Goal: Information Seeking & Learning: Learn about a topic

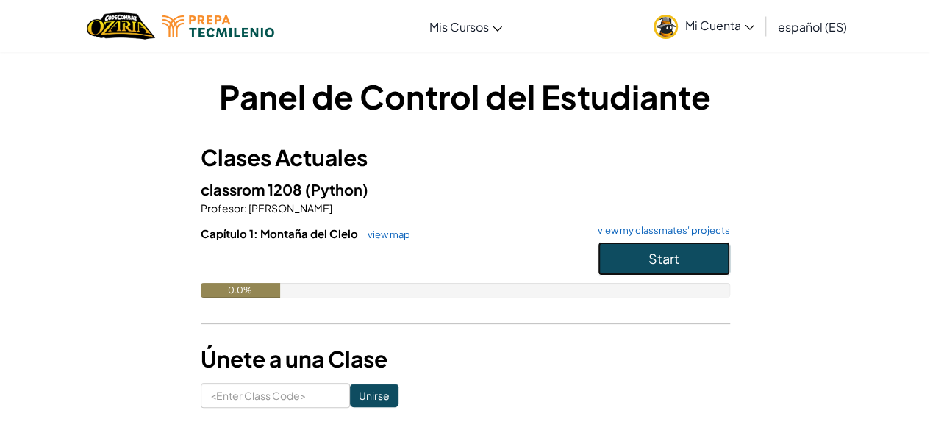
click at [635, 258] on button "Start" at bounding box center [664, 259] width 132 height 34
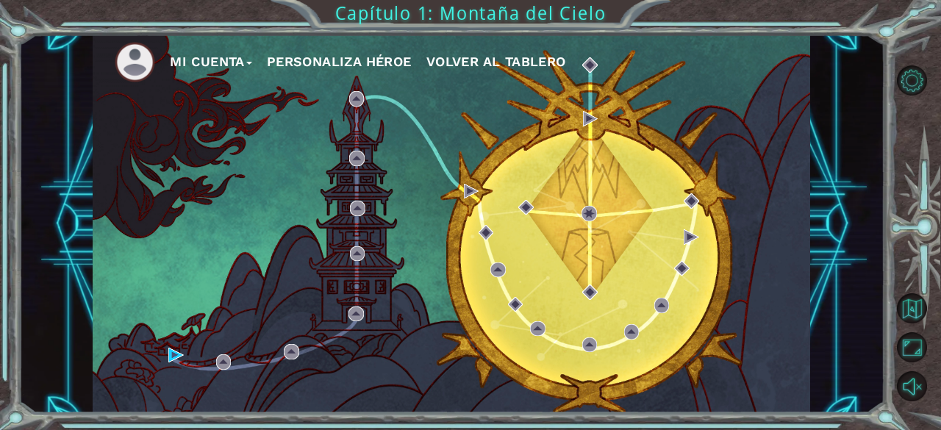
click at [360, 61] on button "Personaliza Héroe" at bounding box center [339, 62] width 145 height 22
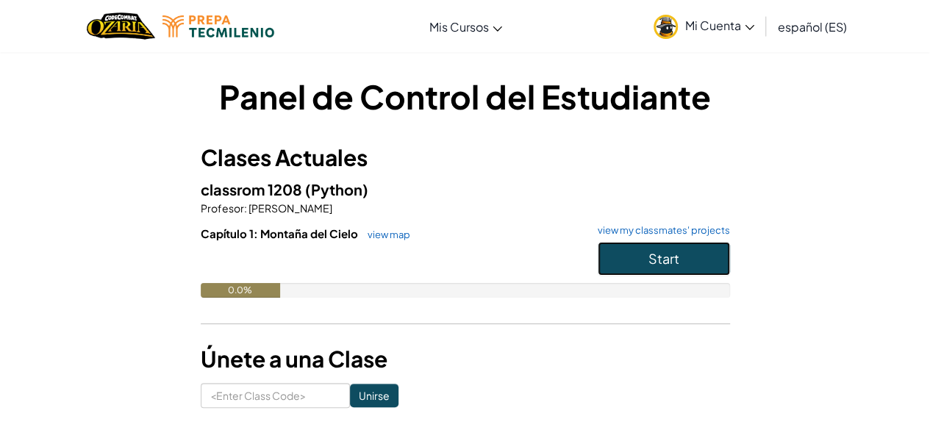
click at [651, 257] on span "Start" at bounding box center [663, 258] width 31 height 17
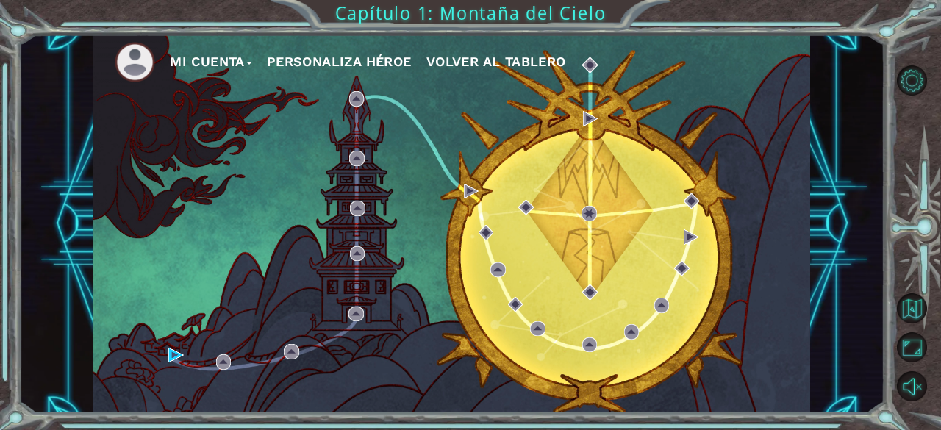
click at [310, 61] on button "Personaliza Héroe" at bounding box center [339, 62] width 145 height 22
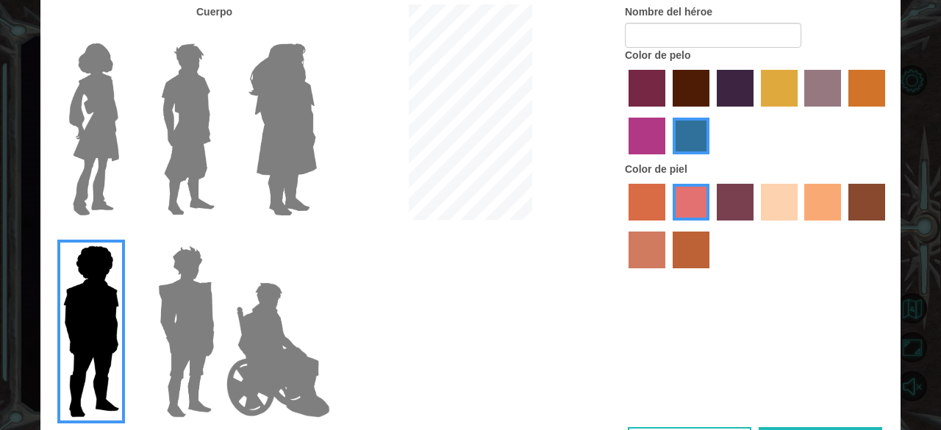
click at [94, 138] on img at bounding box center [94, 129] width 62 height 184
click at [125, 34] on input "Hero Connie" at bounding box center [125, 34] width 0 height 0
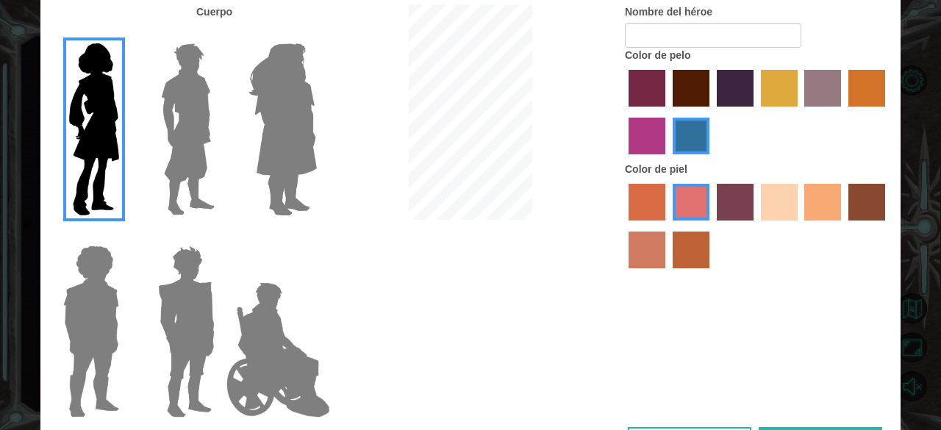
click at [682, 92] on label "maroon hair color" at bounding box center [691, 88] width 37 height 37
click at [668, 112] on input "maroon hair color" at bounding box center [668, 112] width 0 height 0
click at [786, 217] on label "sandy beach skin color" at bounding box center [779, 202] width 37 height 37
click at [756, 226] on input "sandy beach skin color" at bounding box center [756, 226] width 0 height 0
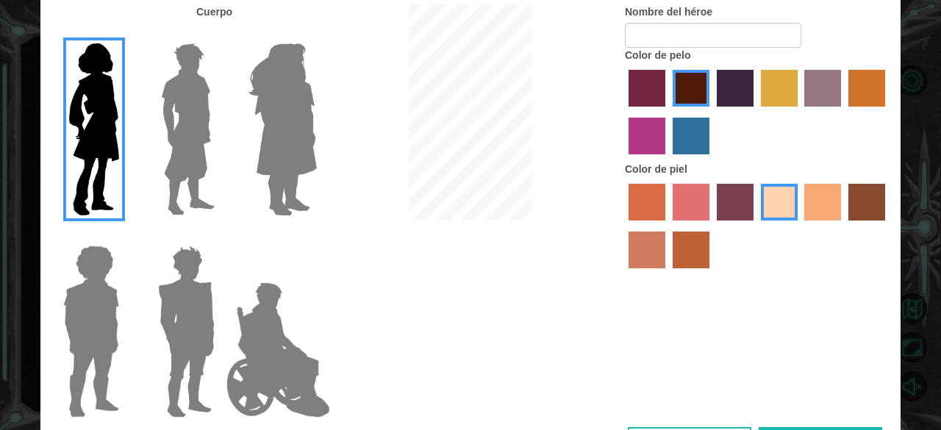
click at [821, 212] on label "tacao skin color" at bounding box center [822, 202] width 37 height 37
click at [800, 226] on input "tacao skin color" at bounding box center [800, 226] width 0 height 0
click at [729, 95] on label "hot purple hair color" at bounding box center [735, 88] width 37 height 37
click at [712, 112] on input "hot purple hair color" at bounding box center [712, 112] width 0 height 0
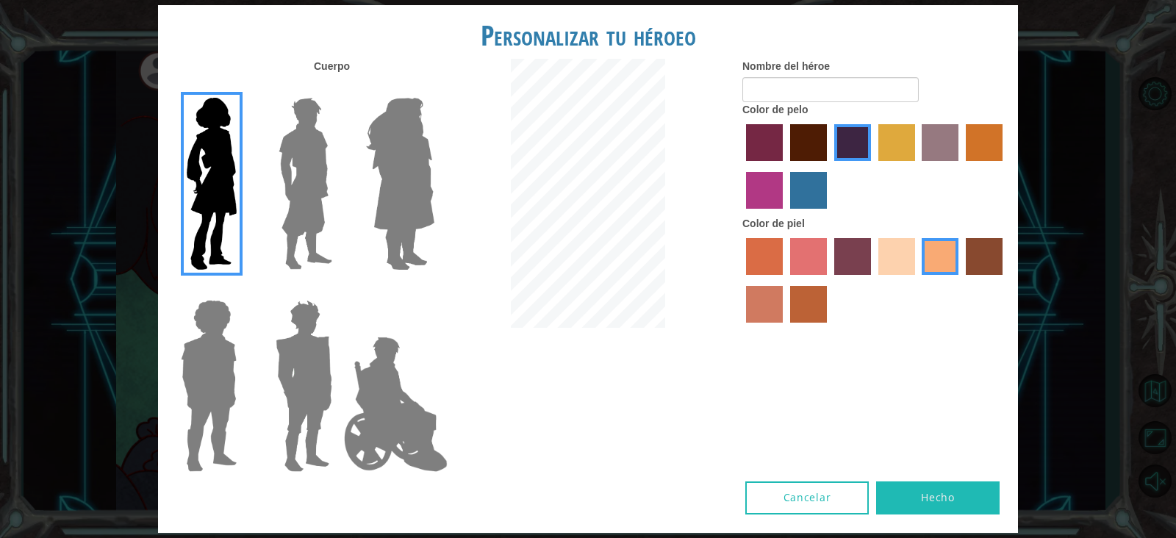
drag, startPoint x: 932, startPoint y: 1, endPoint x: 701, endPoint y: 374, distance: 439.1
click at [701, 374] on div "Cuerpo Nombre del héroe Color de pelo Color [PERSON_NAME]" at bounding box center [588, 270] width 860 height 423
click at [860, 90] on input "Nombre del héroe" at bounding box center [831, 89] width 176 height 25
type input "[PERSON_NAME]"
click at [682, 370] on div "Cuerpo Nombre del héroe [PERSON_NAME] Color de pelo Color [PERSON_NAME]" at bounding box center [588, 270] width 860 height 423
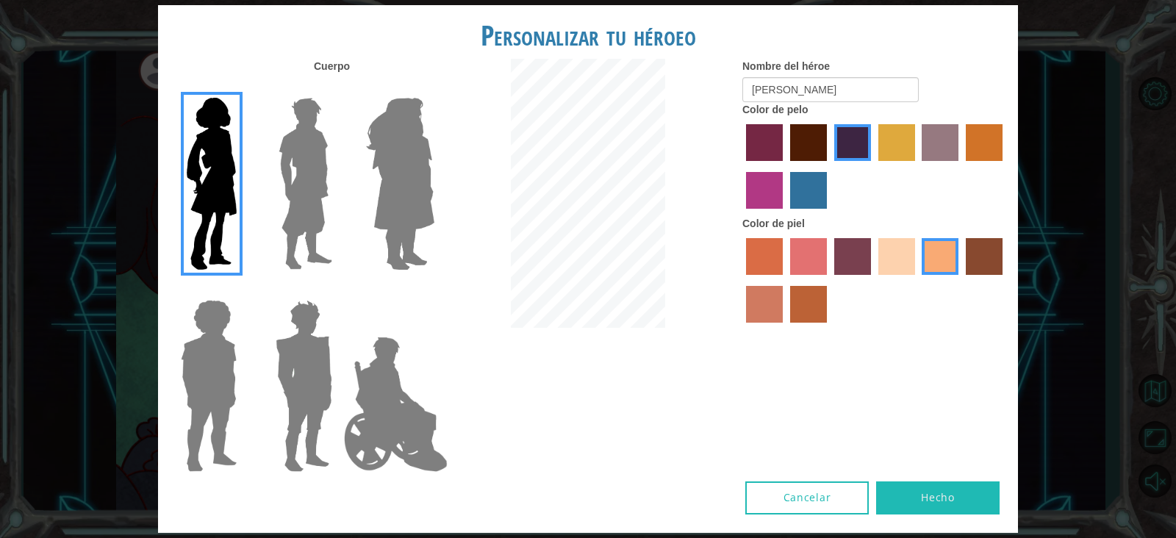
click at [924, 429] on button "Hecho" at bounding box center [938, 498] width 124 height 33
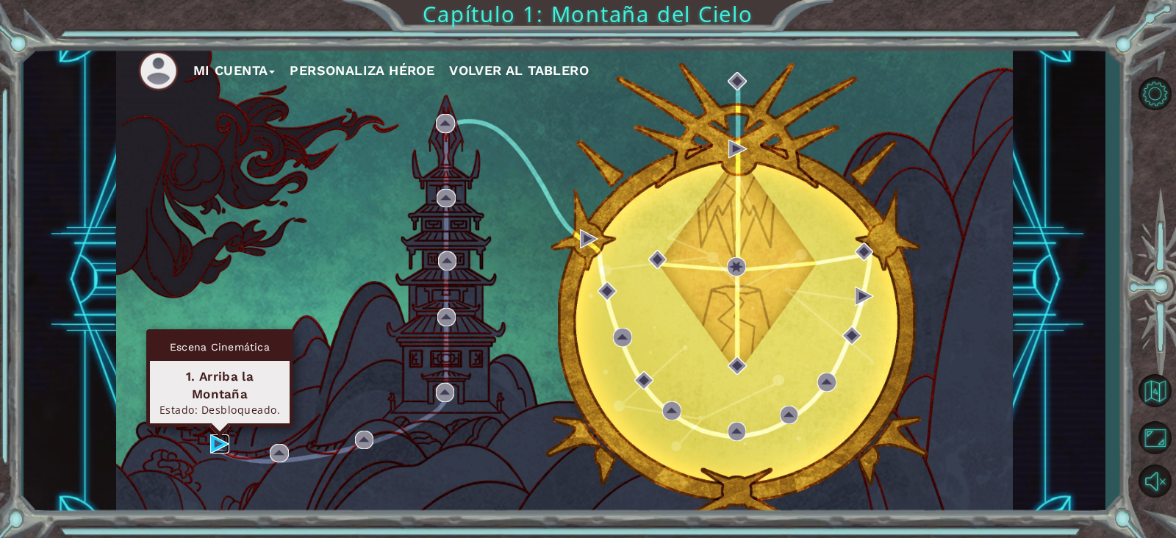
click at [221, 429] on img at bounding box center [219, 444] width 19 height 19
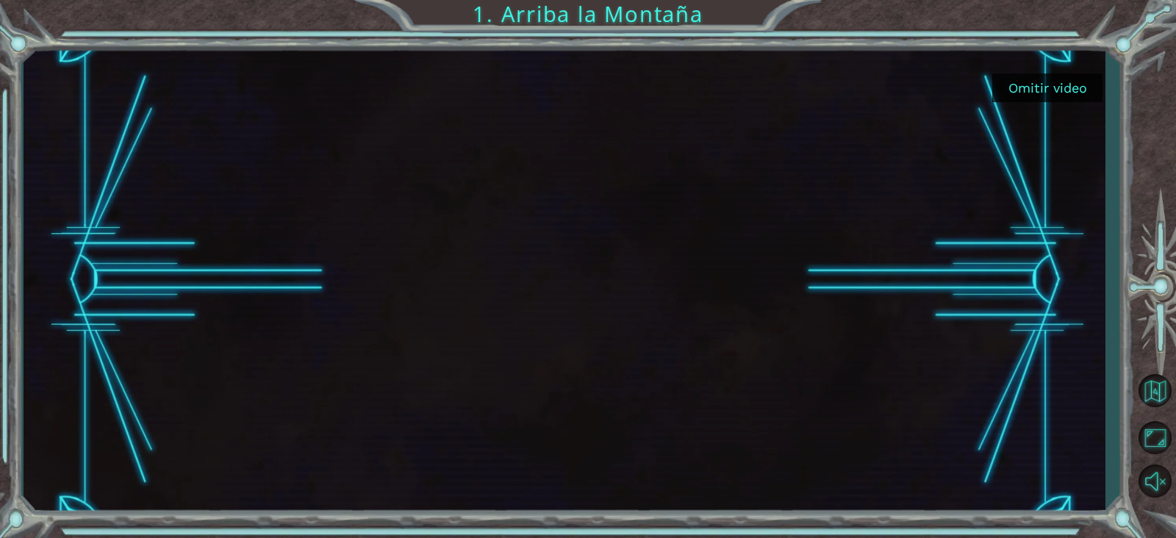
drag, startPoint x: 319, startPoint y: 424, endPoint x: 1125, endPoint y: 521, distance: 811.6
click at [929, 429] on div "Omitir video 1. Arriba la Montaña" at bounding box center [588, 269] width 1176 height 538
click at [929, 137] on div at bounding box center [1155, 287] width 43 height 431
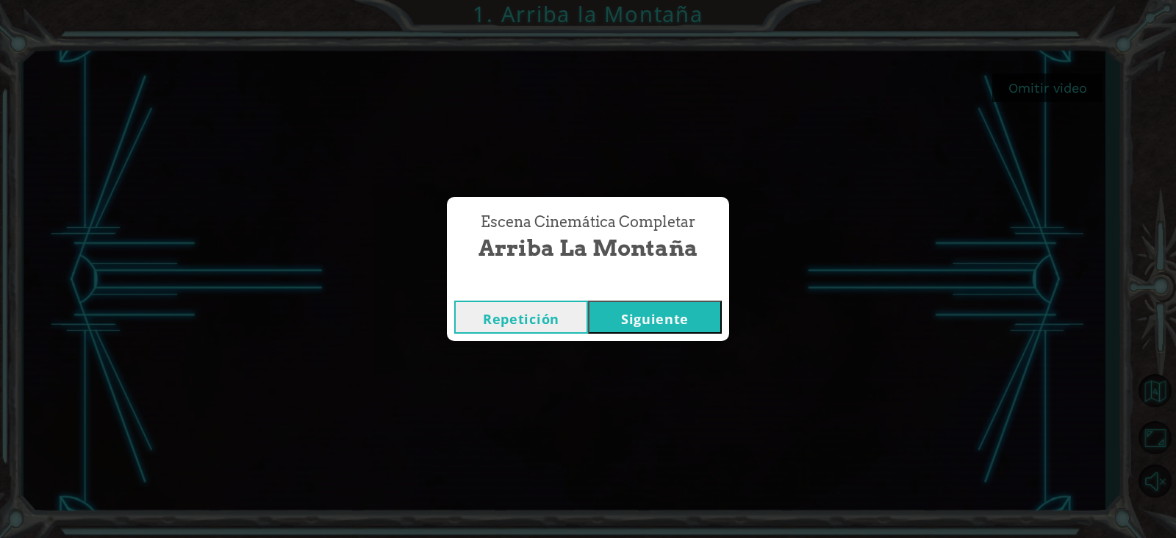
click at [628, 312] on button "Siguiente" at bounding box center [655, 317] width 134 height 33
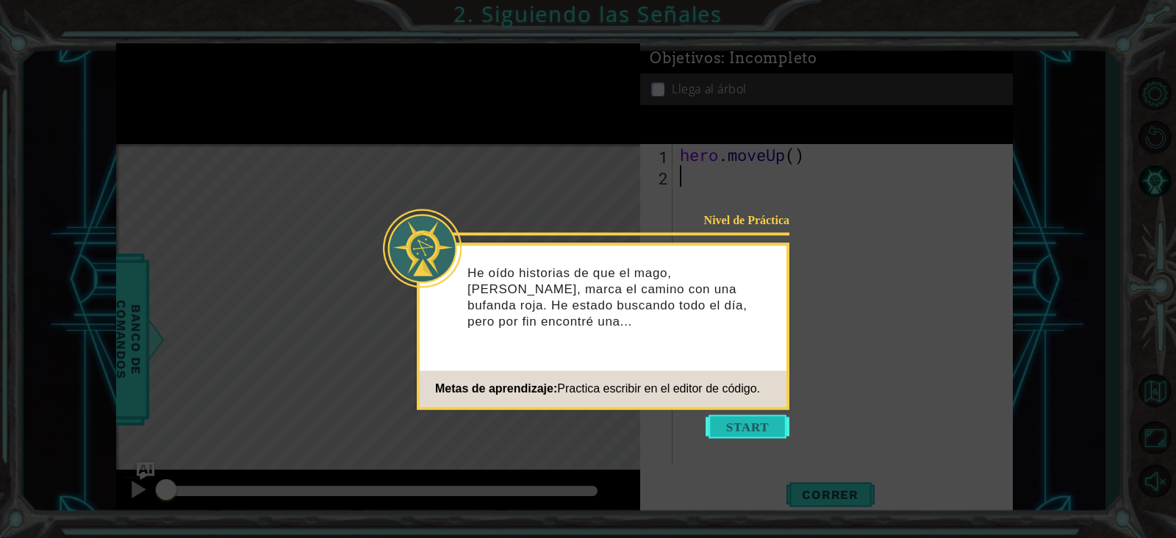
click at [741, 429] on button "Start" at bounding box center [748, 427] width 84 height 24
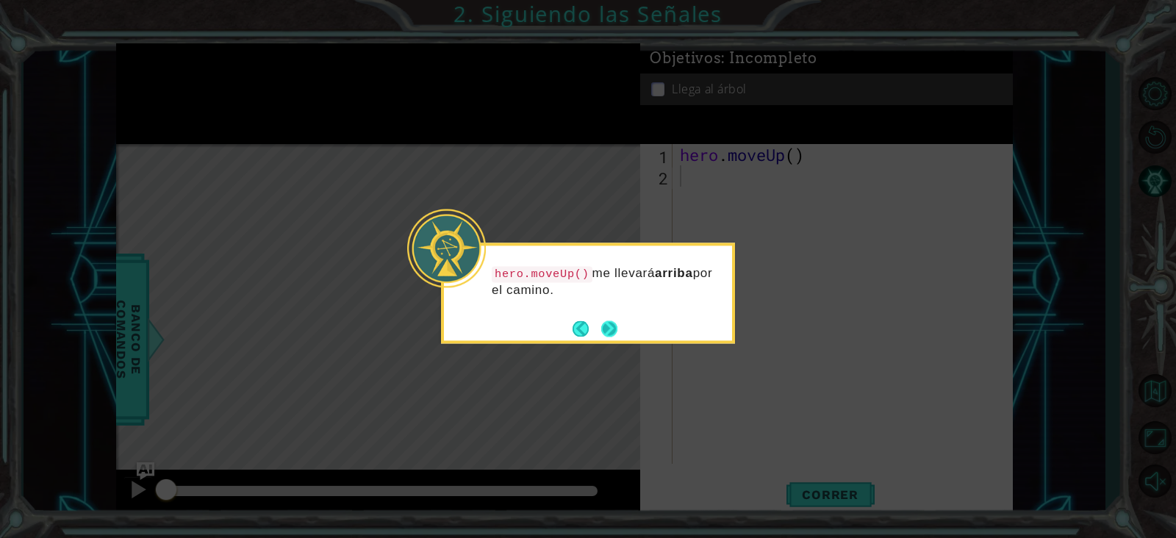
click at [610, 332] on button "Next" at bounding box center [609, 329] width 16 height 16
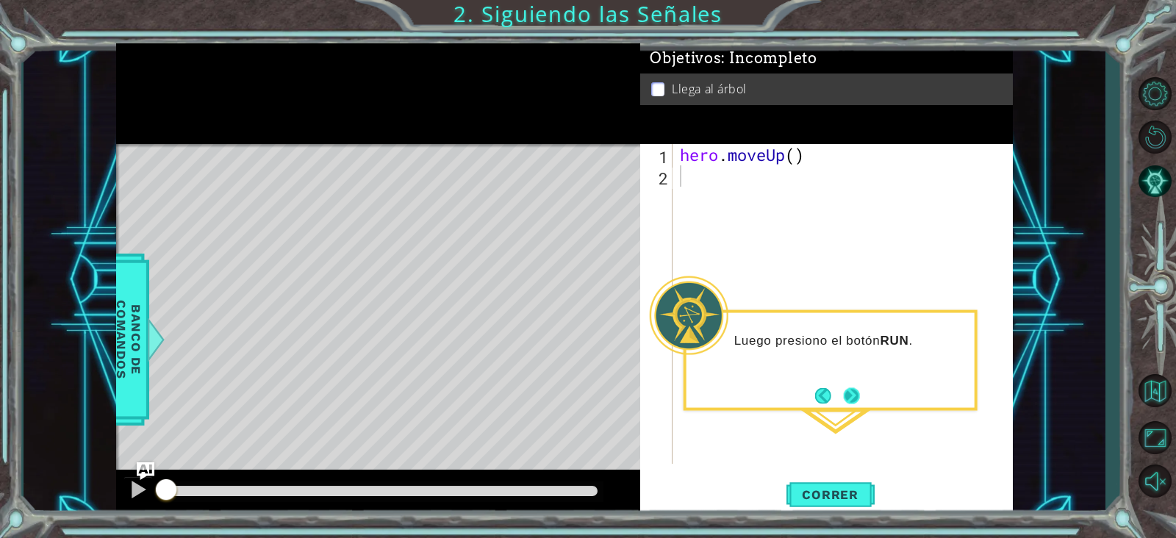
click at [852, 404] on button "Next" at bounding box center [852, 395] width 16 height 16
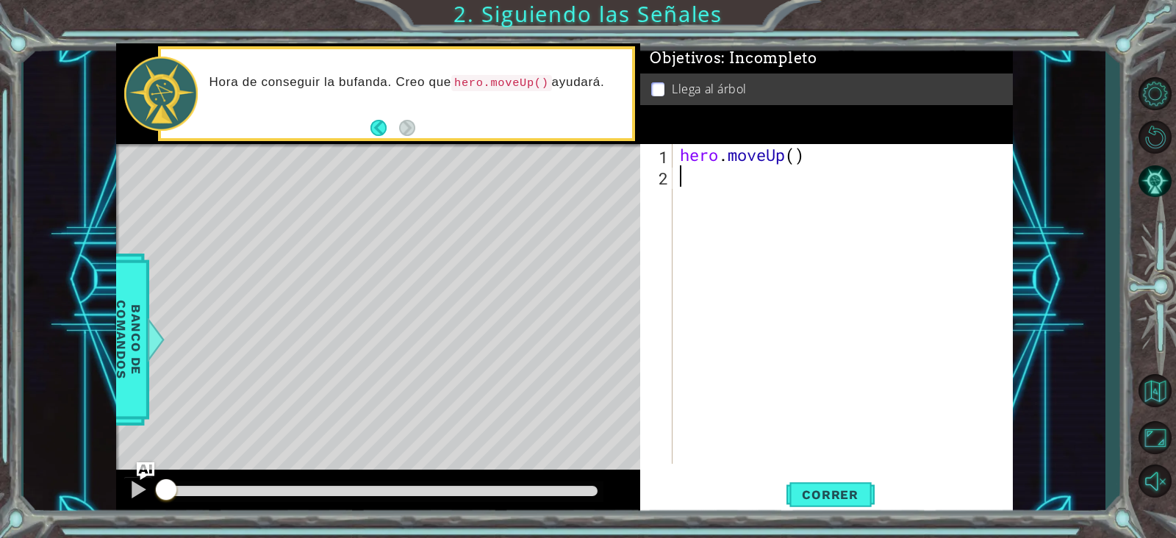
type textarea "hero.moveUp()"
drag, startPoint x: 397, startPoint y: 395, endPoint x: 391, endPoint y: 346, distance: 49.6
click at [391, 346] on div "Level Map" at bounding box center [455, 360] width 679 height 433
drag, startPoint x: 384, startPoint y: 318, endPoint x: 387, endPoint y: 334, distance: 16.4
click at [387, 334] on div "Level Map" at bounding box center [455, 360] width 679 height 433
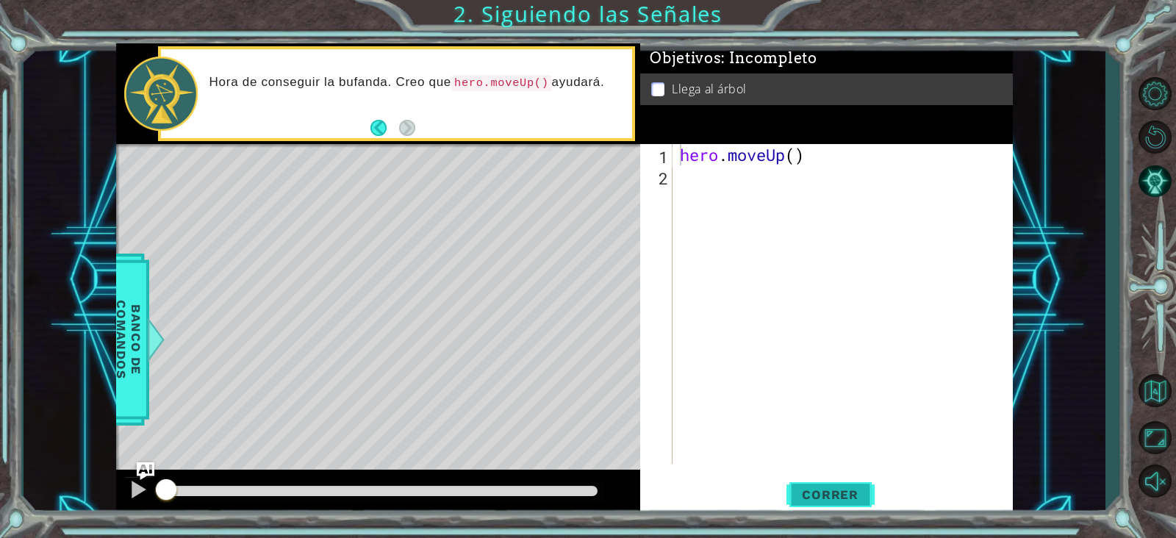
click at [843, 429] on span "Correr" at bounding box center [830, 494] width 86 height 15
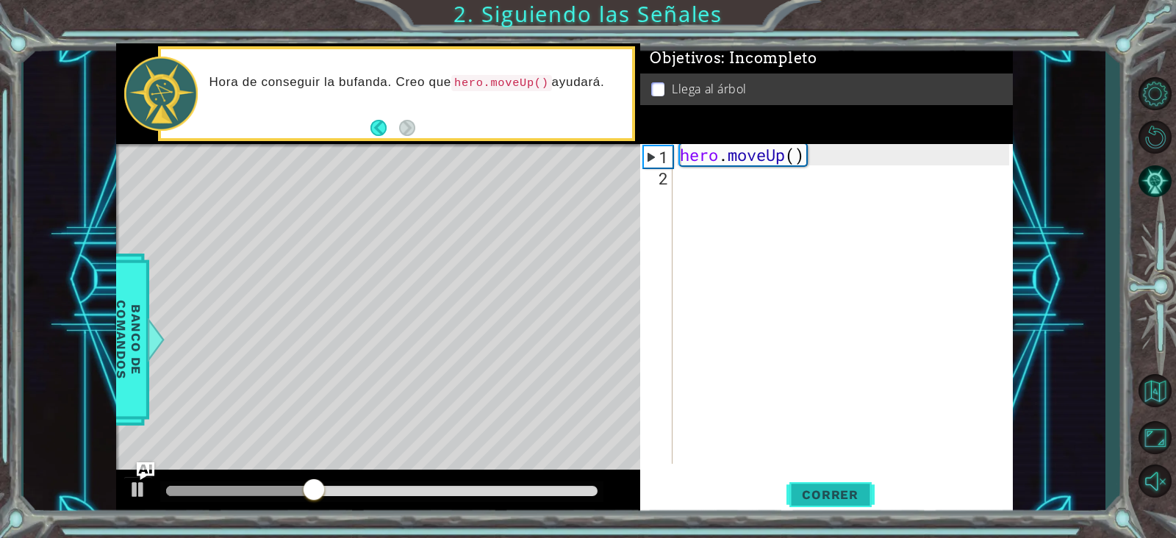
click at [843, 429] on span "Correr" at bounding box center [830, 494] width 86 height 15
click at [798, 168] on div "hero . moveUp ( )" at bounding box center [847, 325] width 340 height 362
click at [796, 157] on div "hero . moveUp ( )" at bounding box center [847, 325] width 340 height 362
type textarea "hero.moveUp()"
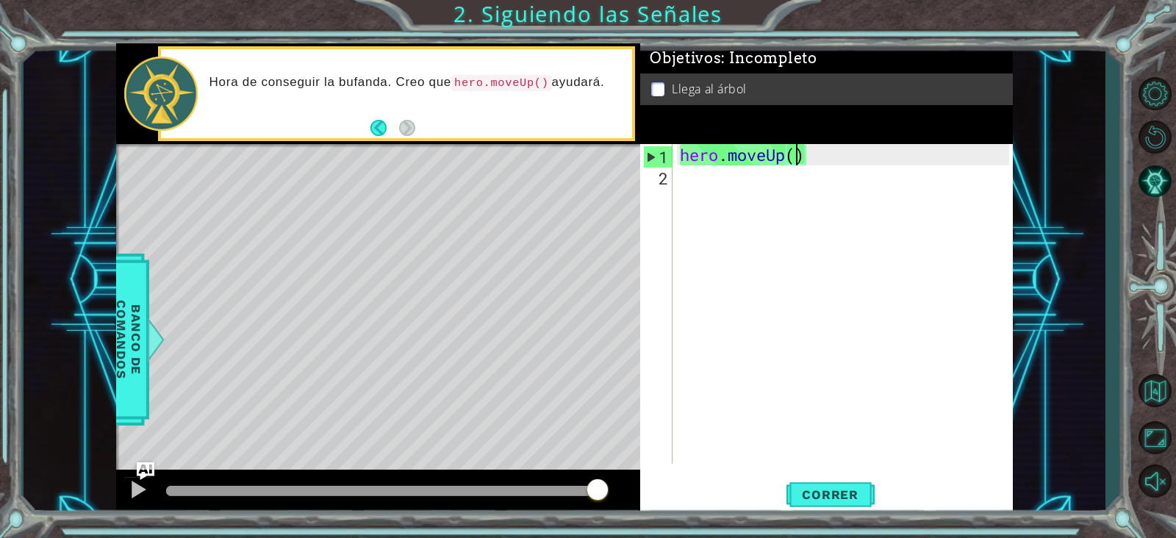
click at [743, 193] on div "hero . moveUp ( )" at bounding box center [847, 325] width 340 height 362
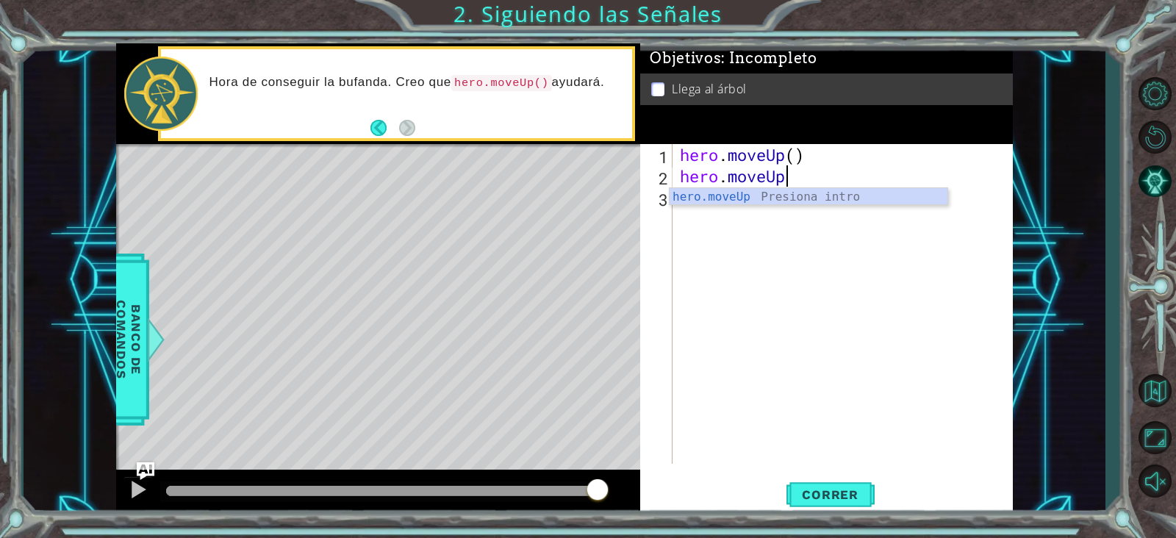
scroll to position [0, 4]
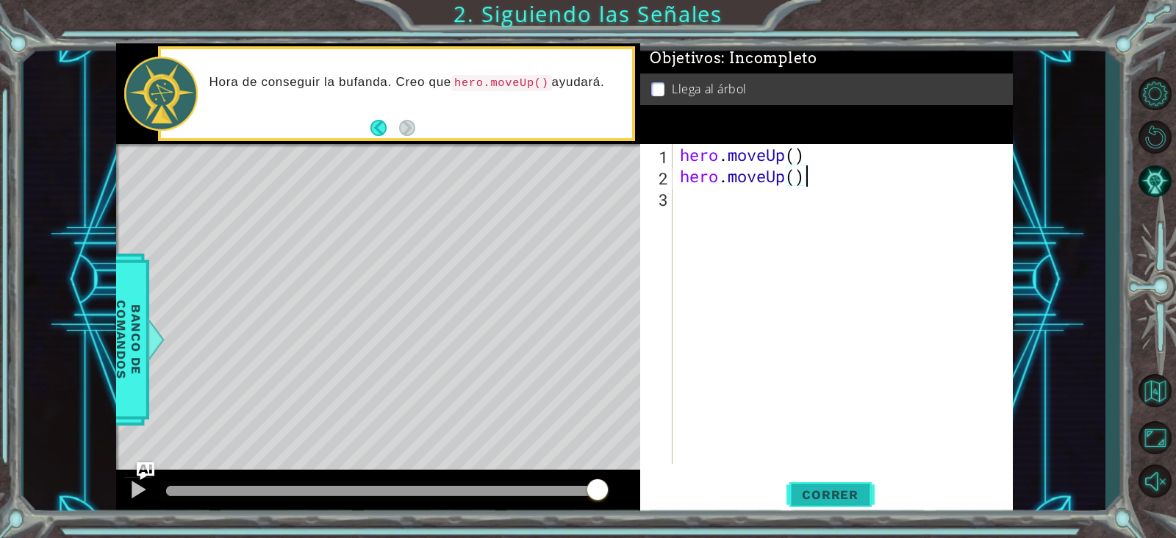
type textarea "hero.moveUp()"
click at [809, 429] on span "Correr" at bounding box center [830, 494] width 86 height 15
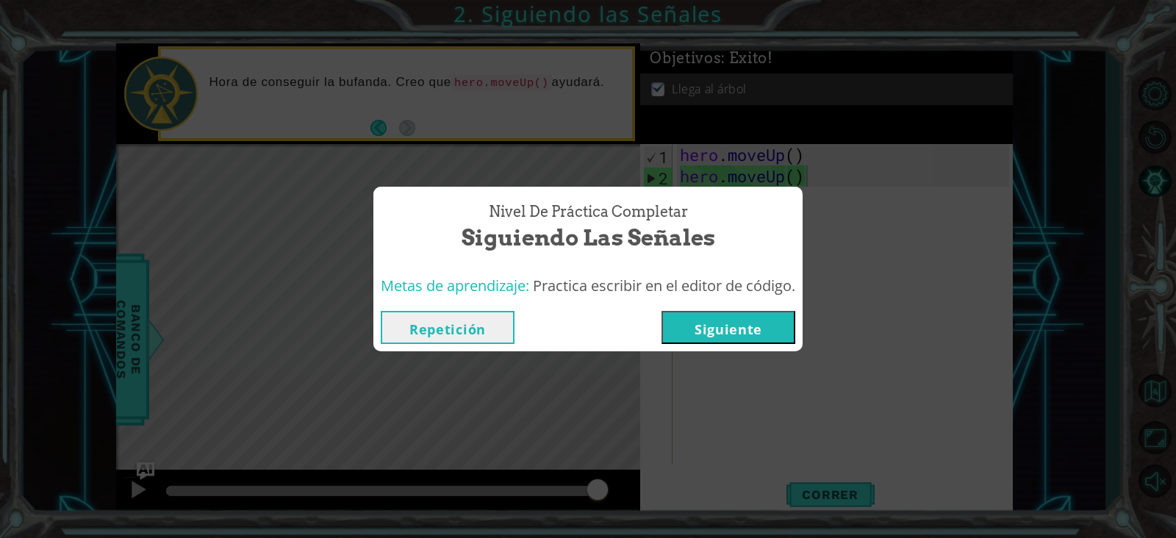
click at [733, 318] on button "Siguiente" at bounding box center [729, 327] width 134 height 33
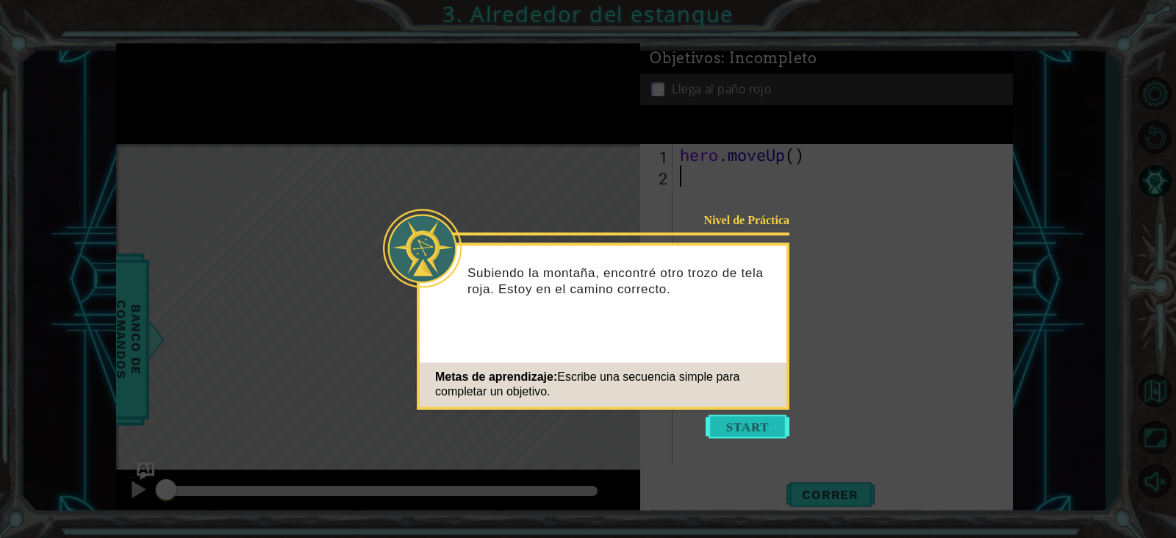
click at [739, 425] on button "Start" at bounding box center [748, 427] width 84 height 24
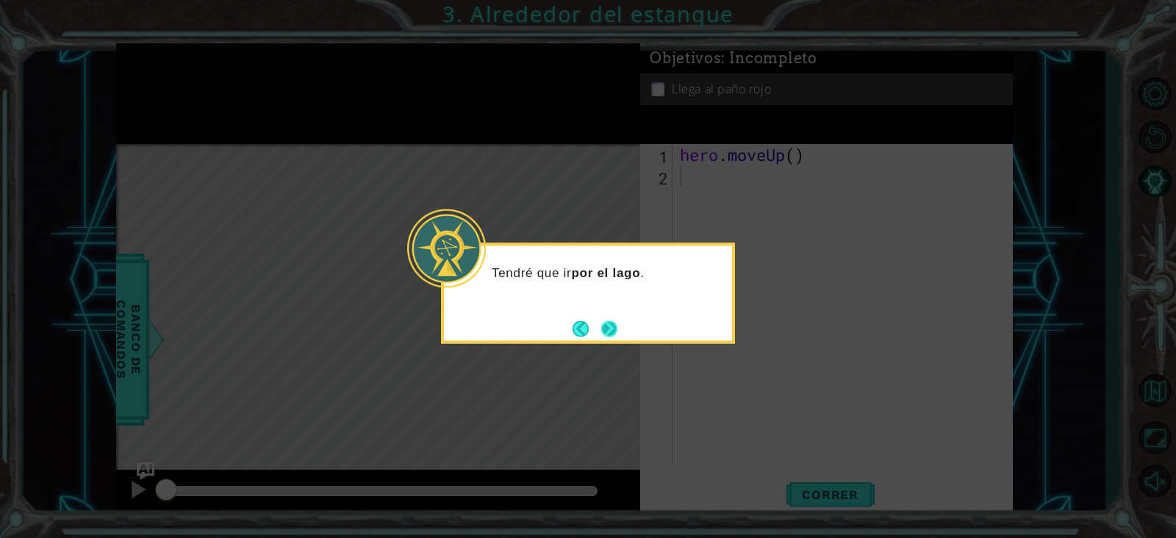
click at [610, 325] on button "Next" at bounding box center [609, 329] width 16 height 16
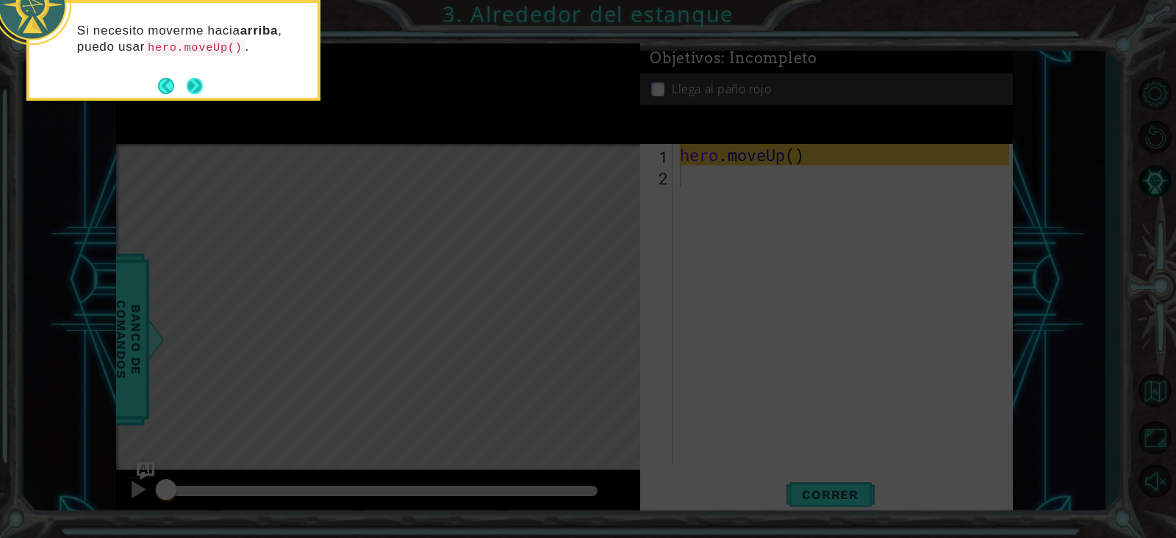
click at [193, 83] on button "Next" at bounding box center [195, 85] width 17 height 17
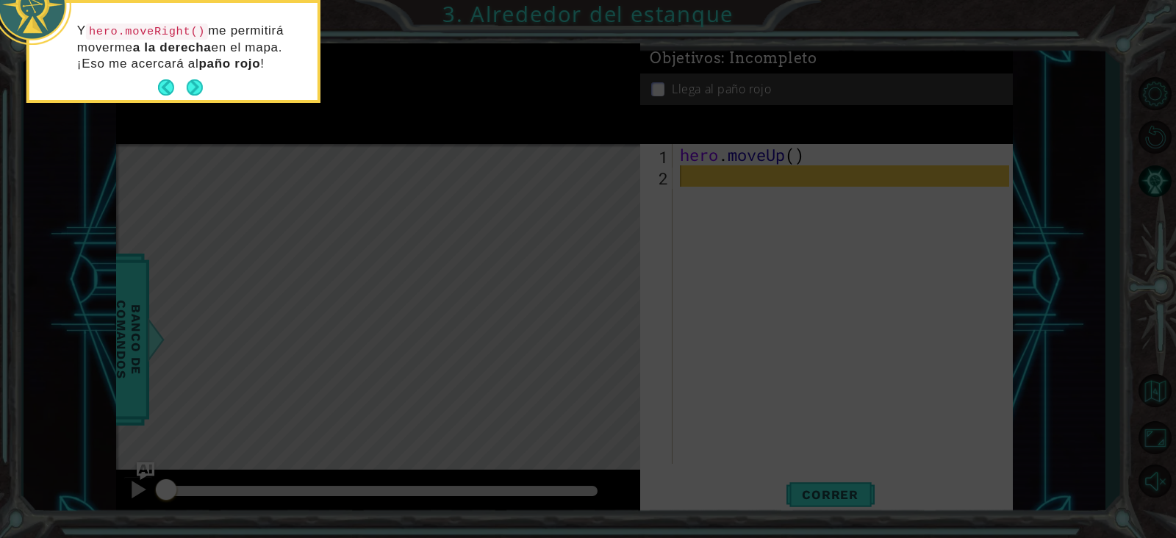
click at [193, 83] on button "Next" at bounding box center [195, 87] width 16 height 16
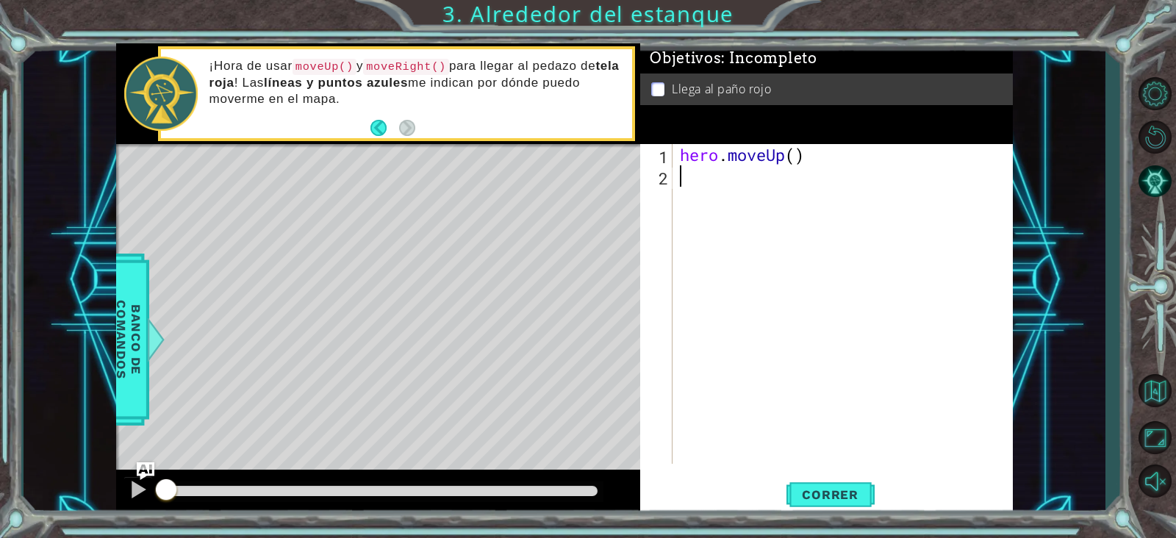
type textarea "m"
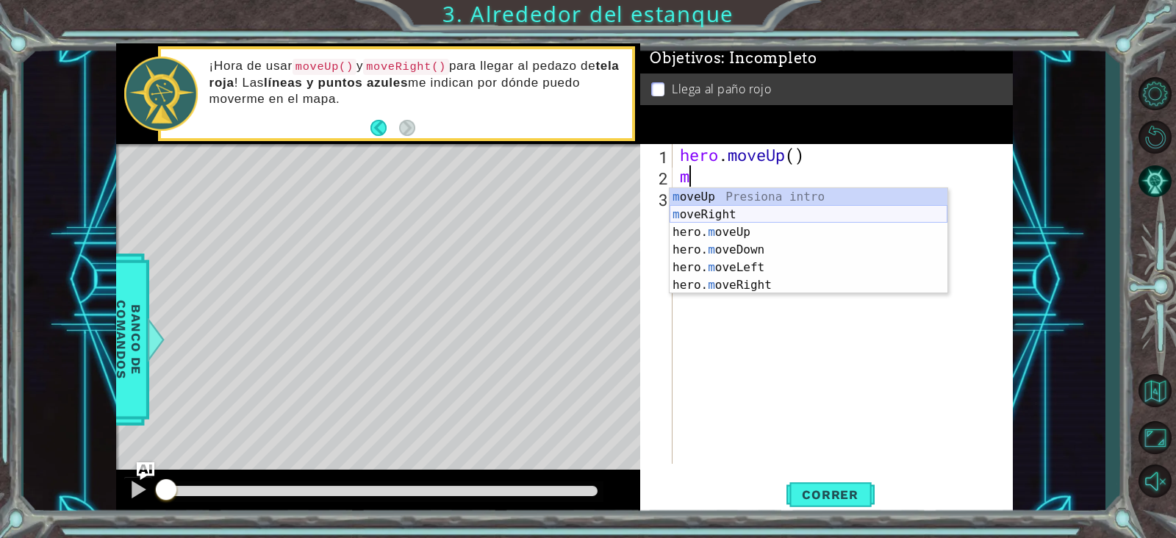
click at [727, 213] on div "m oveUp Presiona intro m oveRight Presiona intro hero. m oveUp Presiona intro h…" at bounding box center [809, 258] width 278 height 141
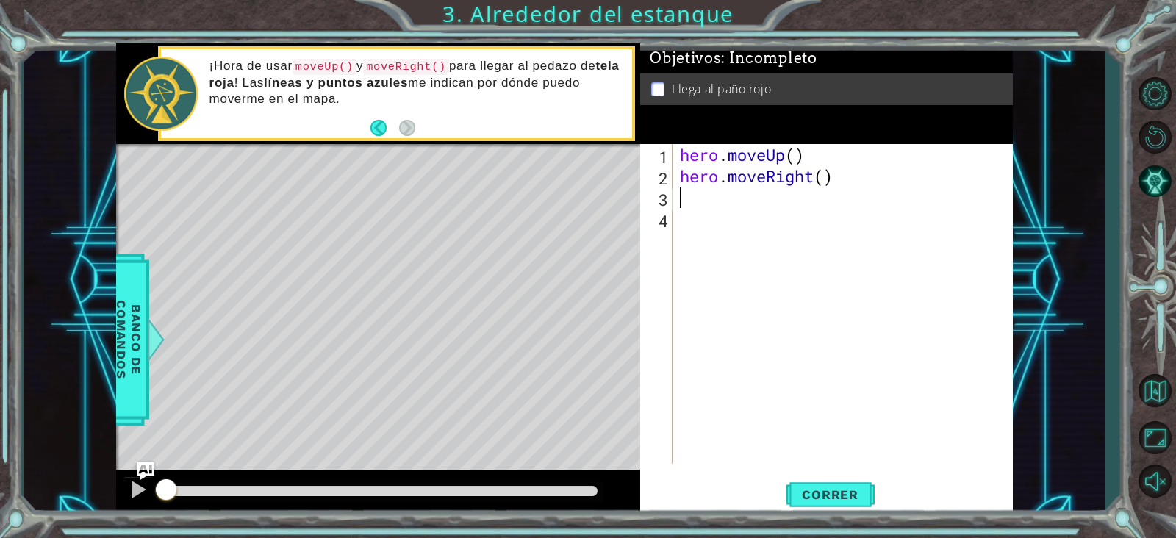
type textarea "h"
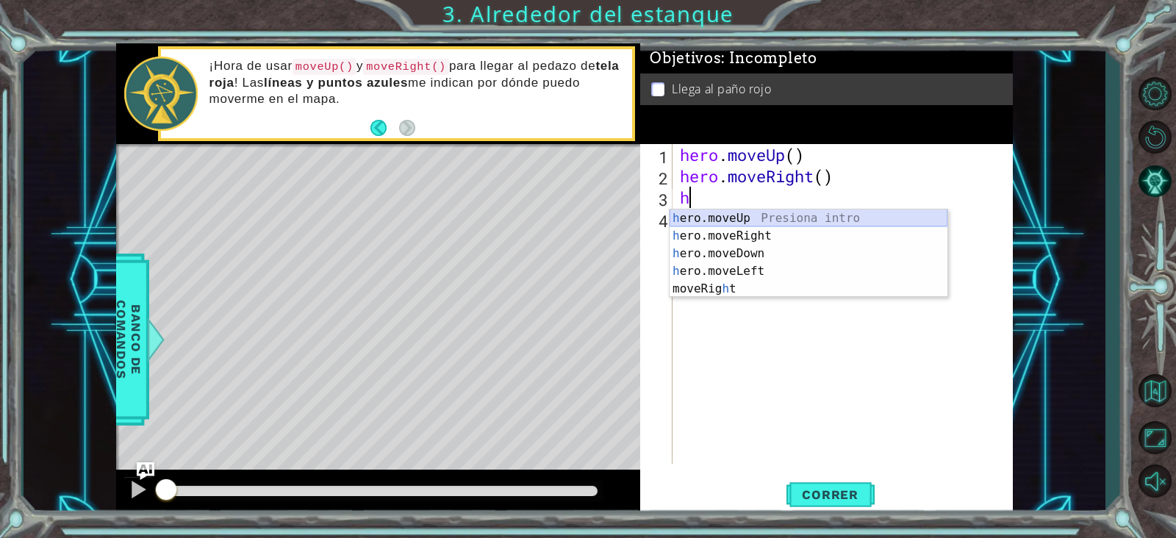
click at [706, 212] on div "h ero.moveUp Presiona intro h ero.moveRight Presiona intro h ero.moveDown Presi…" at bounding box center [809, 272] width 278 height 124
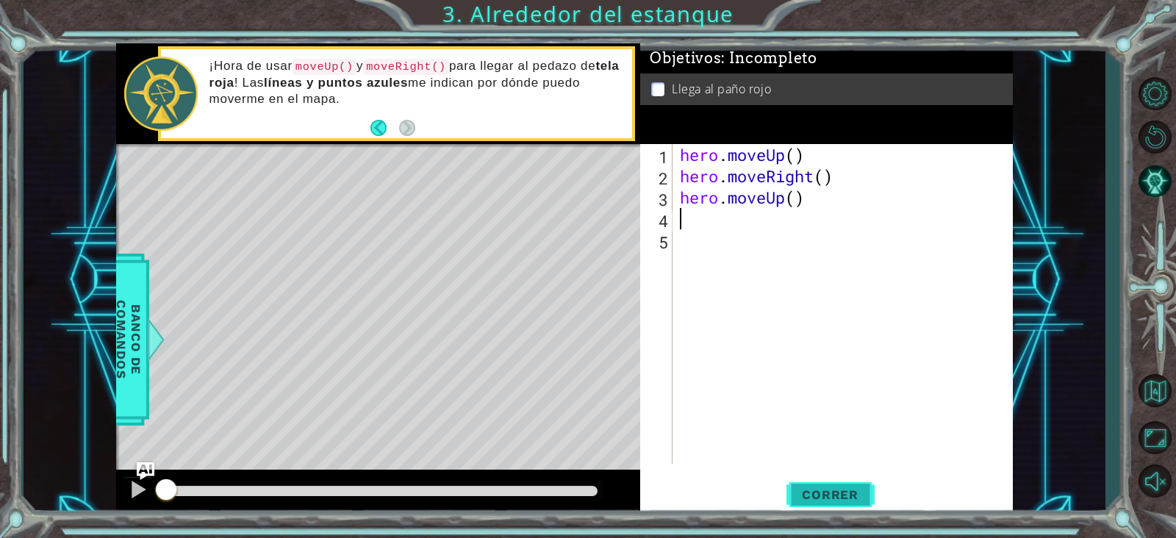
click at [844, 429] on button "Correr" at bounding box center [831, 494] width 88 height 37
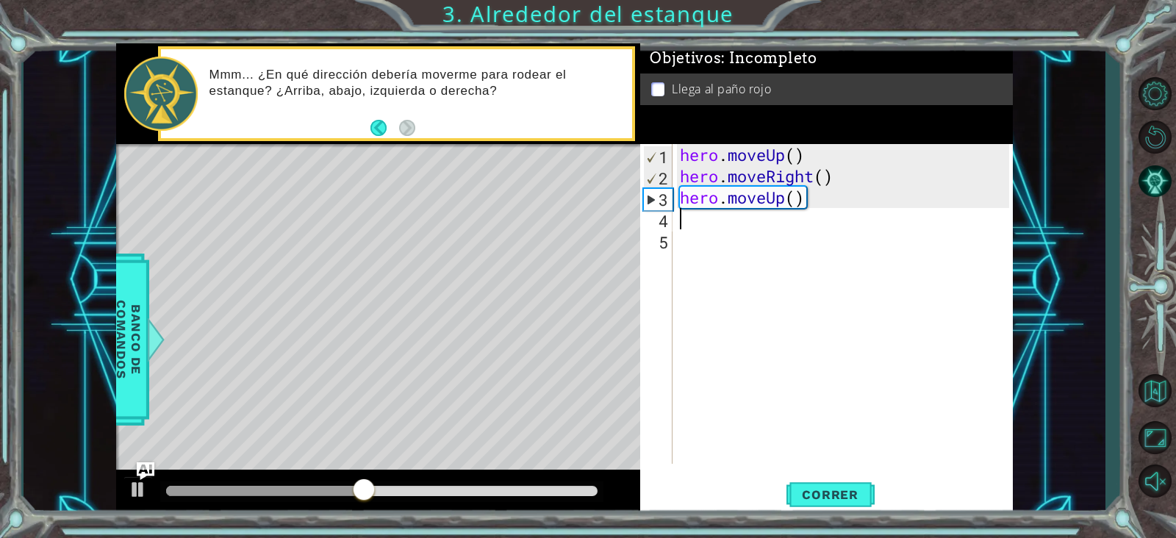
type textarea "he"
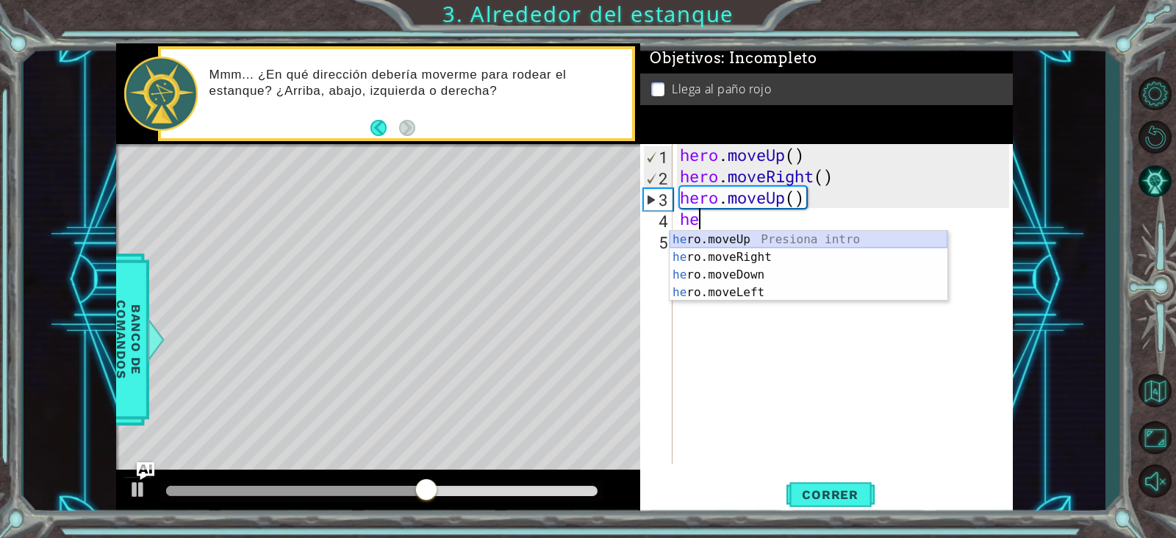
click at [754, 237] on div "he ro.moveUp Presiona intro he ro.moveRight Presiona intro he ro.moveDown Presi…" at bounding box center [809, 284] width 278 height 106
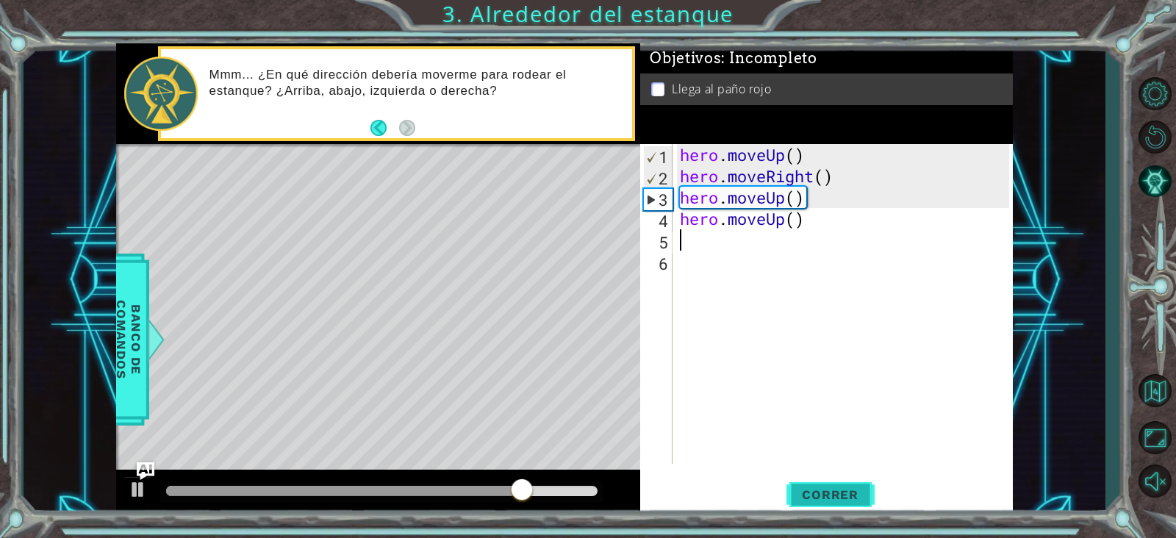
click at [814, 429] on span "Correr" at bounding box center [830, 494] width 86 height 15
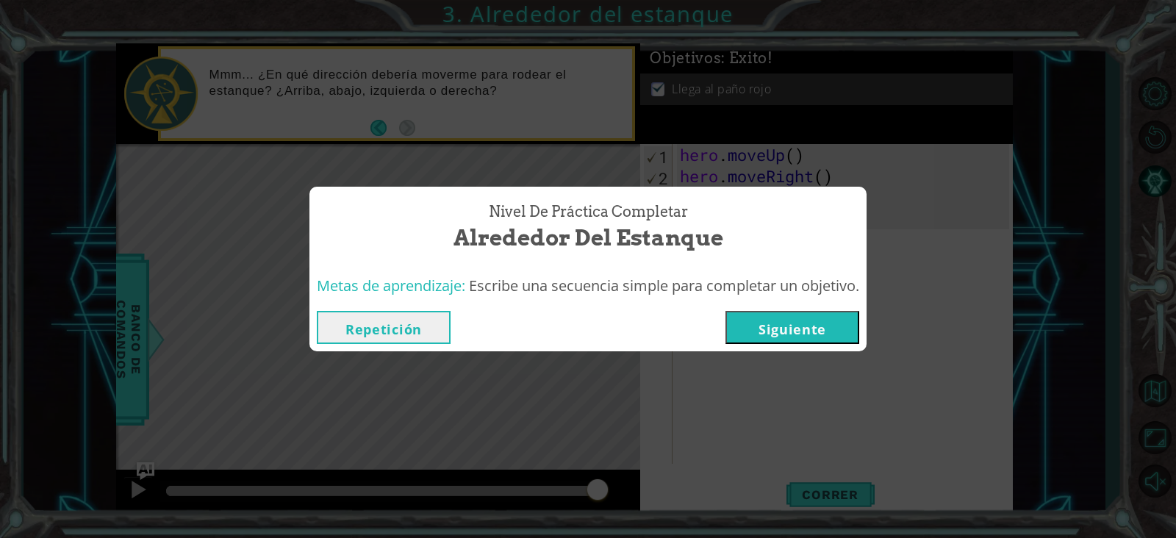
click at [805, 325] on button "Siguiente" at bounding box center [793, 327] width 134 height 33
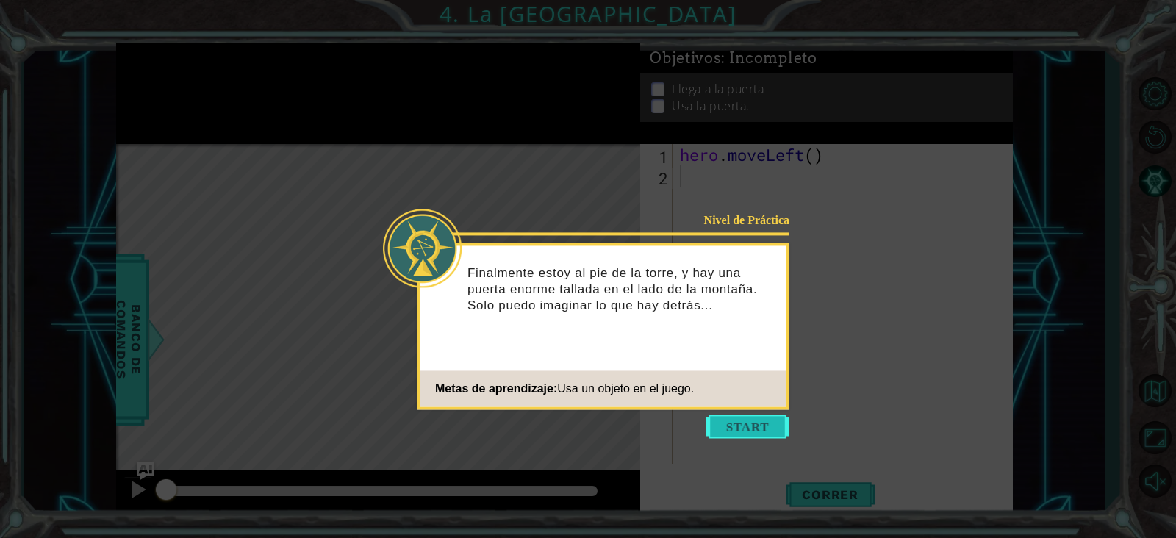
click at [723, 421] on button "Start" at bounding box center [748, 427] width 84 height 24
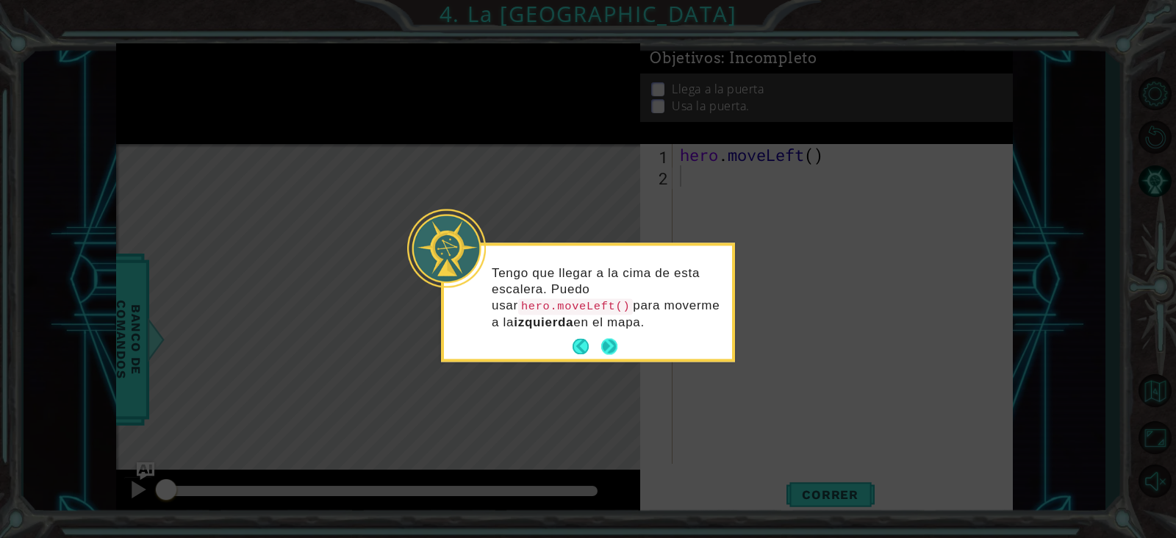
click at [611, 345] on button "Next" at bounding box center [609, 347] width 16 height 16
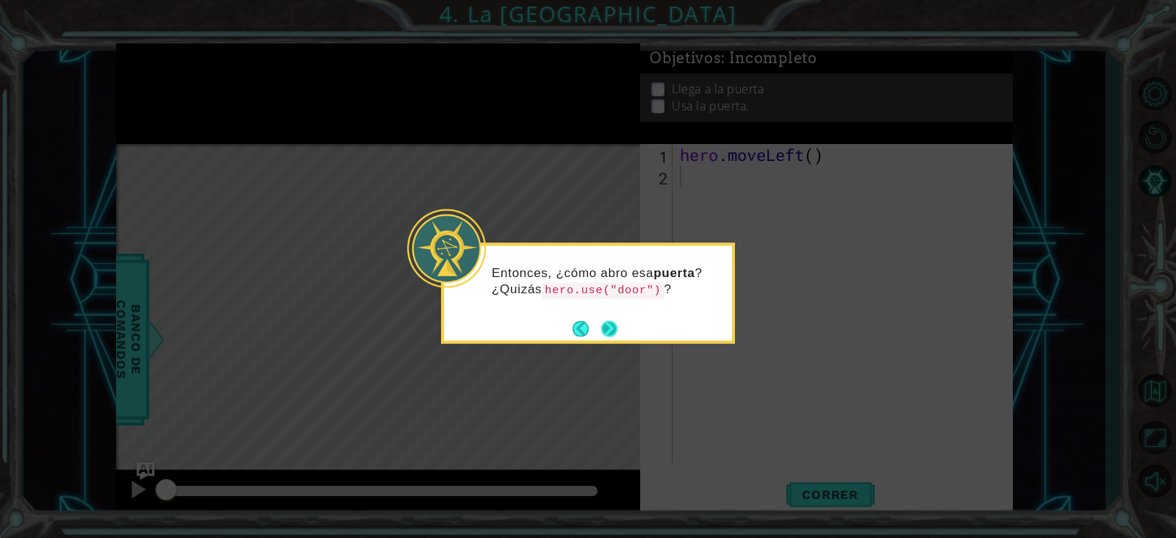
click at [610, 334] on button "Next" at bounding box center [609, 329] width 16 height 16
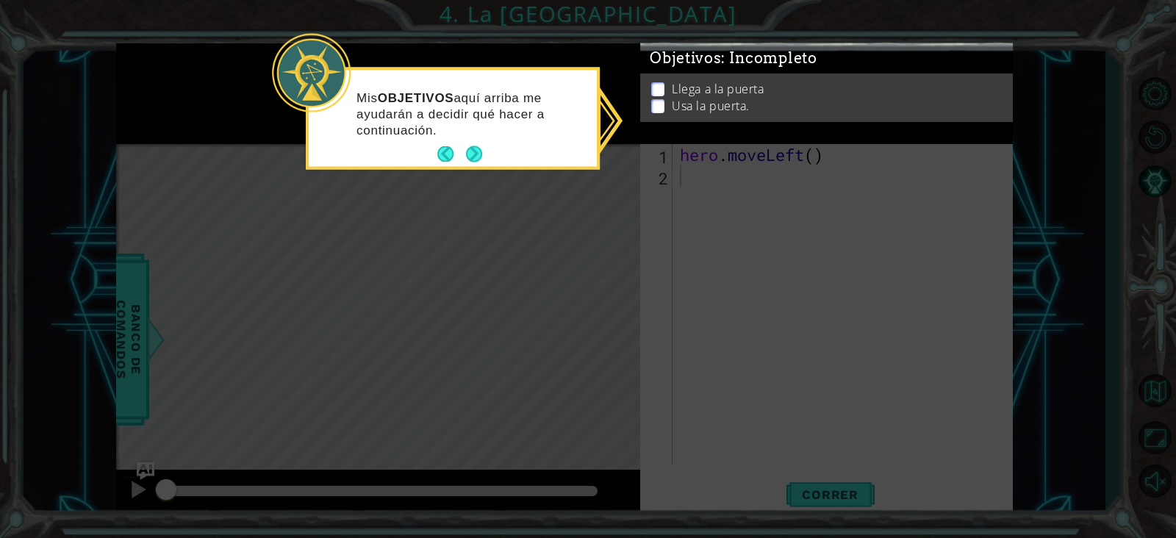
click at [658, 101] on p at bounding box center [657, 108] width 13 height 14
click at [658, 106] on p at bounding box center [657, 113] width 13 height 14
click at [474, 156] on button "Next" at bounding box center [474, 154] width 16 height 16
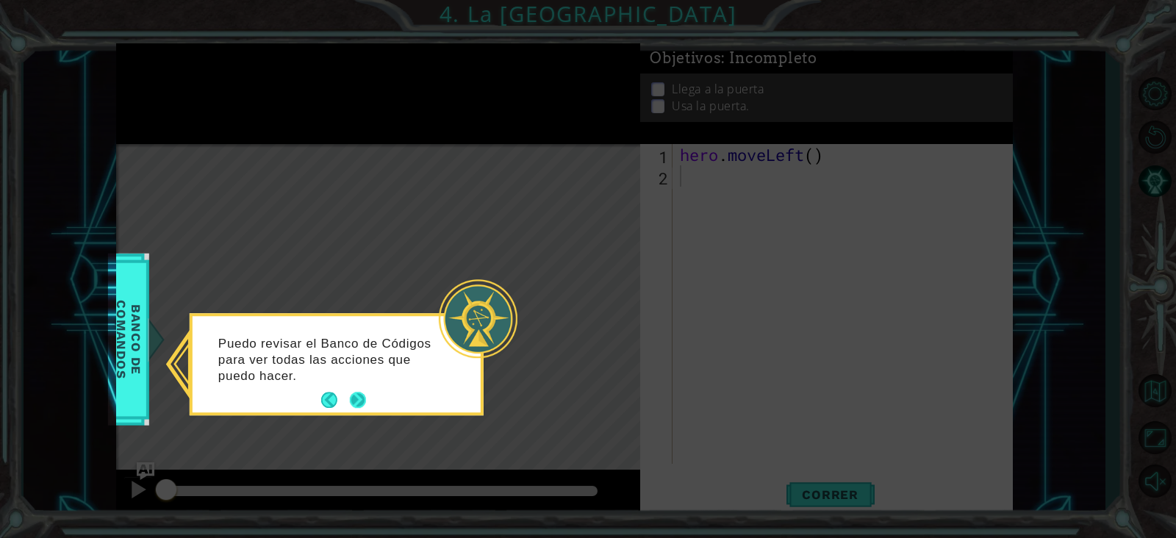
click at [358, 394] on button "Next" at bounding box center [358, 401] width 16 height 16
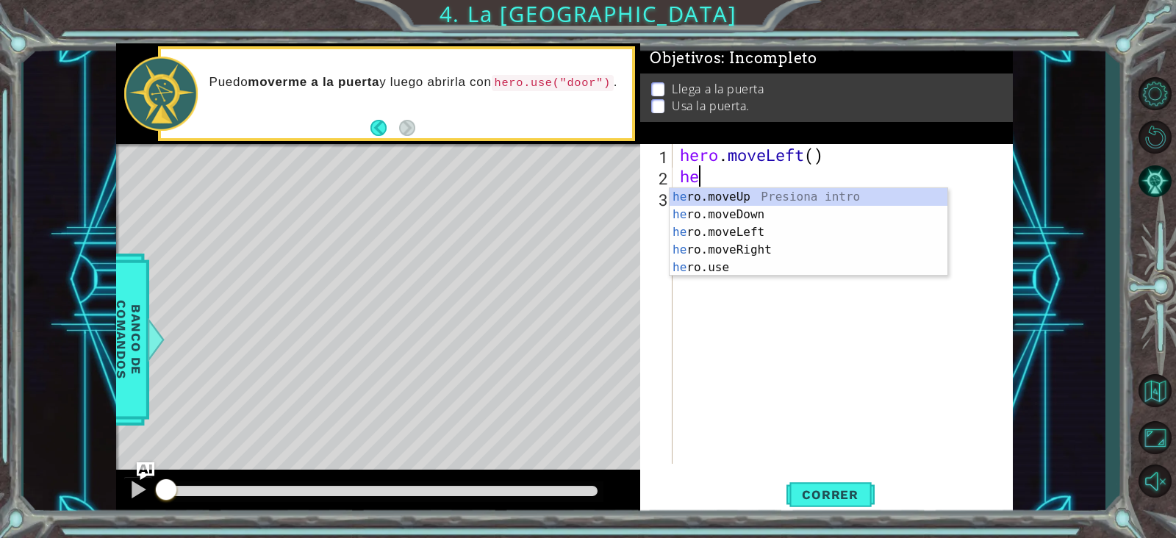
type textarea "her"
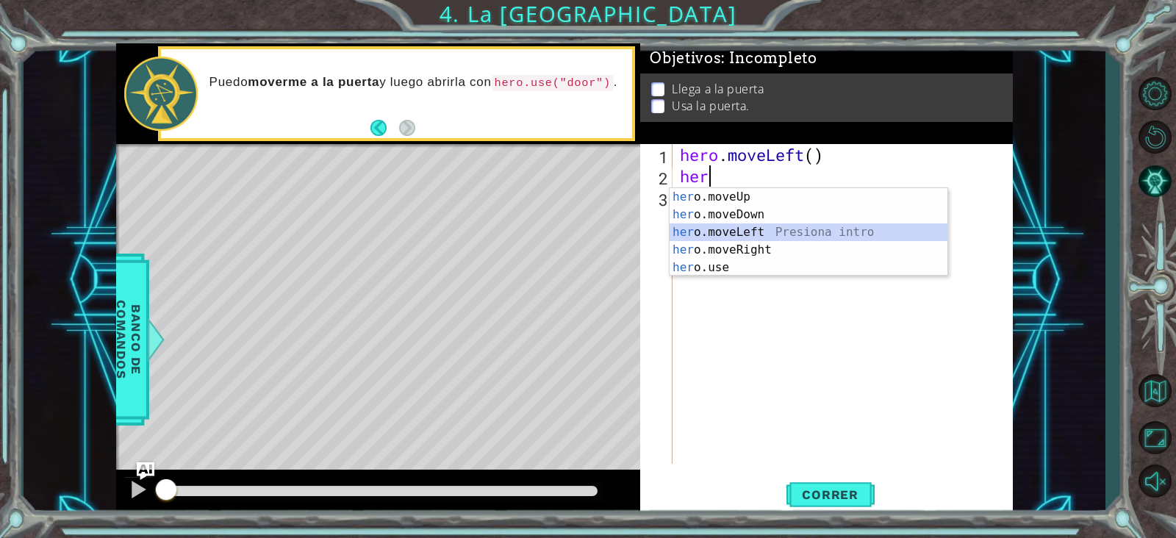
click at [757, 229] on div "her o.moveUp Presiona intro her o.moveDown Presiona intro her o.moveLeft Presio…" at bounding box center [809, 250] width 278 height 124
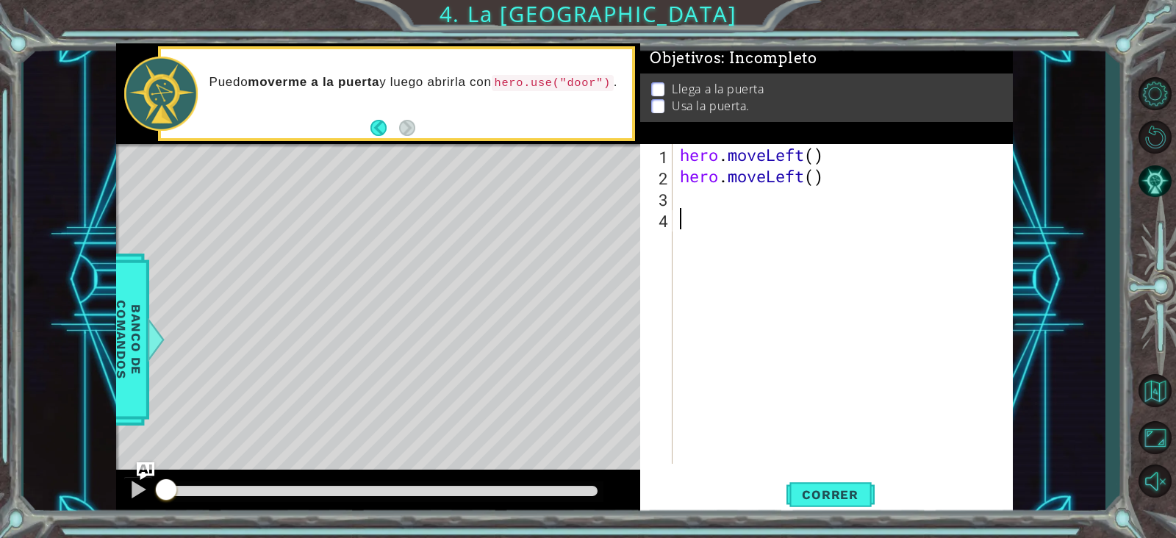
click at [757, 229] on div "hero . moveLeft ( ) hero . moveLeft ( )" at bounding box center [847, 325] width 340 height 362
click at [743, 211] on div "hero . moveLeft ( ) hero . moveLeft ( )" at bounding box center [847, 325] width 340 height 362
click at [729, 204] on div "hero . moveLeft ( ) hero . moveLeft ( )" at bounding box center [847, 325] width 340 height 362
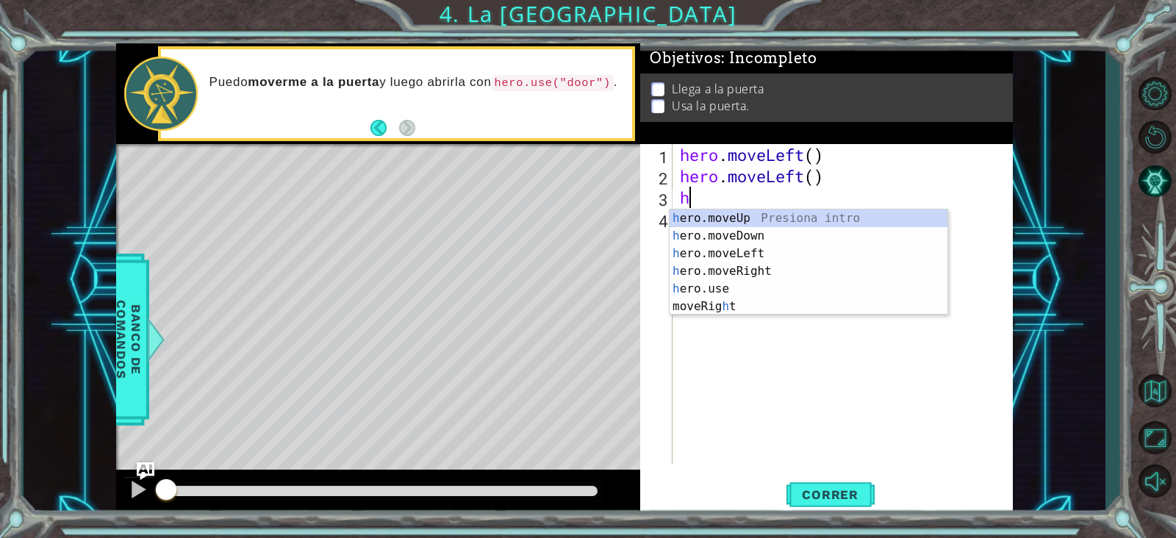
type textarea "he"
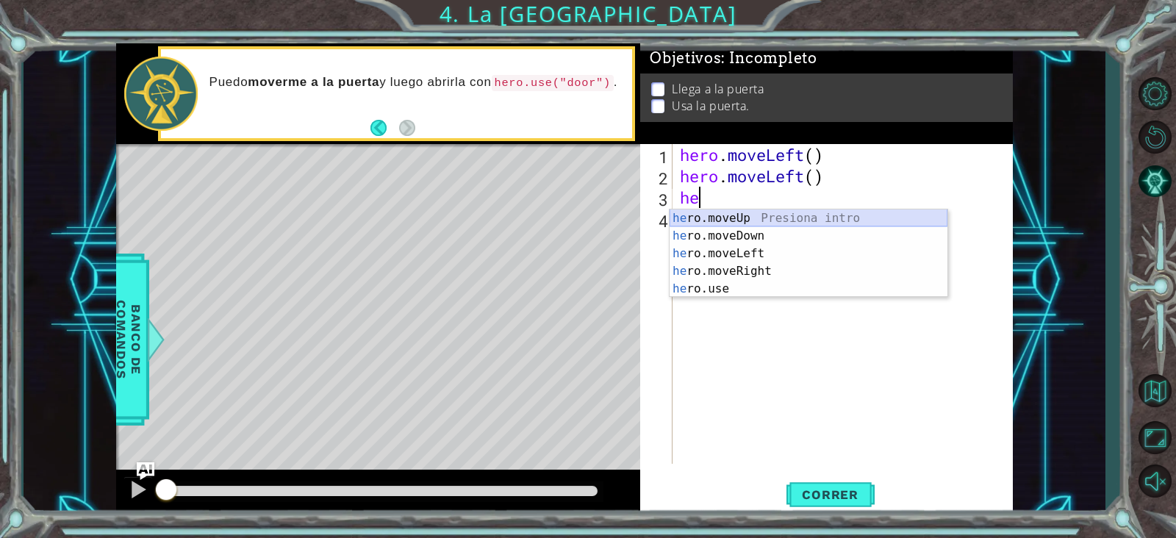
click at [738, 218] on div "he ro.moveUp Presiona intro he ro.moveDown Presiona intro he ro.moveLeft Presio…" at bounding box center [809, 272] width 278 height 124
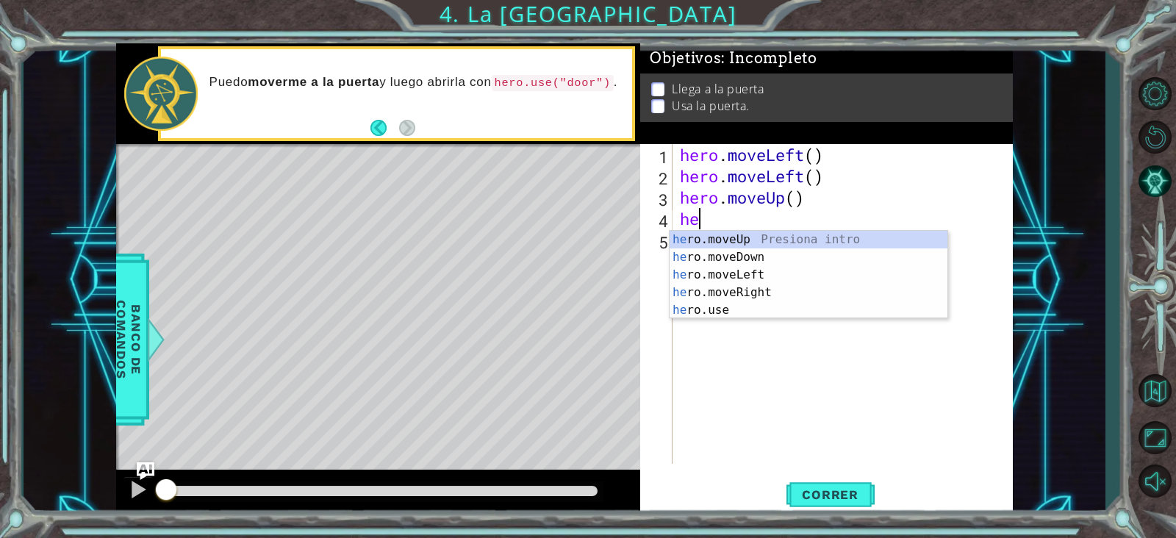
type textarea "her"
click at [746, 237] on div "her o.moveUp Presiona intro her o.moveDown Presiona intro her o.moveLeft Presio…" at bounding box center [809, 293] width 278 height 124
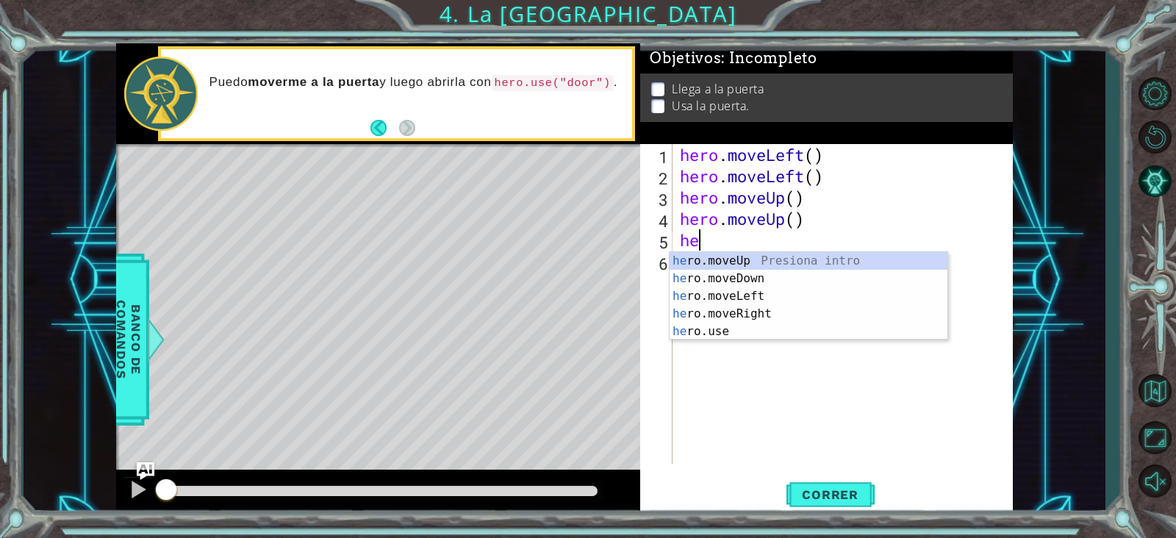
type textarea "her"
click at [763, 310] on div "her o.moveUp Presiona intro her o.moveDown Presiona intro her o.moveLeft Presio…" at bounding box center [809, 314] width 278 height 124
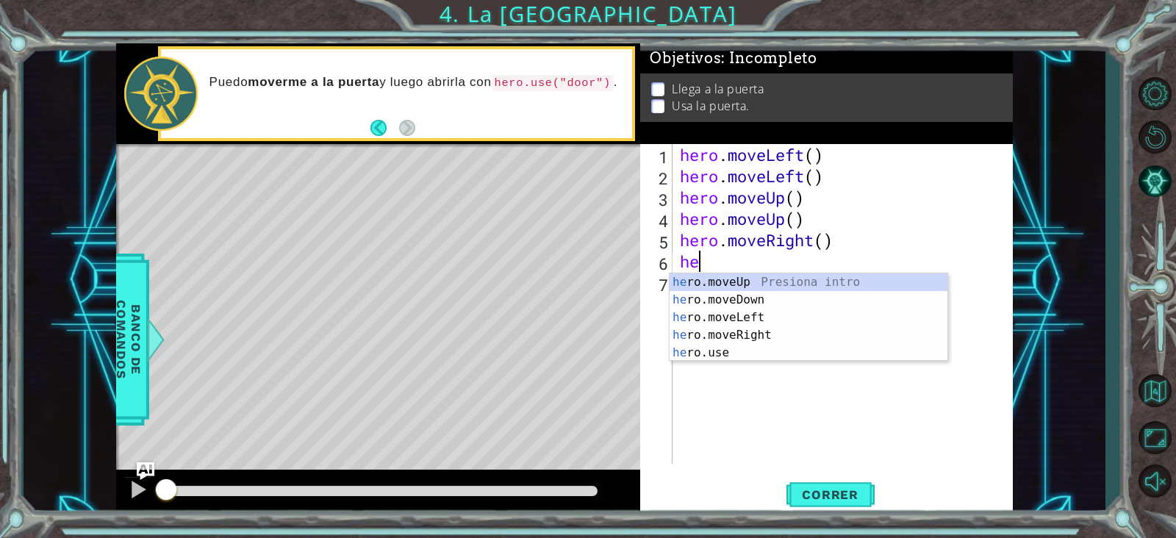
type textarea "her"
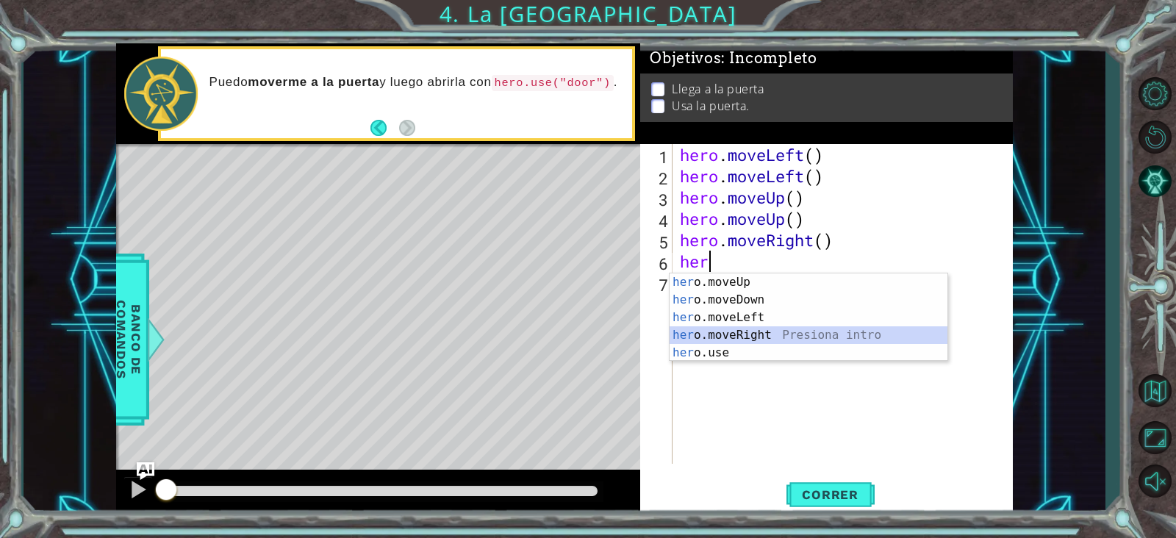
click at [751, 332] on div "her o.moveUp Presiona intro her o.moveDown Presiona intro her o.moveLeft Presio…" at bounding box center [809, 336] width 278 height 124
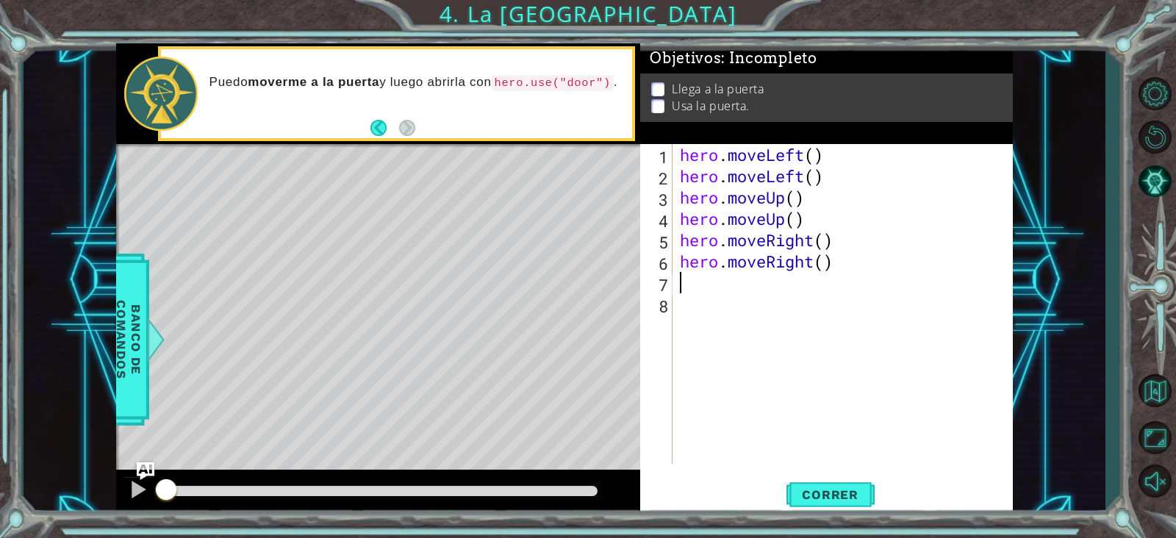
type textarea "hr"
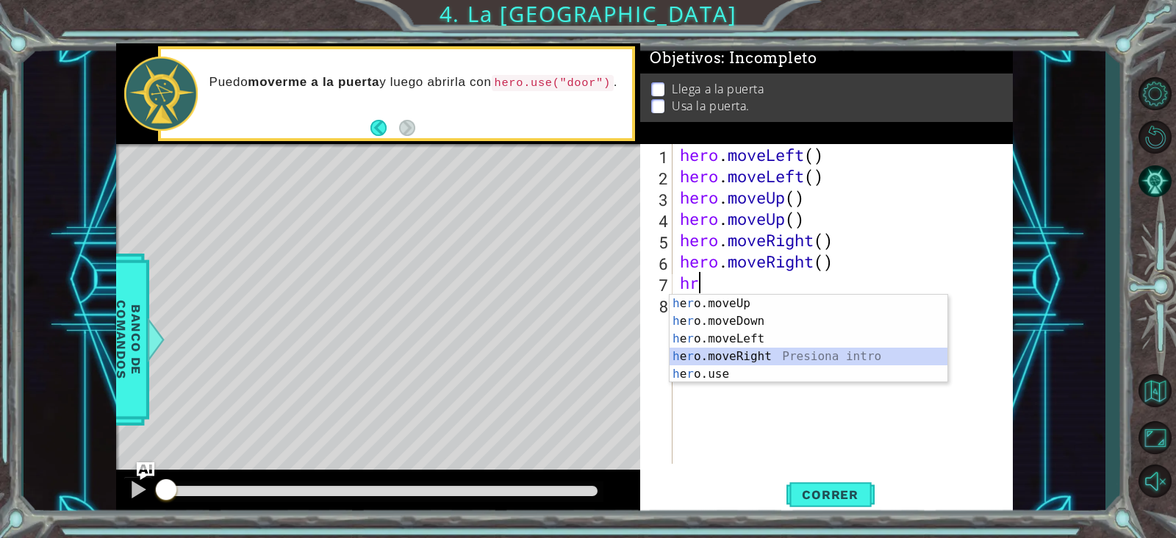
click at [773, 352] on div "h e r o.moveUp Presiona intro h e r o.moveDown Presiona intro h e r o.moveLeft …" at bounding box center [809, 357] width 278 height 124
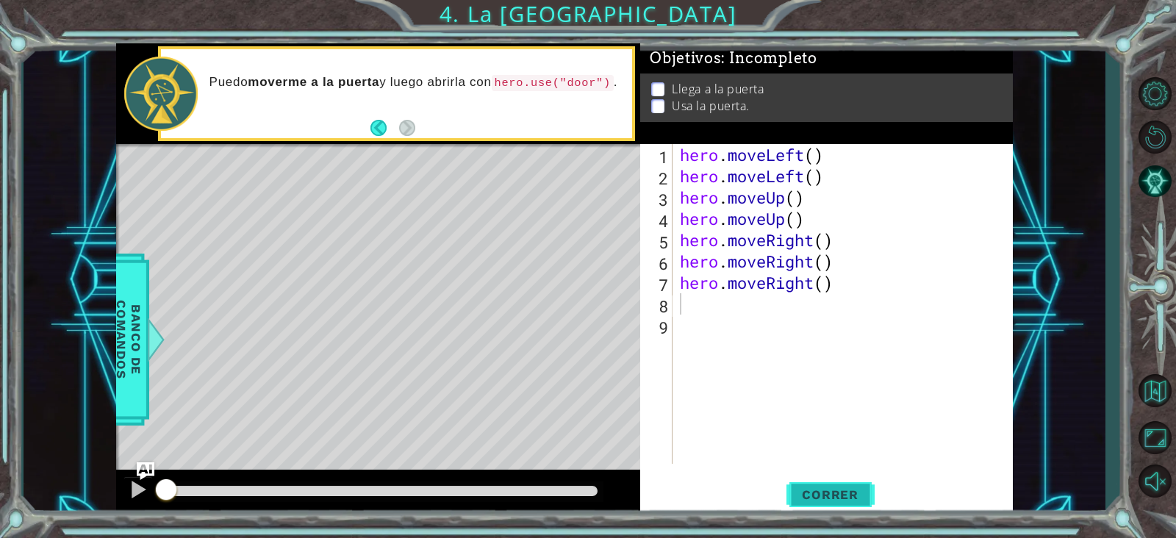
click at [813, 429] on span "Correr" at bounding box center [830, 494] width 86 height 15
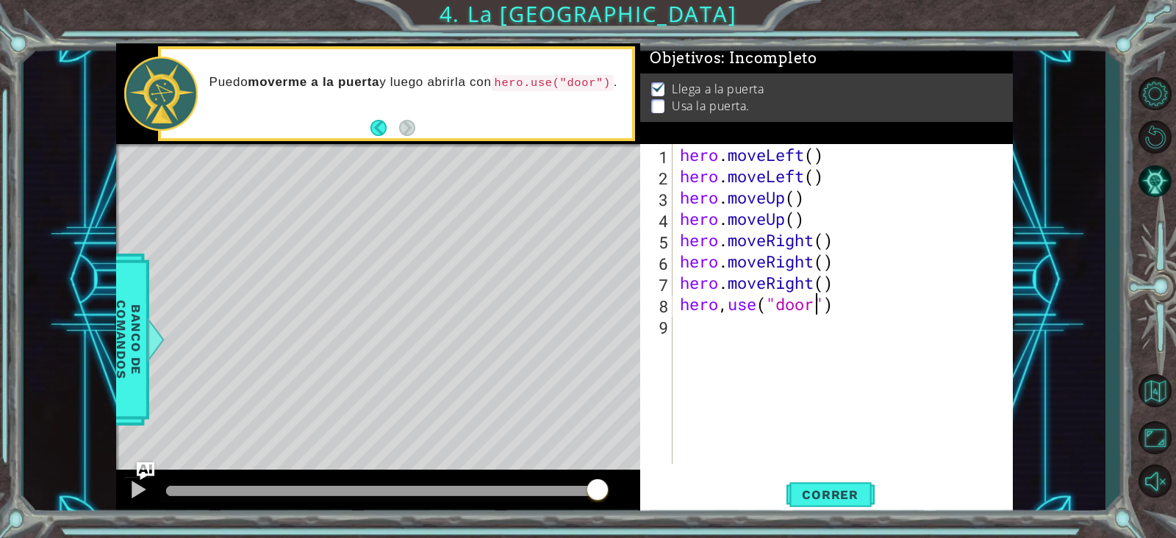
scroll to position [0, 6]
click at [840, 429] on span "Correr" at bounding box center [830, 494] width 86 height 15
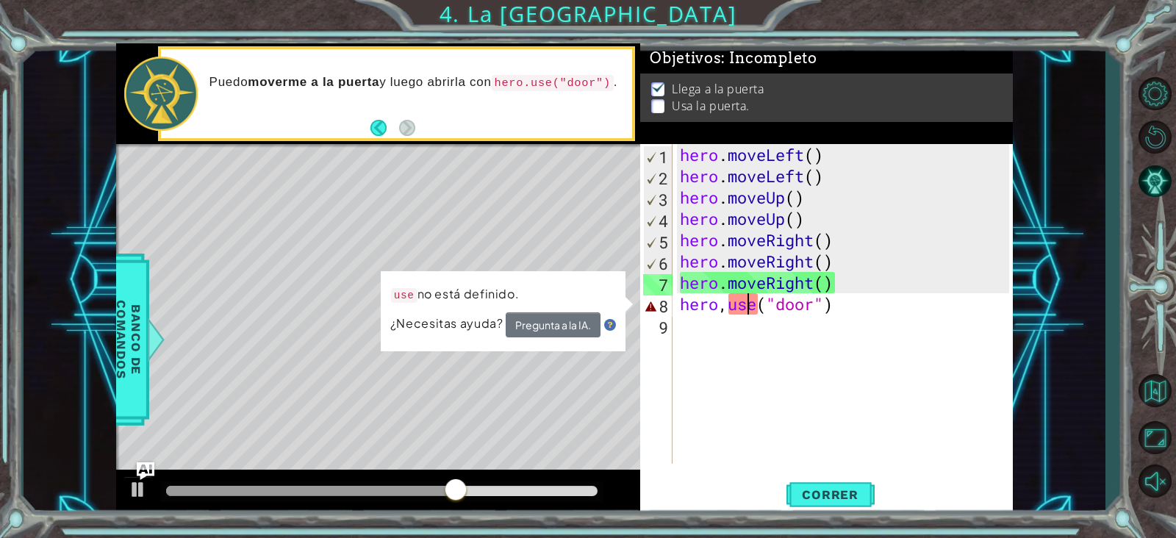
click at [752, 307] on div "hero . moveLeft ( ) hero . moveLeft ( ) hero . moveUp ( ) hero . moveUp ( ) her…" at bounding box center [847, 325] width 340 height 362
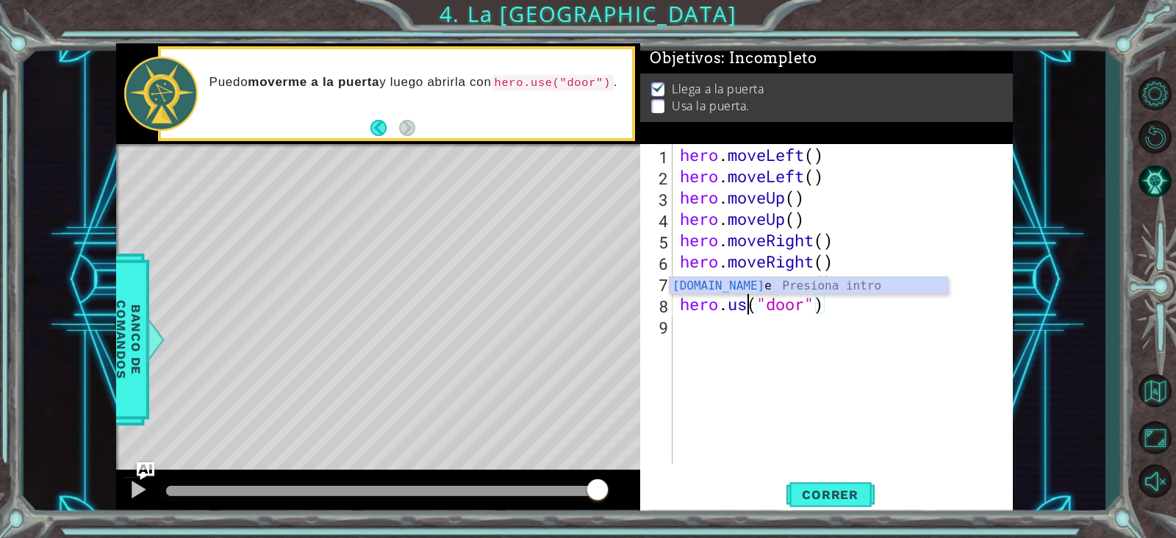
scroll to position [0, 4]
type textarea "hero.use("door")"
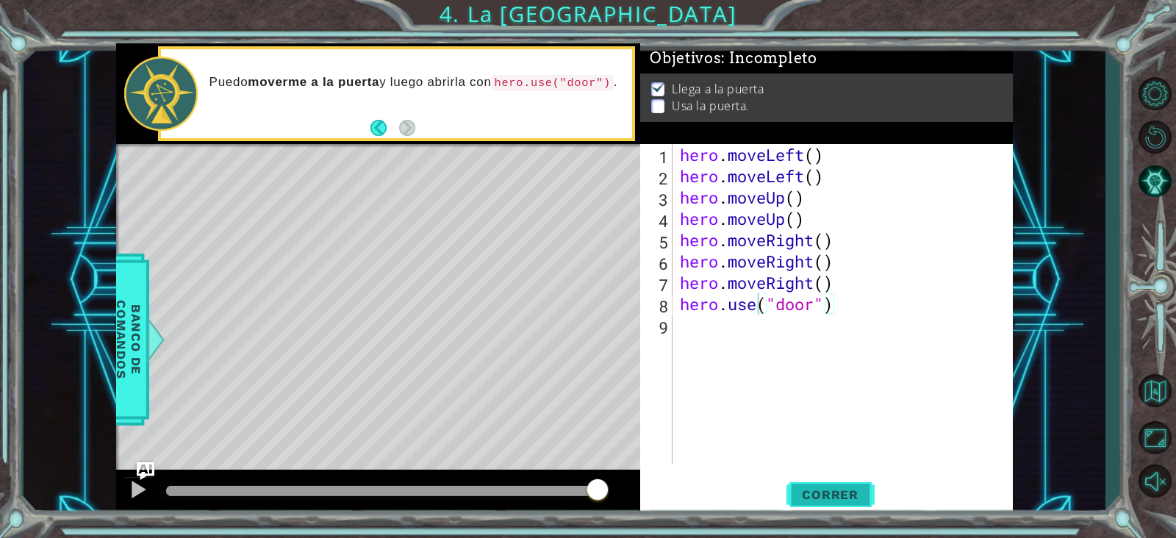
click at [837, 429] on span "Correr" at bounding box center [830, 494] width 86 height 15
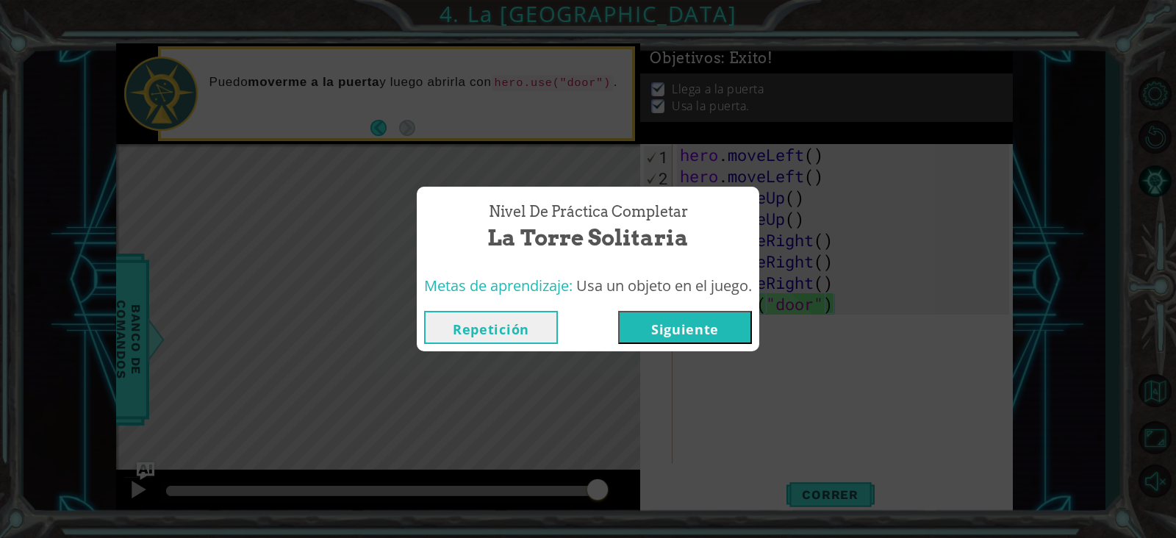
click at [702, 332] on button "Siguiente" at bounding box center [685, 327] width 134 height 33
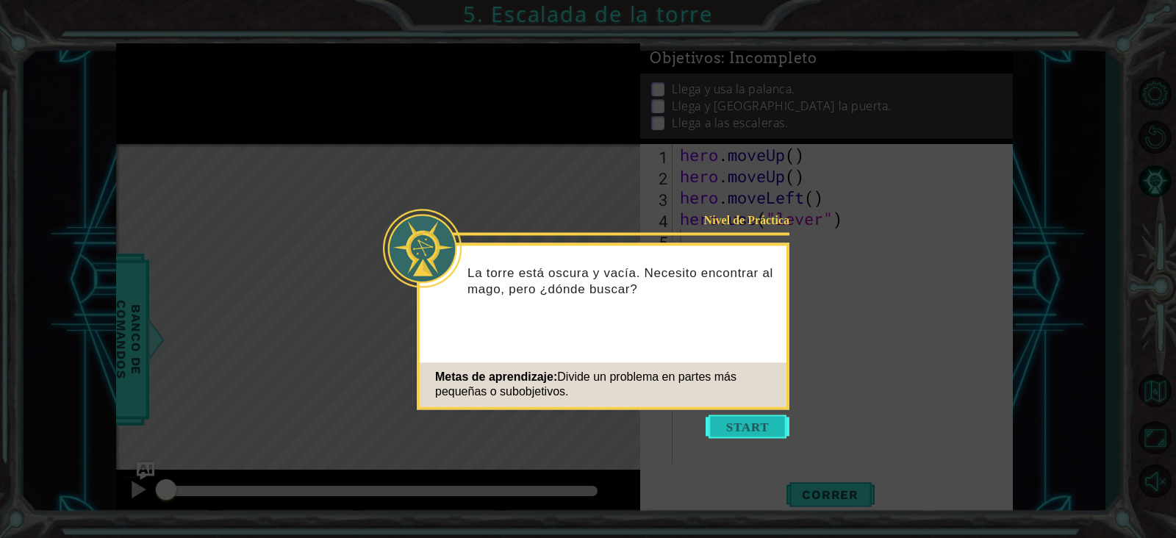
click at [726, 422] on button "Start" at bounding box center [748, 427] width 84 height 24
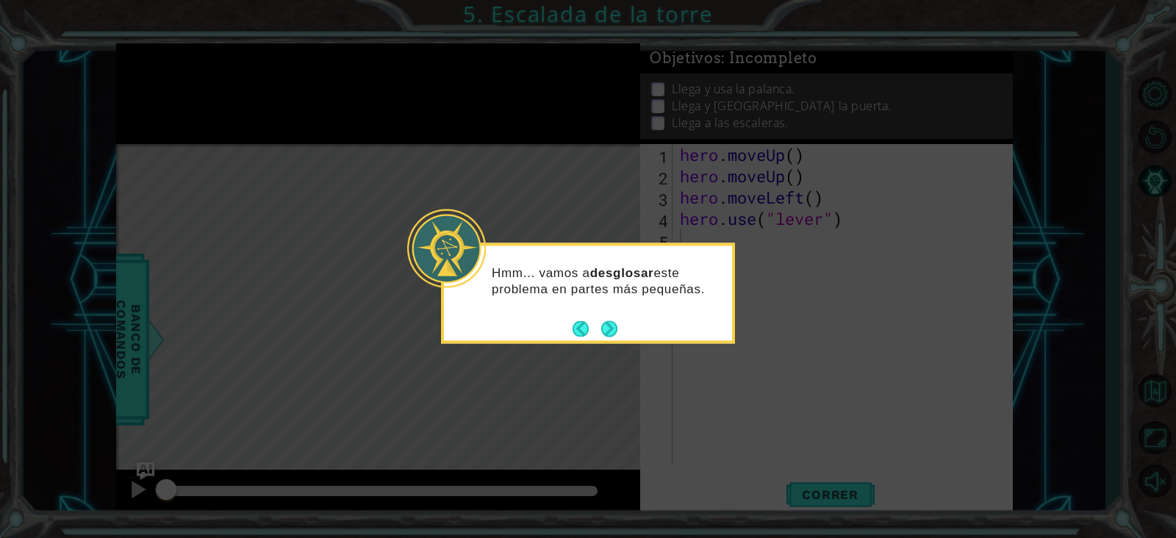
click at [618, 332] on div "Hmm... vamos a desglosar este problema en partes más pequeñas." at bounding box center [588, 293] width 294 height 101
click at [611, 331] on button "Next" at bounding box center [609, 329] width 16 height 16
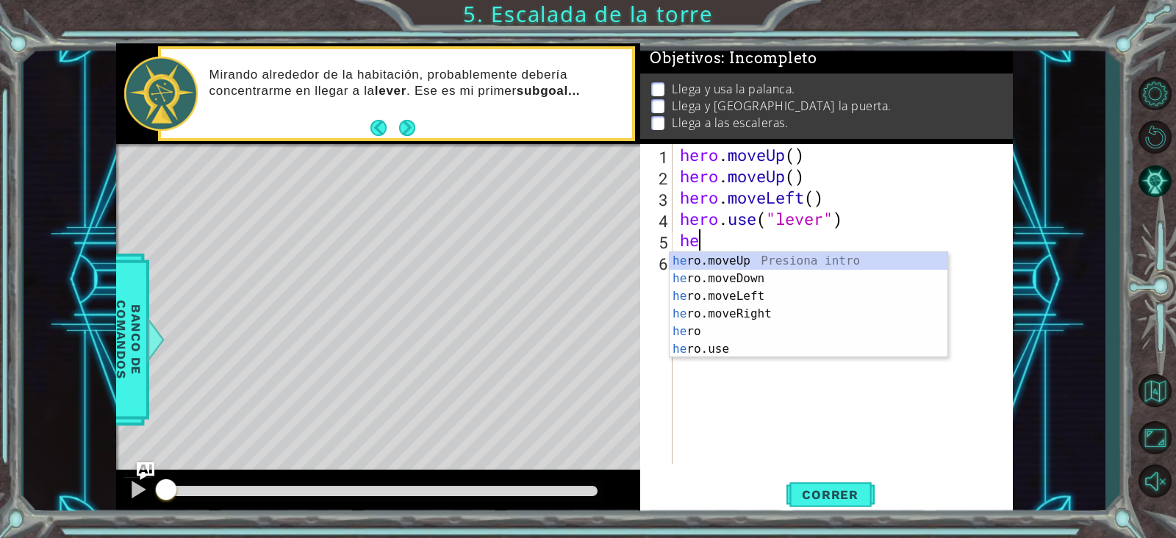
type textarea "her"
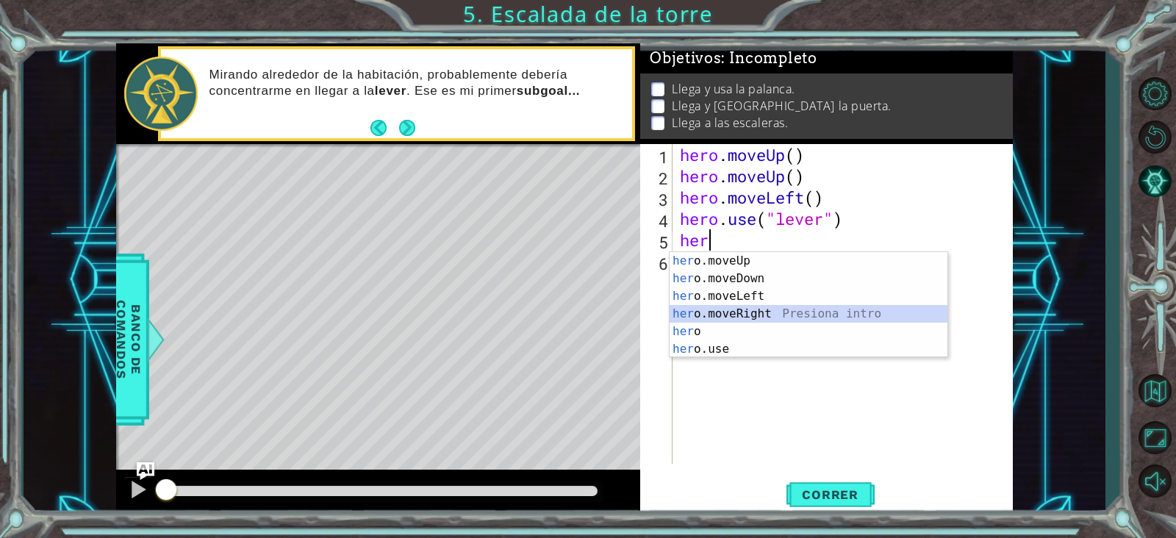
click at [728, 310] on div "her o.moveUp Presiona intro her o.moveDown Presiona intro her o.moveLeft Presio…" at bounding box center [809, 322] width 278 height 141
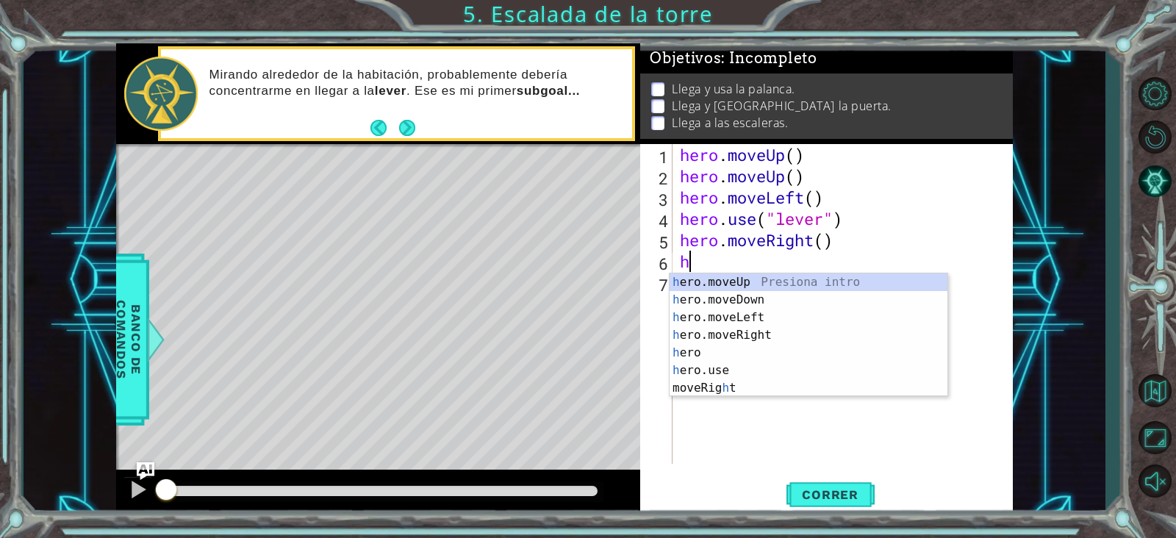
type textarea "hr"
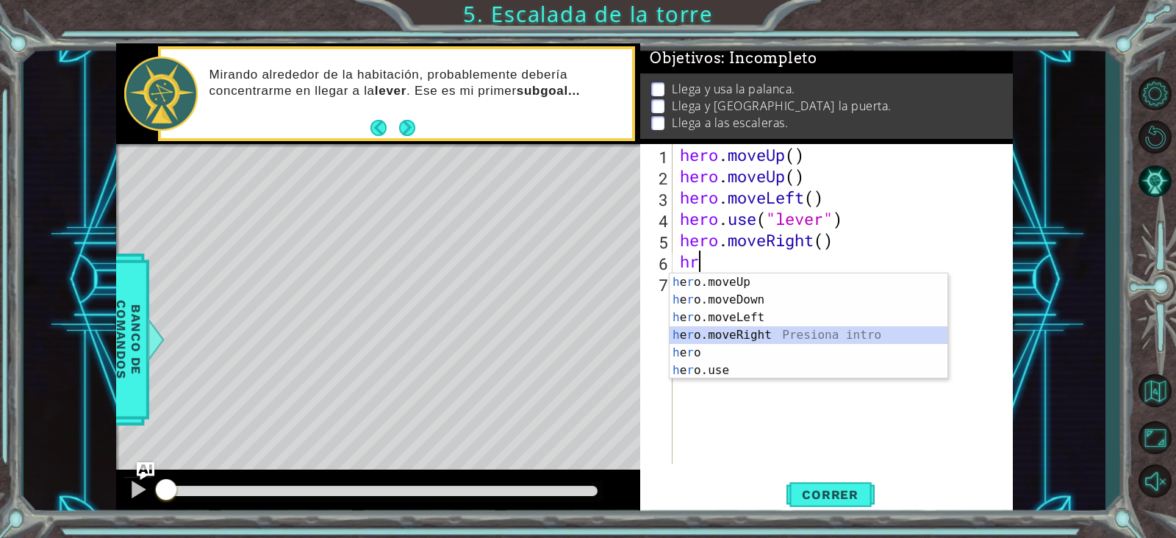
click at [732, 335] on div "h e r o.moveUp Presiona intro h e r o.moveDown Presiona intro h e r o.moveLeft …" at bounding box center [809, 344] width 278 height 141
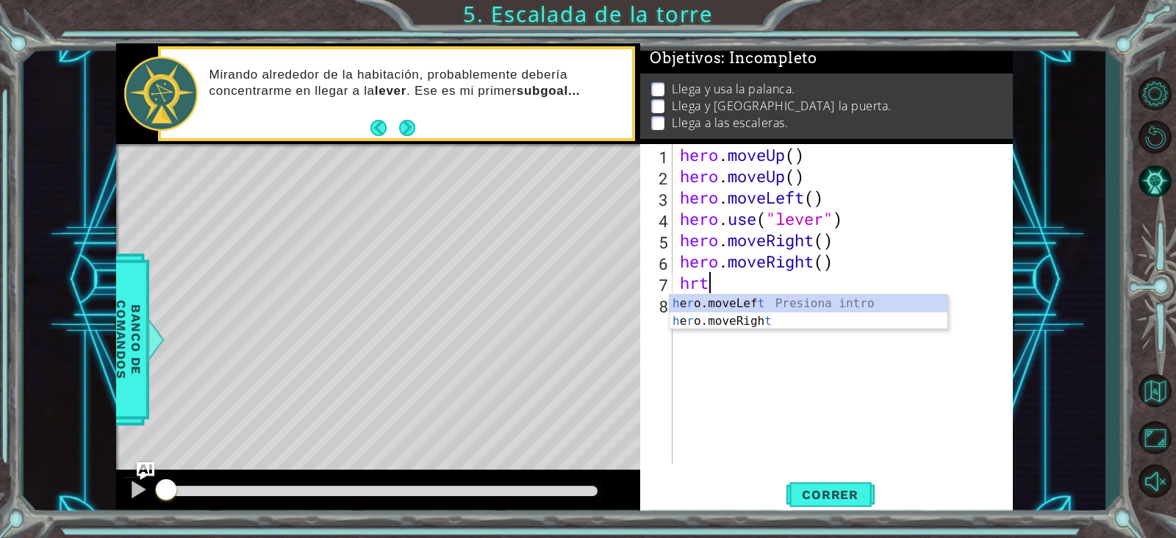
type textarea "hr"
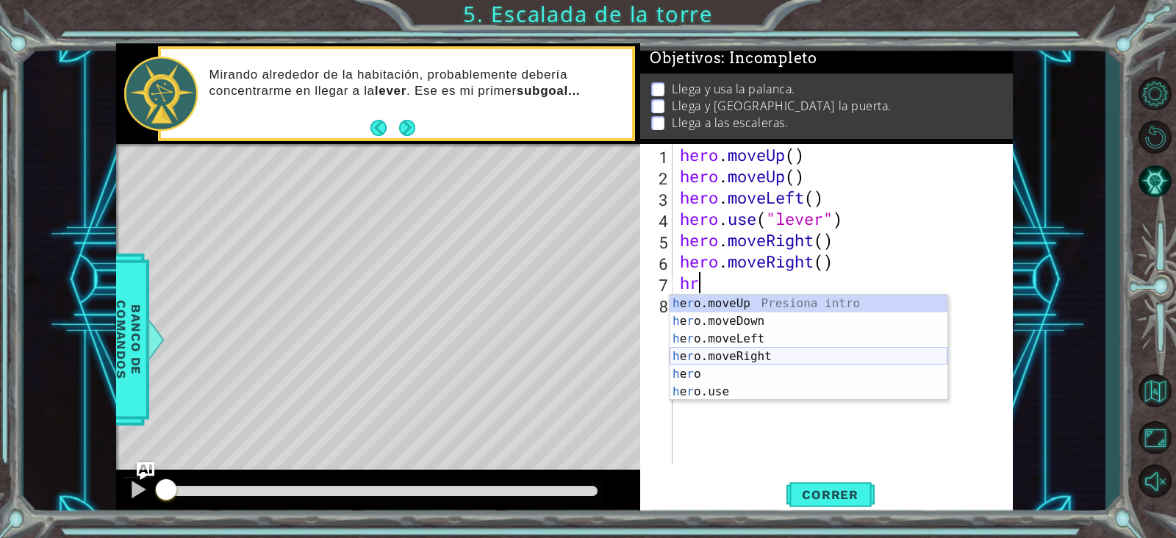
click at [765, 358] on div "h e r o.moveUp Presiona intro h e r o.moveDown Presiona intro h e r o.moveLeft …" at bounding box center [809, 365] width 278 height 141
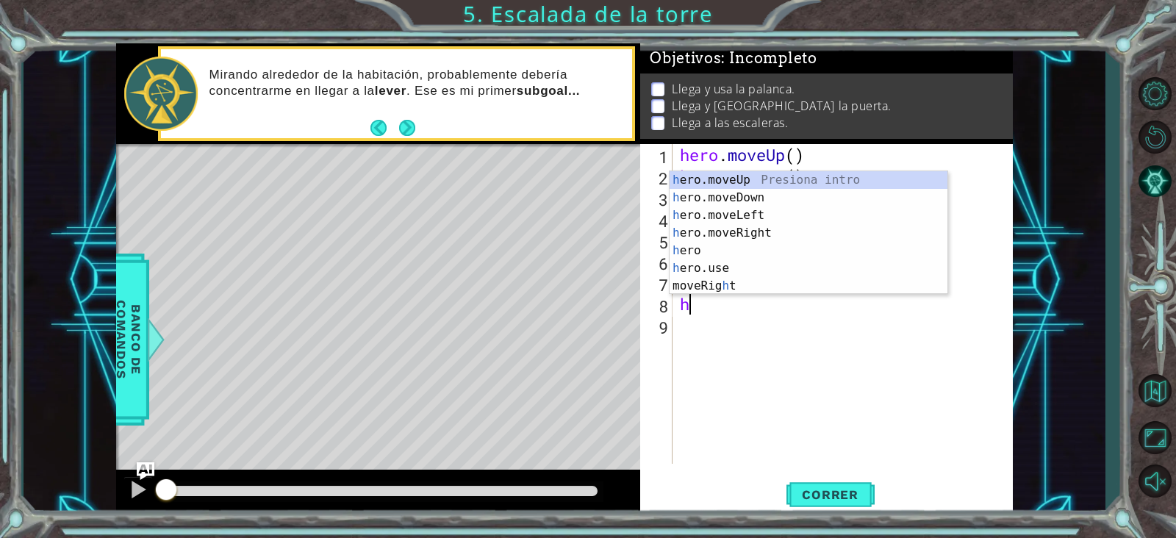
type textarea "hr"
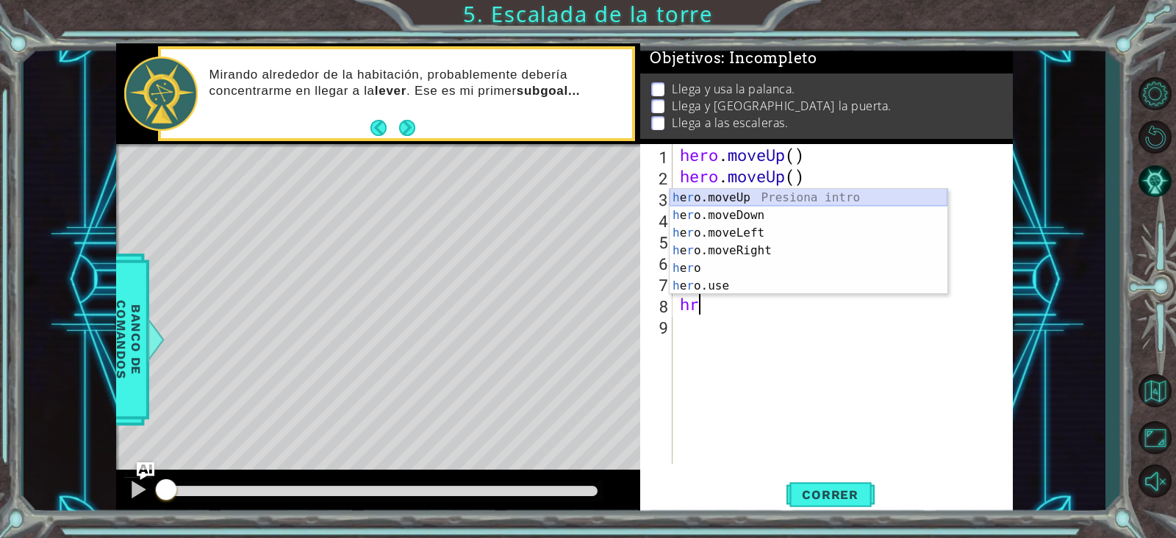
click at [751, 194] on div "h e r o.moveUp Presiona intro h e r o.moveDown Presiona intro h e r o.moveLeft …" at bounding box center [809, 259] width 278 height 141
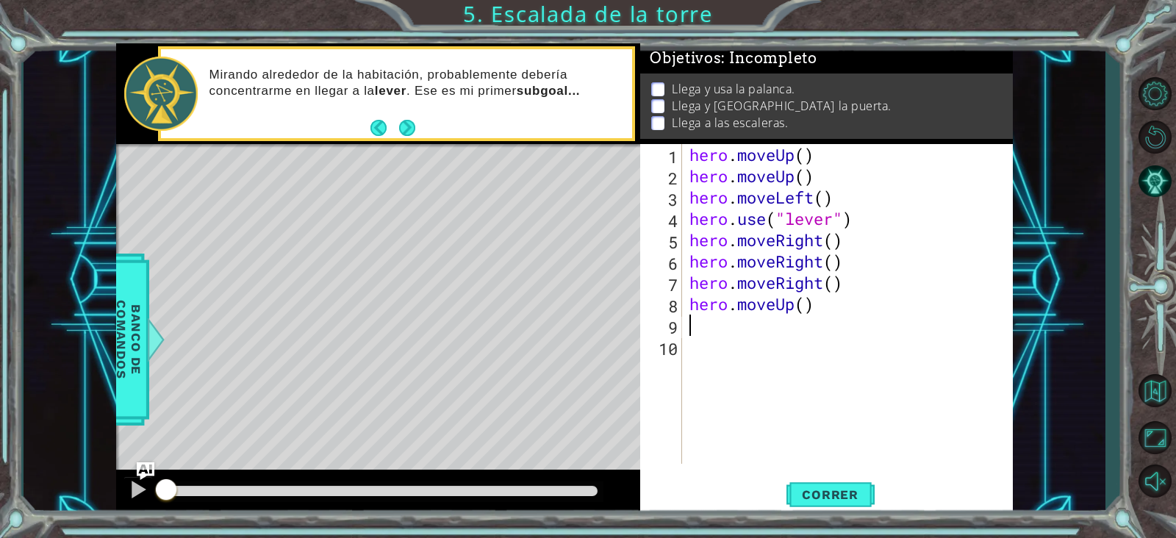
type textarea "hr"
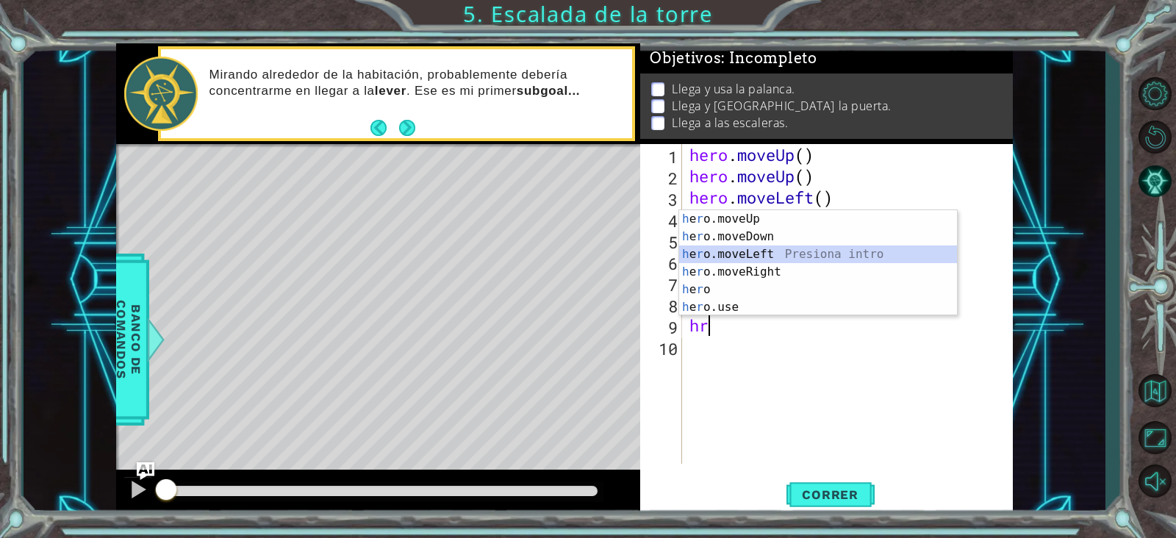
click at [769, 247] on div "h e r o.moveUp Presiona intro h e r o.moveDown Presiona intro h e r o.moveLeft …" at bounding box center [818, 280] width 278 height 141
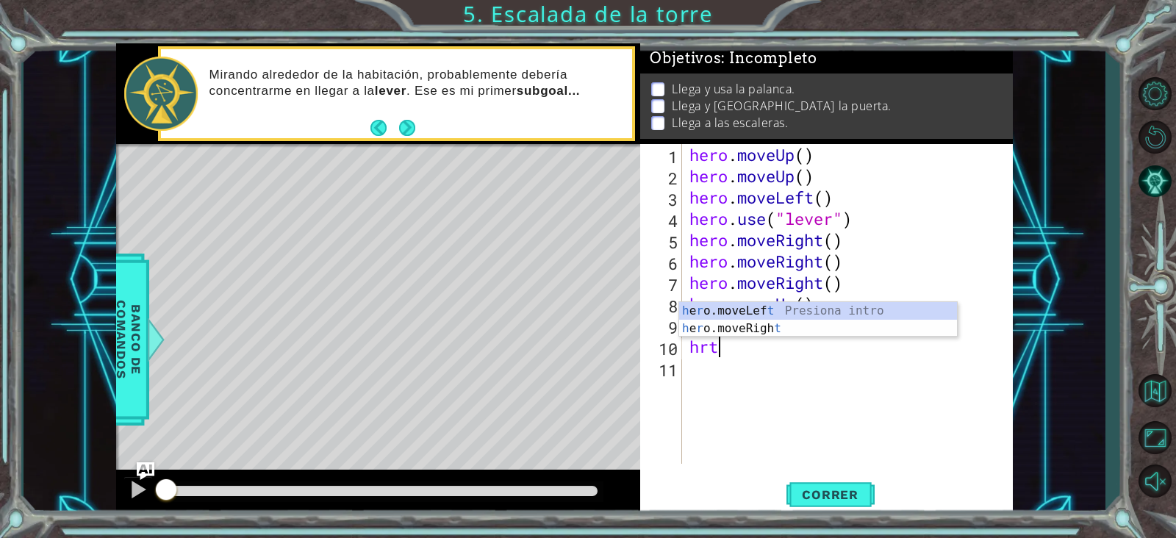
type textarea "hr"
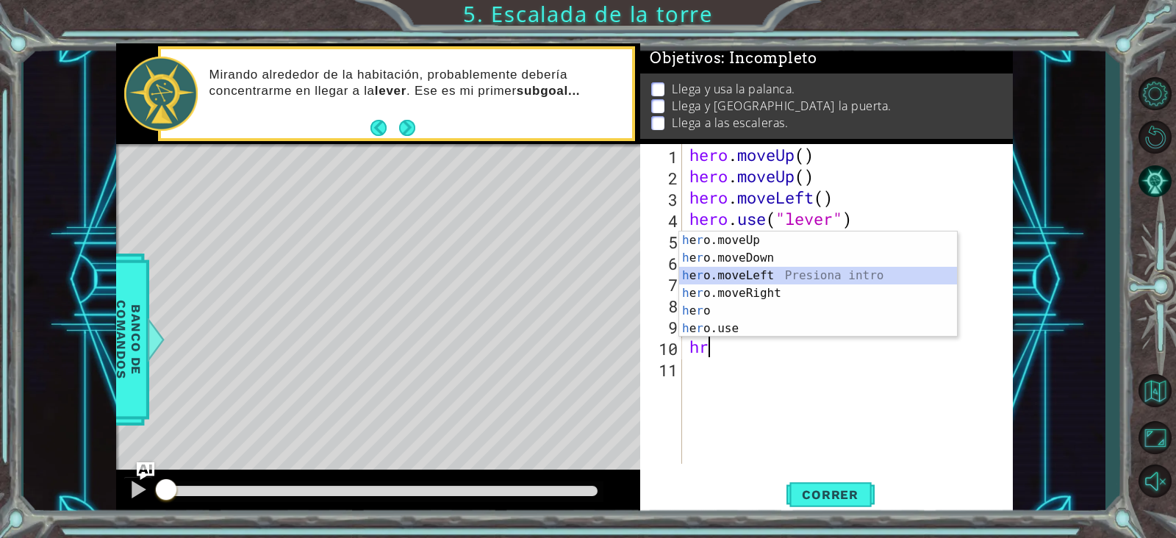
click at [748, 280] on div "h e r o.moveUp Presiona intro h e r o.moveDown Presiona intro h e r o.moveLeft …" at bounding box center [818, 302] width 278 height 141
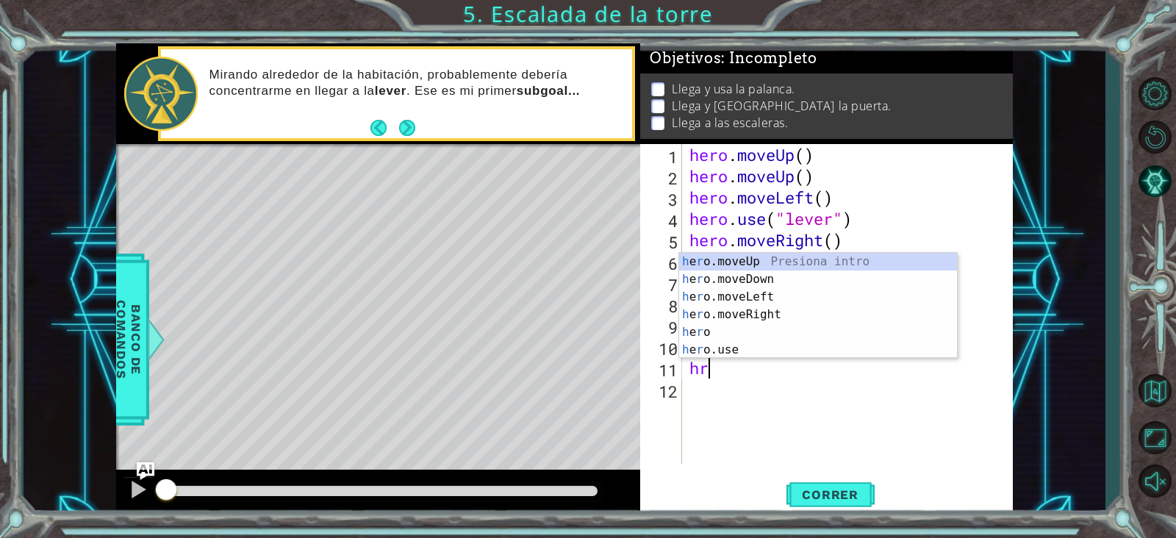
type textarea "hrt"
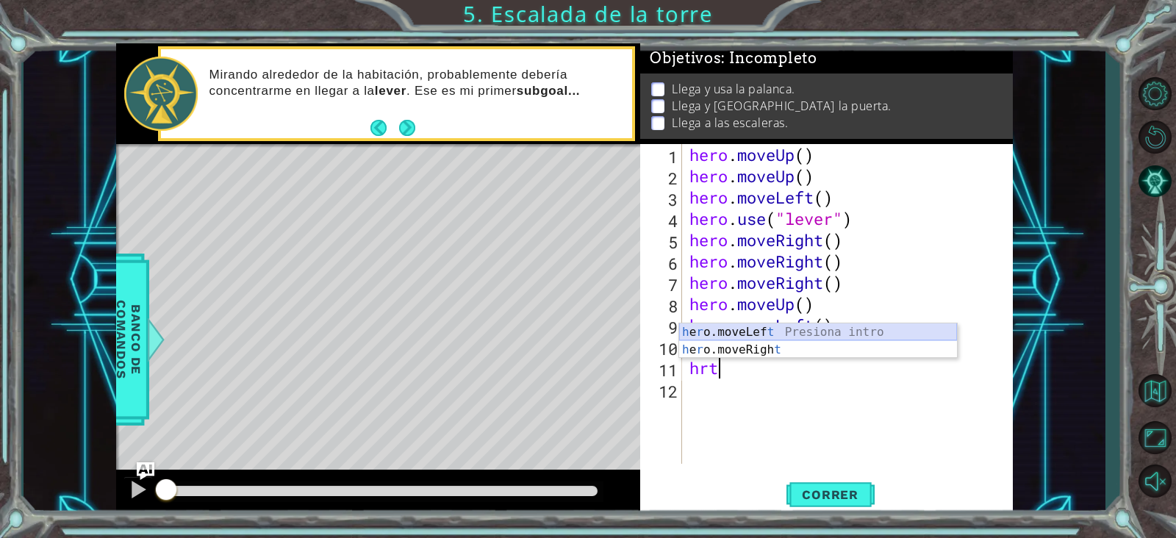
click at [726, 329] on div "h e r o.moveLef t Presiona intro h e r o.moveRigh t Presiona intro" at bounding box center [818, 359] width 278 height 71
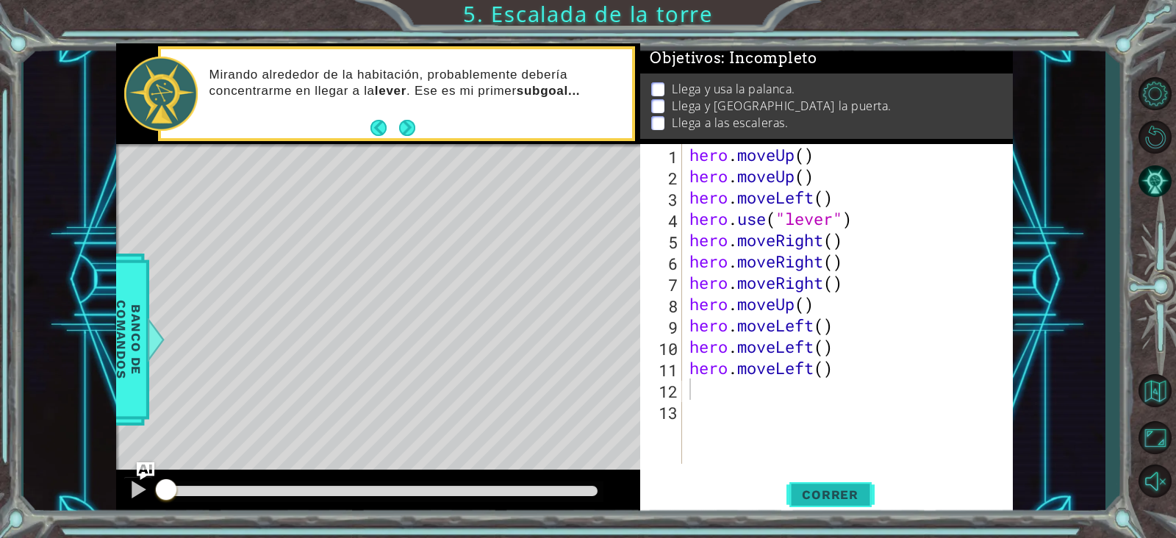
click at [832, 429] on span "Correr" at bounding box center [830, 494] width 86 height 15
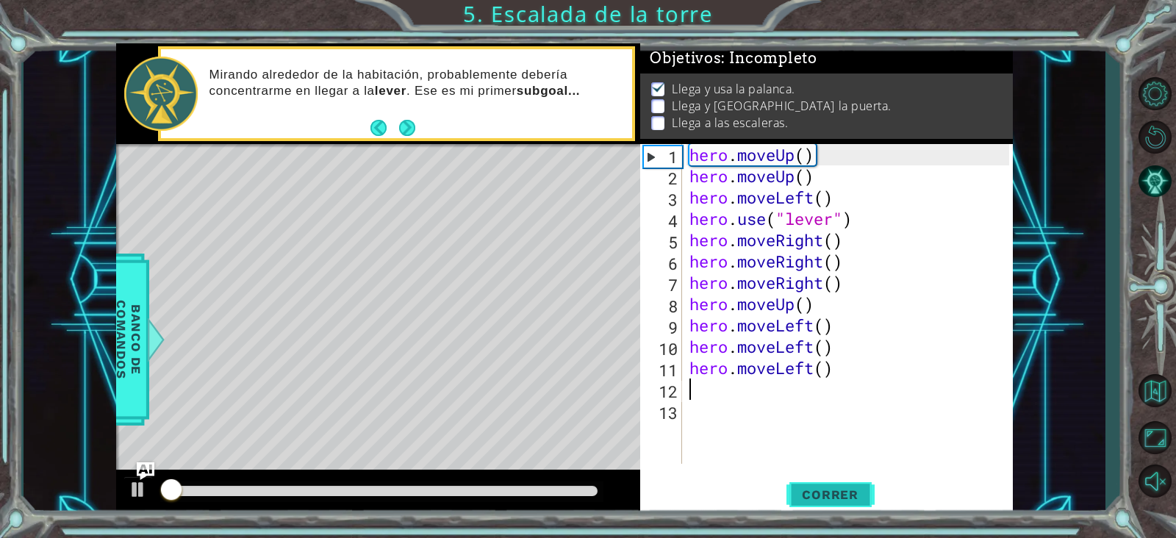
scroll to position [9, 0]
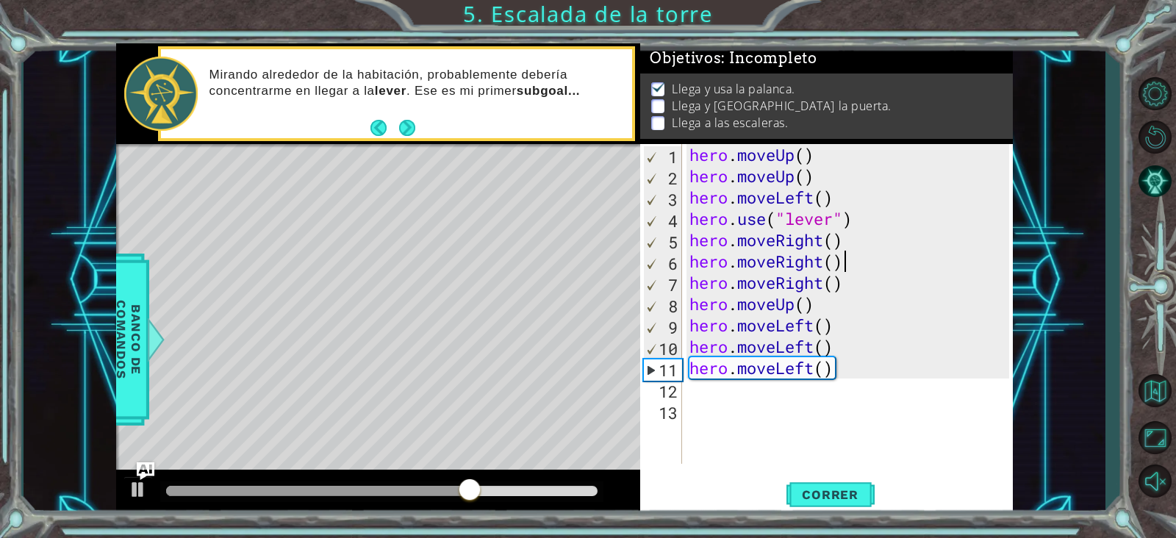
click at [844, 262] on div "hero . moveUp ( ) hero . moveUp ( ) hero . moveLeft ( ) hero . use ( "lever" ) …" at bounding box center [852, 325] width 331 height 362
type textarea "hero.moveRight()"
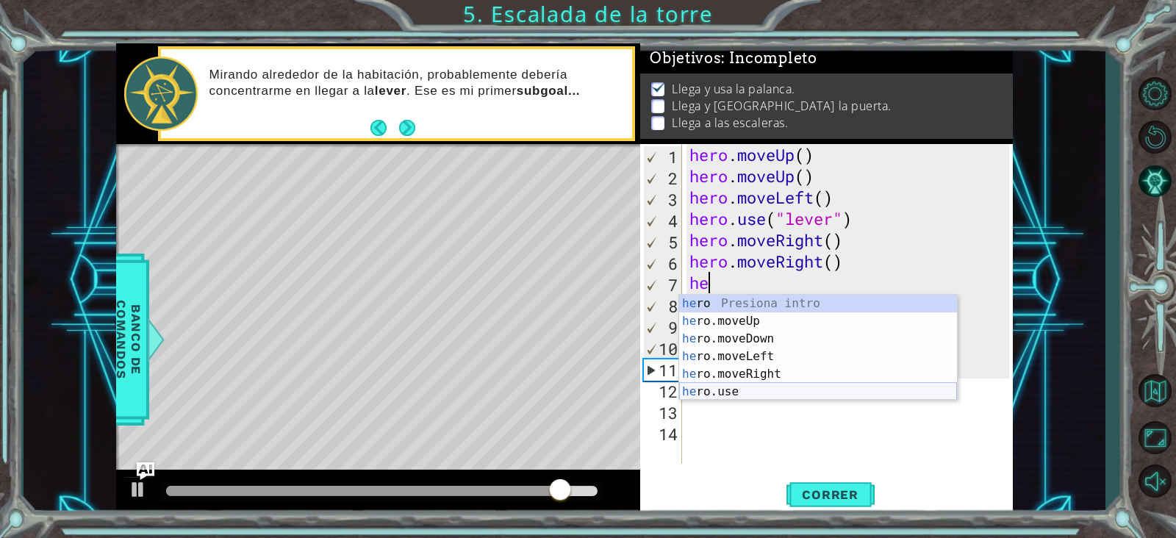
click at [793, 390] on div "he ro Presiona intro he ro.moveUp Presiona intro he ro.moveDown Presiona intro …" at bounding box center [818, 365] width 278 height 141
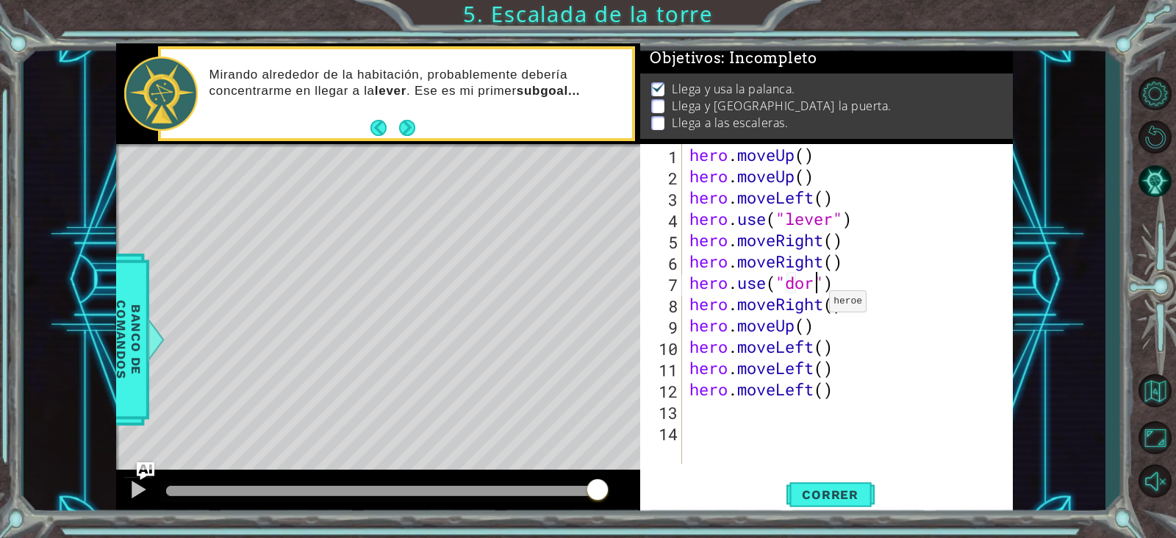
scroll to position [0, 5]
click at [853, 429] on span "Correr" at bounding box center [830, 494] width 86 height 15
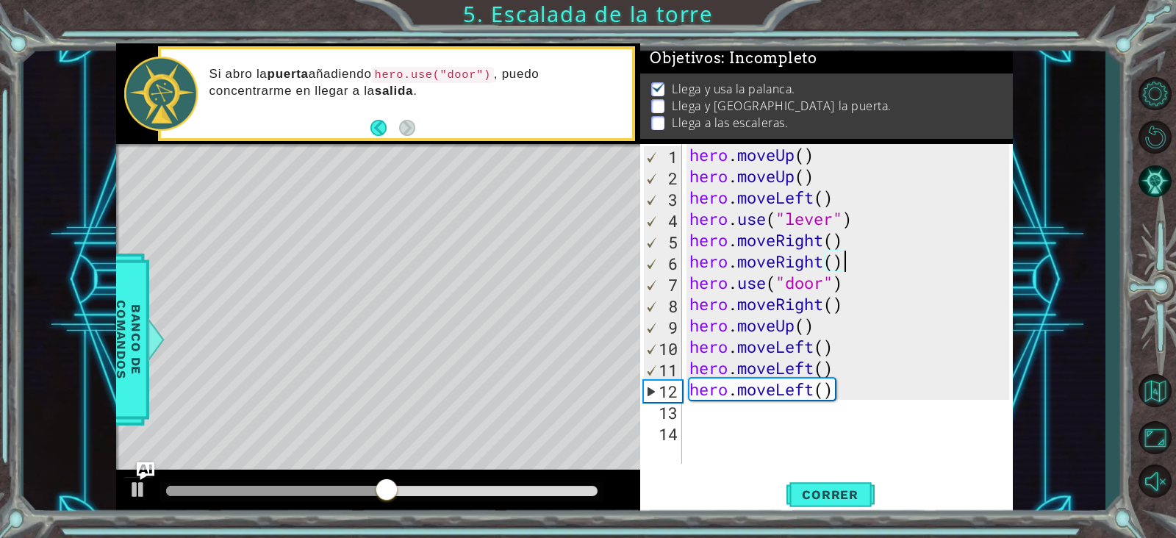
click at [844, 260] on div "hero . moveUp ( ) hero . moveUp ( ) hero . moveLeft ( ) hero . use ( "lever" ) …" at bounding box center [852, 325] width 331 height 362
drag, startPoint x: 691, startPoint y: 282, endPoint x: 853, endPoint y: 285, distance: 161.8
click at [853, 285] on div "hero . moveUp ( ) hero . moveUp ( ) hero . moveLeft ( ) hero . use ( "lever" ) …" at bounding box center [852, 325] width 331 height 362
type textarea "hero.use("door")"
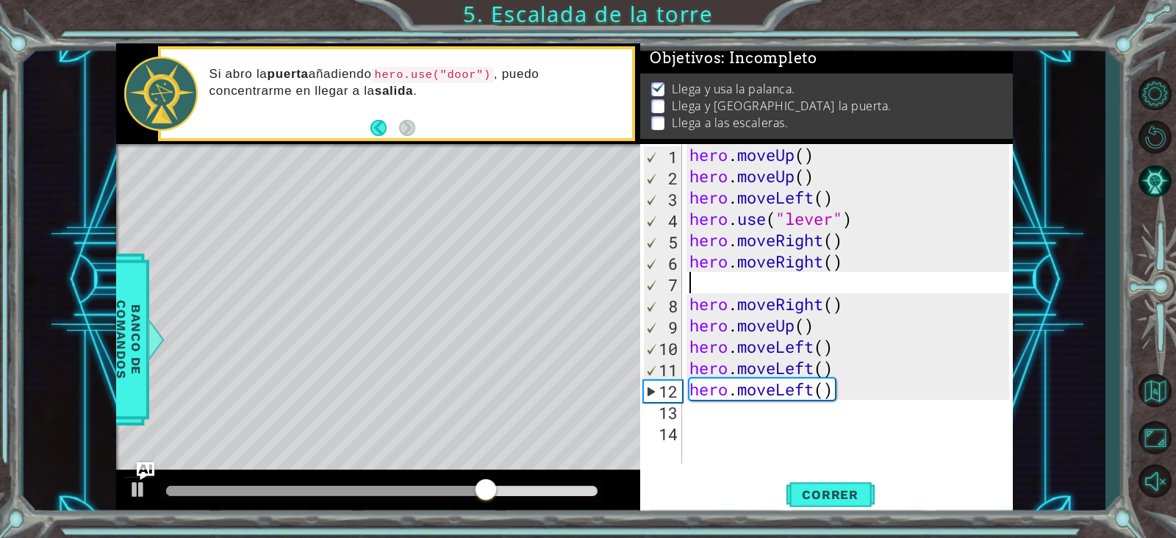
type textarea "hero.moveRight()"
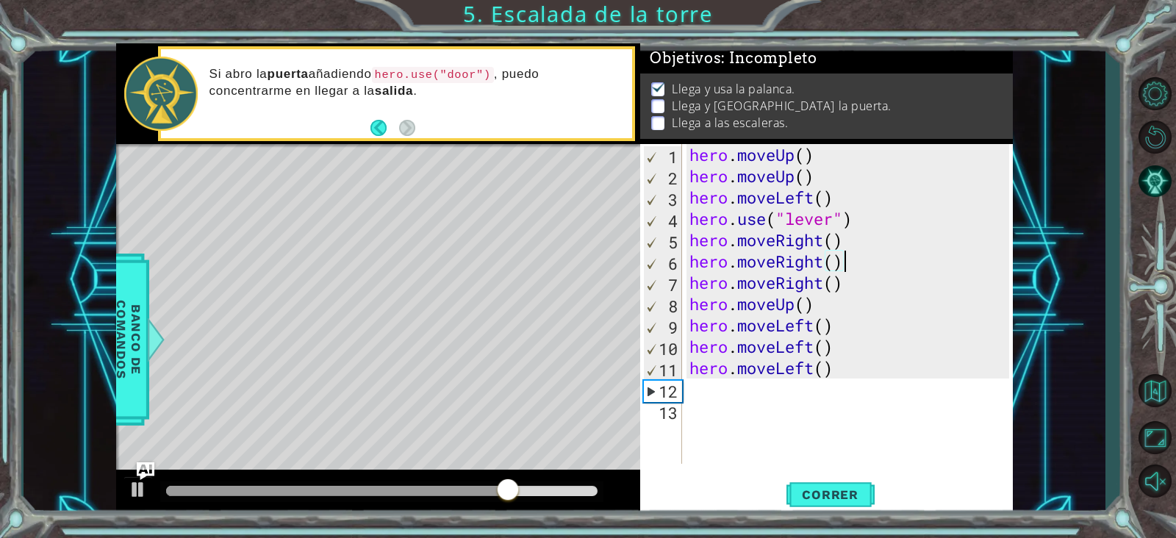
click at [848, 290] on div "hero . moveUp ( ) hero . moveUp ( ) hero . moveLeft ( ) hero . use ( "lever" ) …" at bounding box center [852, 325] width 331 height 362
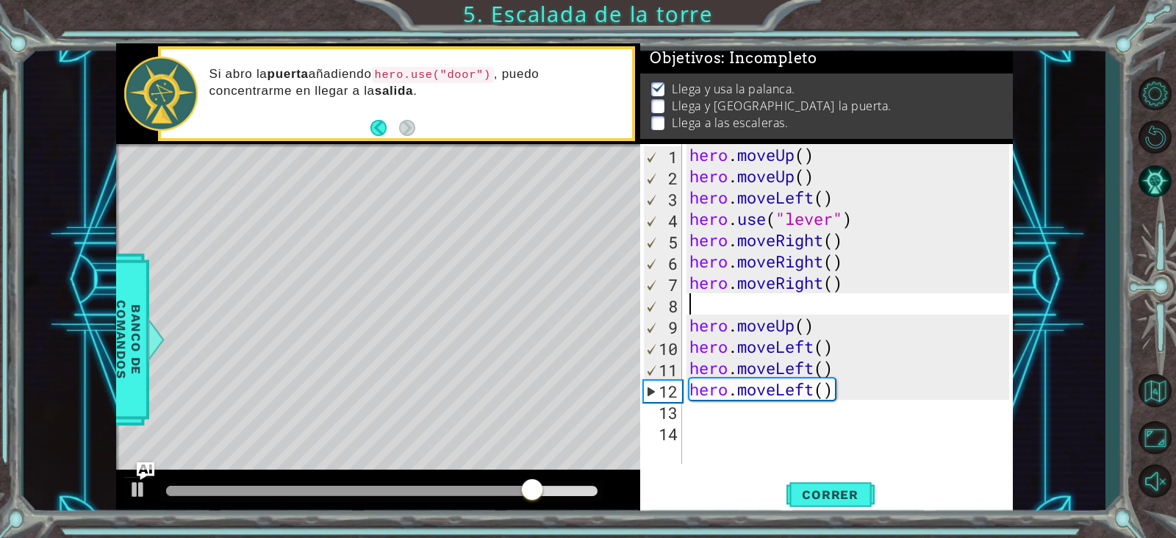
paste textarea "hero.use("door")"
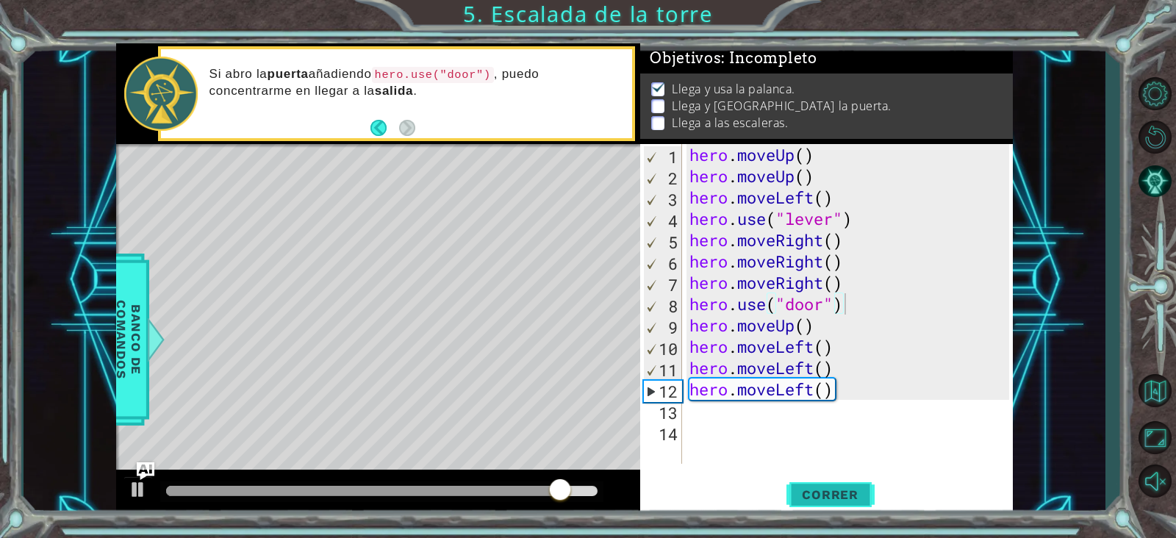
click at [847, 429] on span "Correr" at bounding box center [830, 494] width 86 height 15
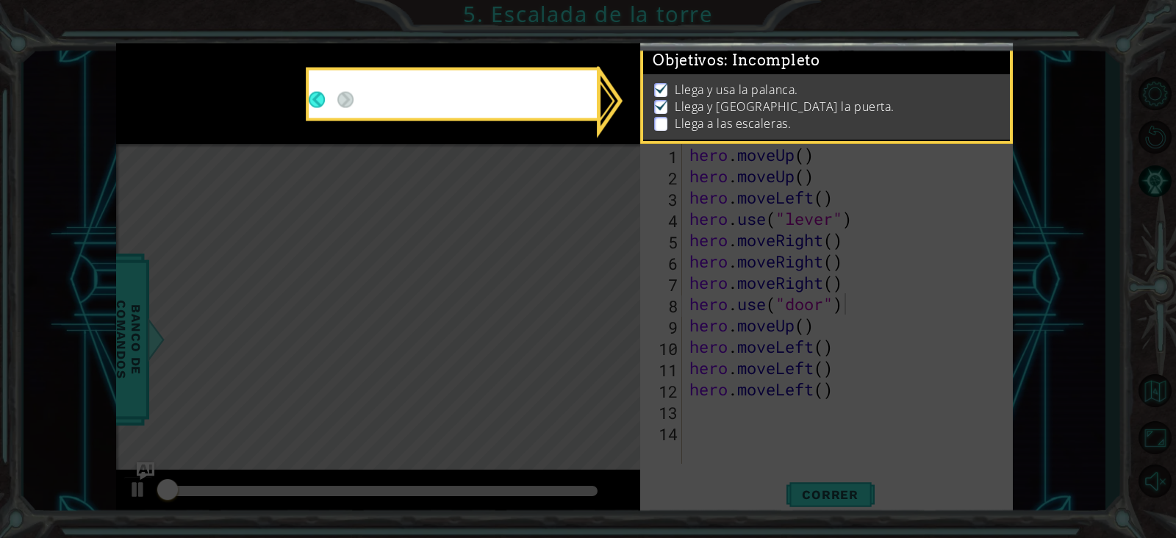
scroll to position [9, 0]
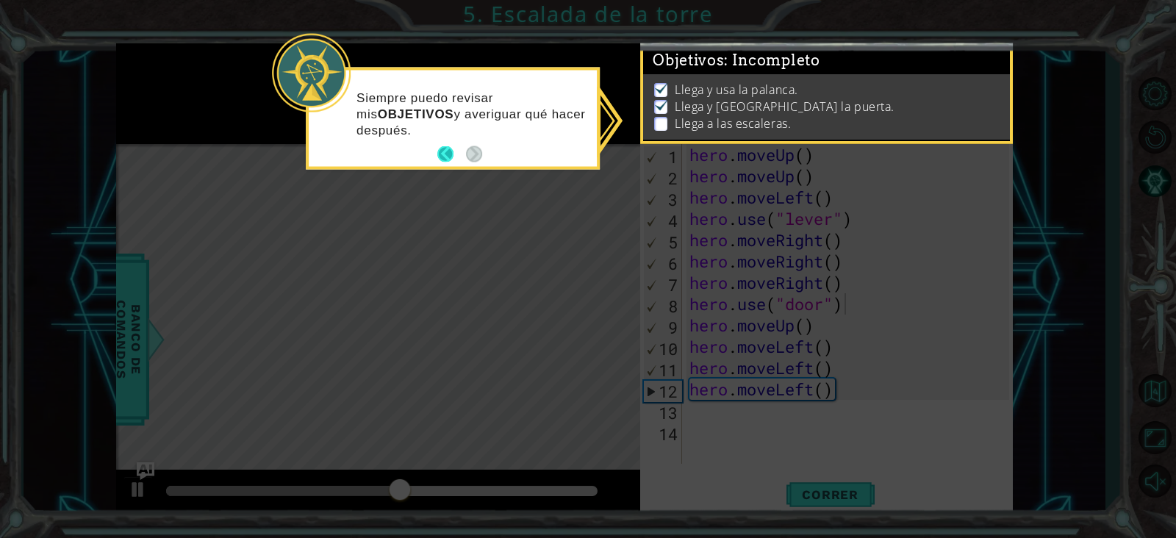
click at [443, 150] on button "Back" at bounding box center [451, 154] width 29 height 16
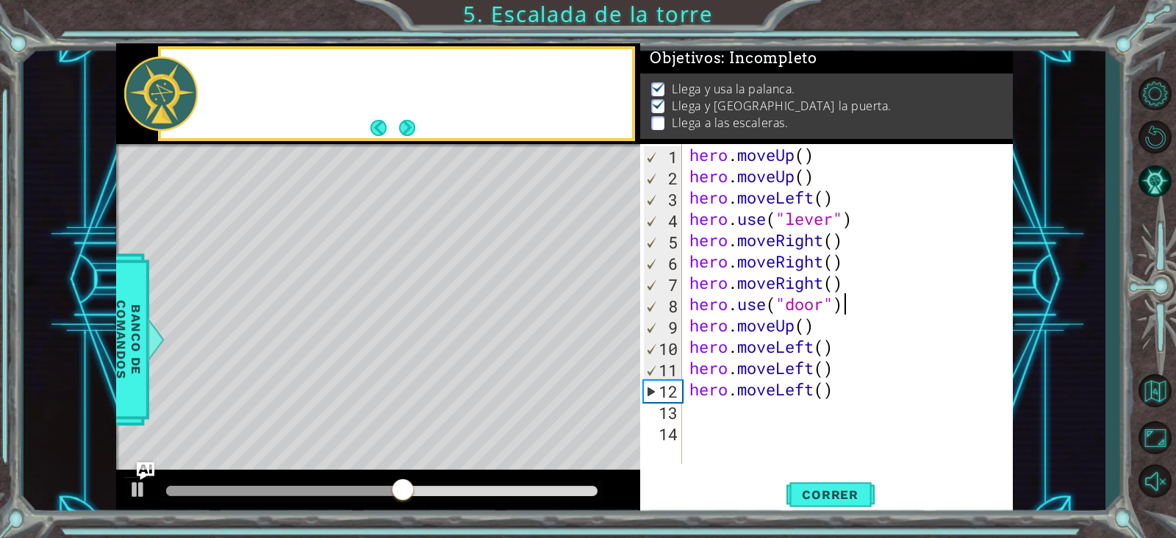
scroll to position [7, 0]
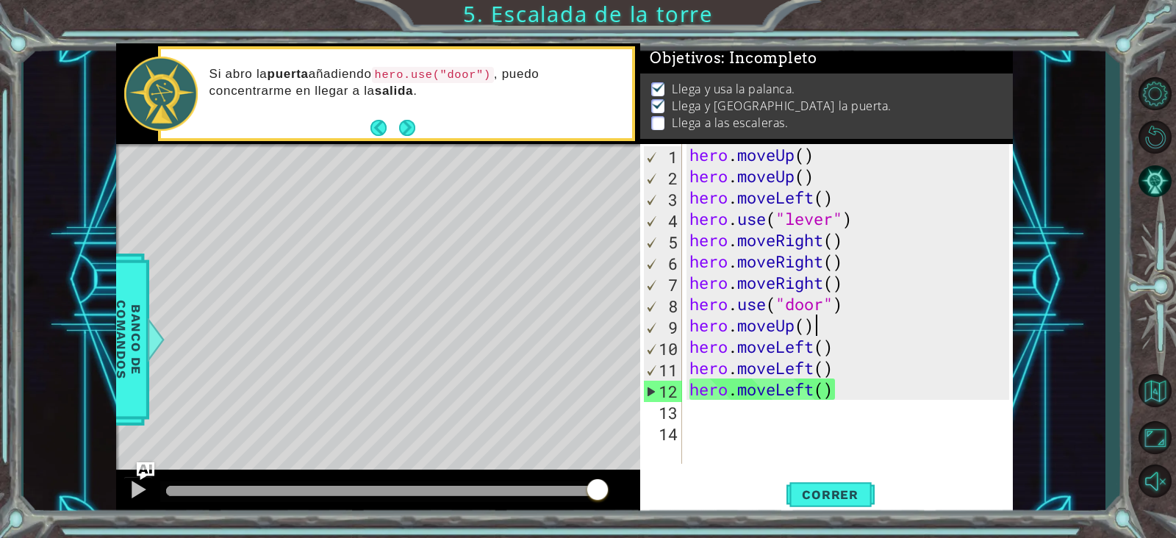
click at [819, 328] on div "hero . moveUp ( ) hero . moveUp ( ) hero . moveLeft ( ) hero . use ( "lever" ) …" at bounding box center [852, 325] width 331 height 362
type textarea "hero.moveUp()"
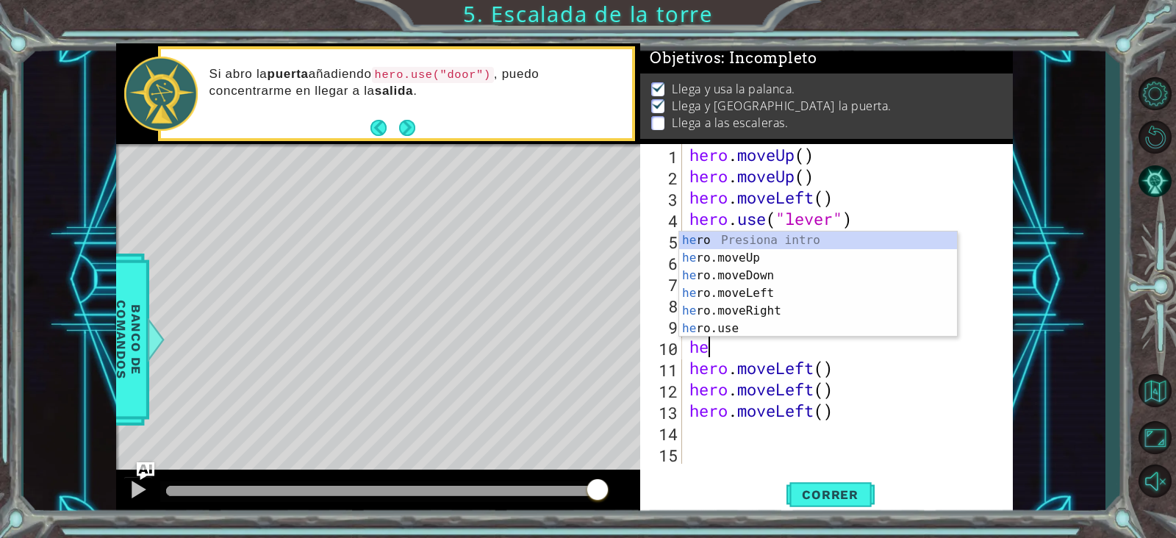
type textarea "her"
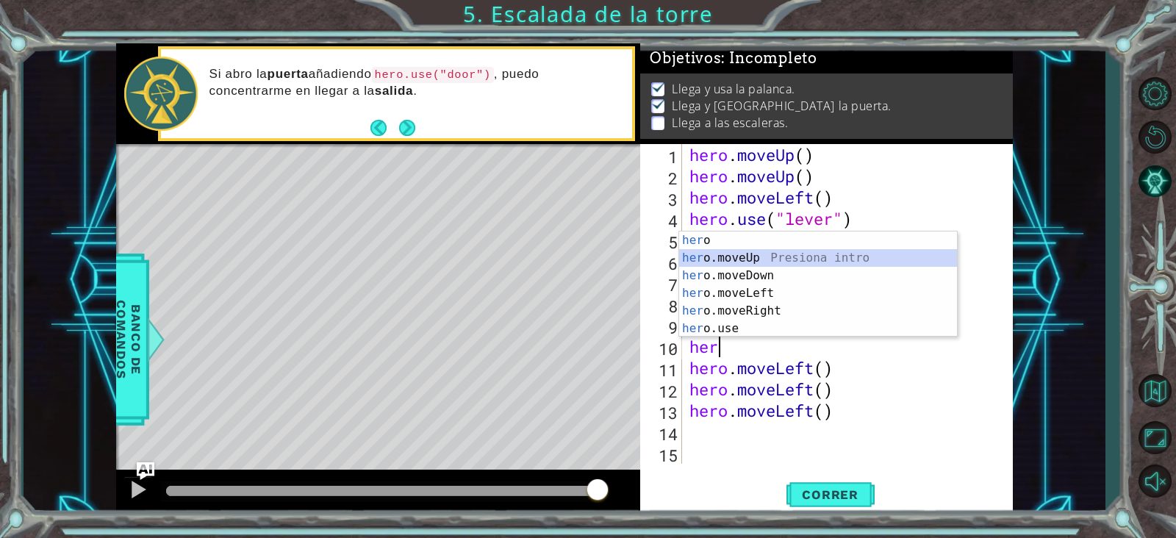
click at [739, 257] on div "her o Presiona intro her o.moveUp Presiona intro her o.moveDown Presiona intro …" at bounding box center [818, 302] width 278 height 141
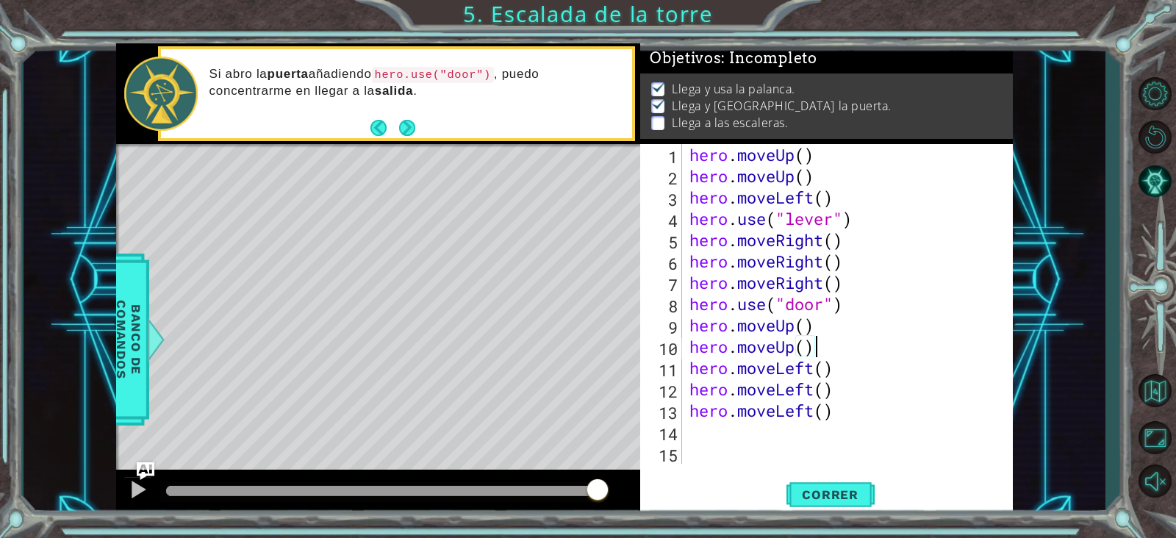
click at [842, 371] on div "hero . moveUp ( ) hero . moveUp ( ) hero . moveLeft ( ) hero . use ( "lever" ) …" at bounding box center [852, 325] width 330 height 362
click at [845, 387] on div "hero . moveUp ( ) hero . moveUp ( ) hero . moveLeft ( ) hero . use ( "lever" ) …" at bounding box center [852, 325] width 330 height 362
type textarea "hero.moveLeft()"
click at [857, 429] on span "Correr" at bounding box center [830, 494] width 86 height 15
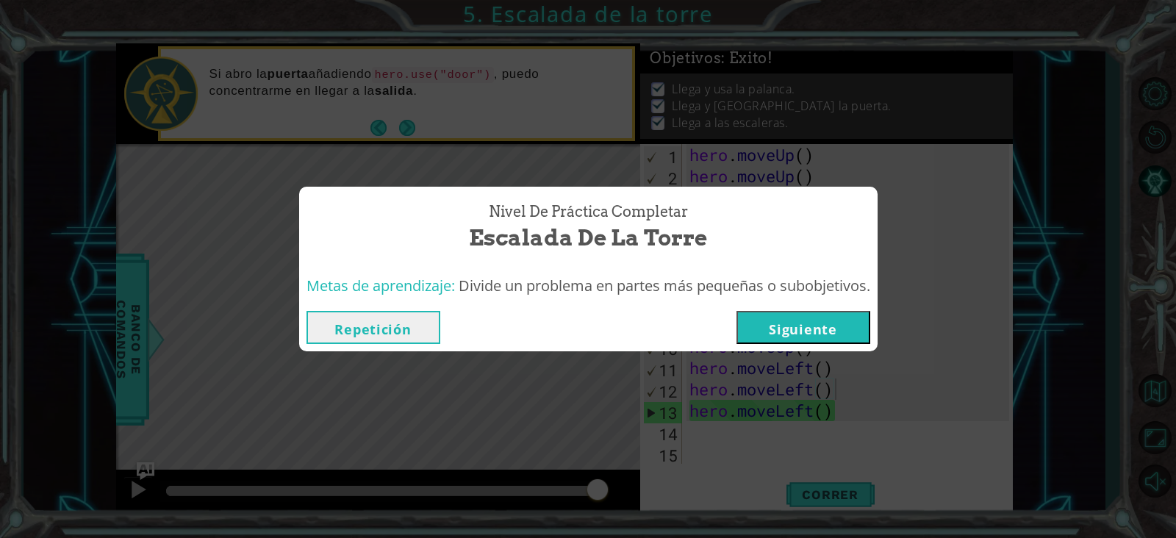
click at [776, 332] on button "Siguiente" at bounding box center [804, 327] width 134 height 33
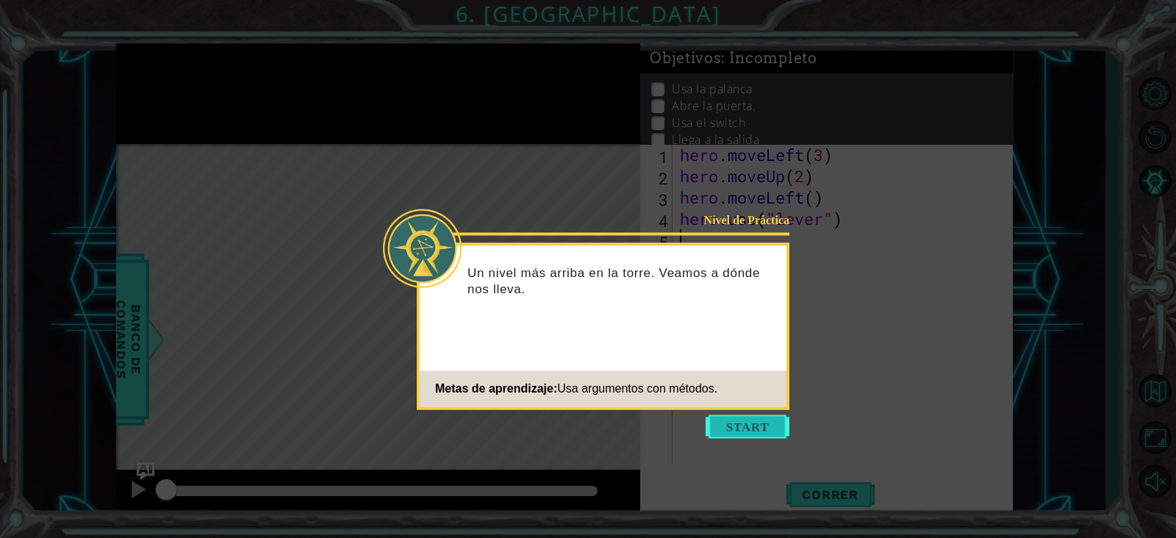
click at [745, 429] on button "Start" at bounding box center [748, 427] width 84 height 24
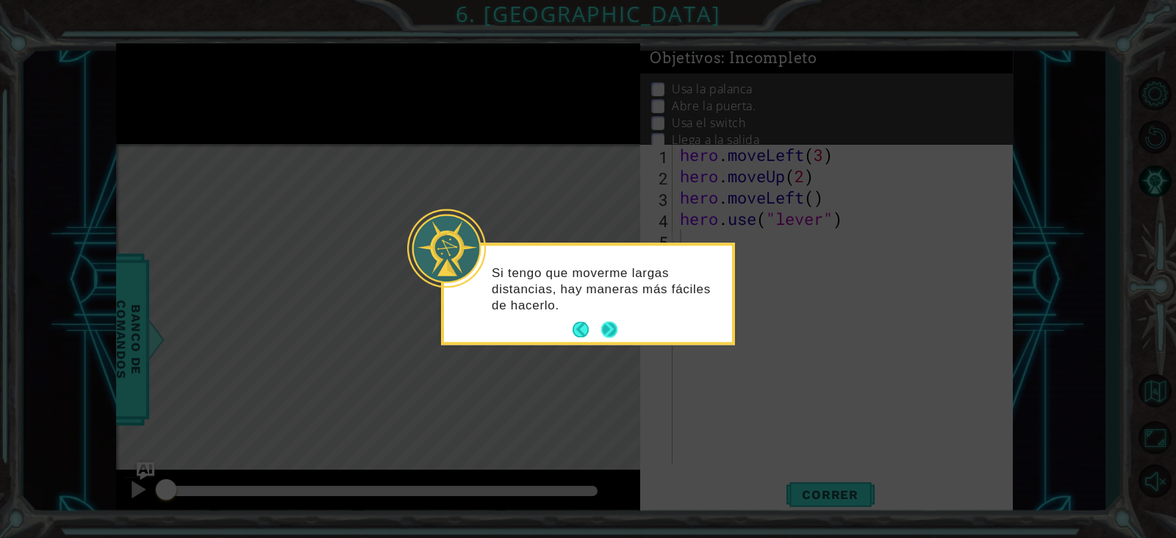
click at [614, 328] on button "Next" at bounding box center [609, 330] width 16 height 16
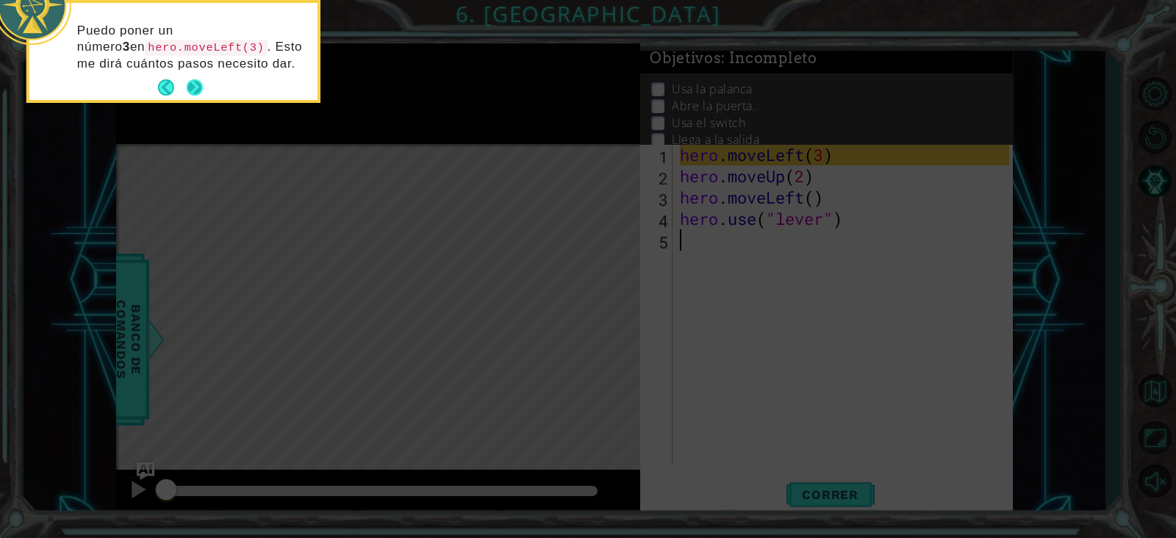
click at [192, 84] on button "Next" at bounding box center [195, 87] width 16 height 16
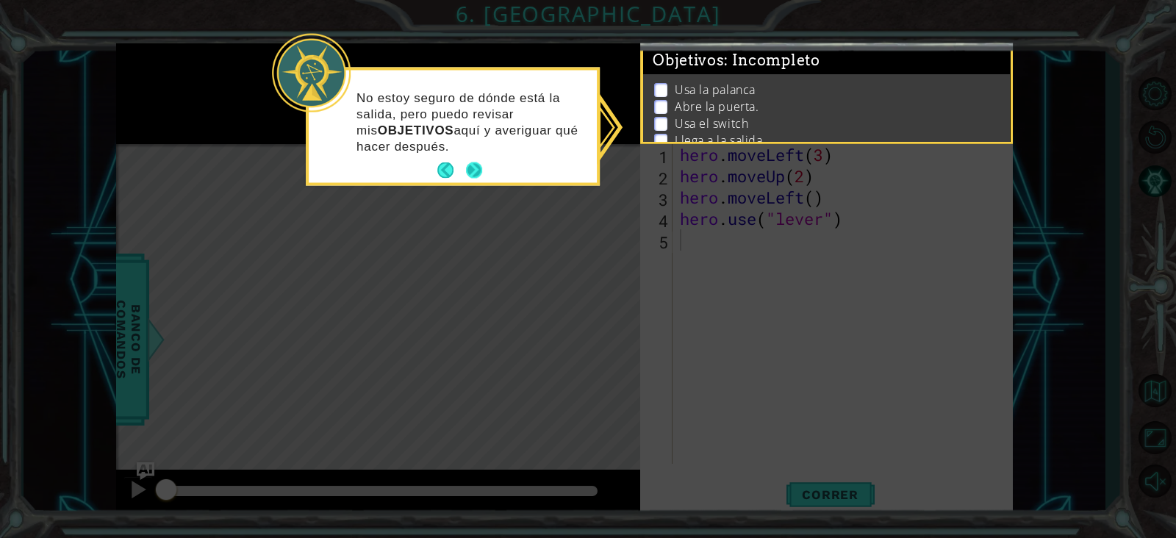
click at [474, 169] on button "Next" at bounding box center [474, 170] width 16 height 16
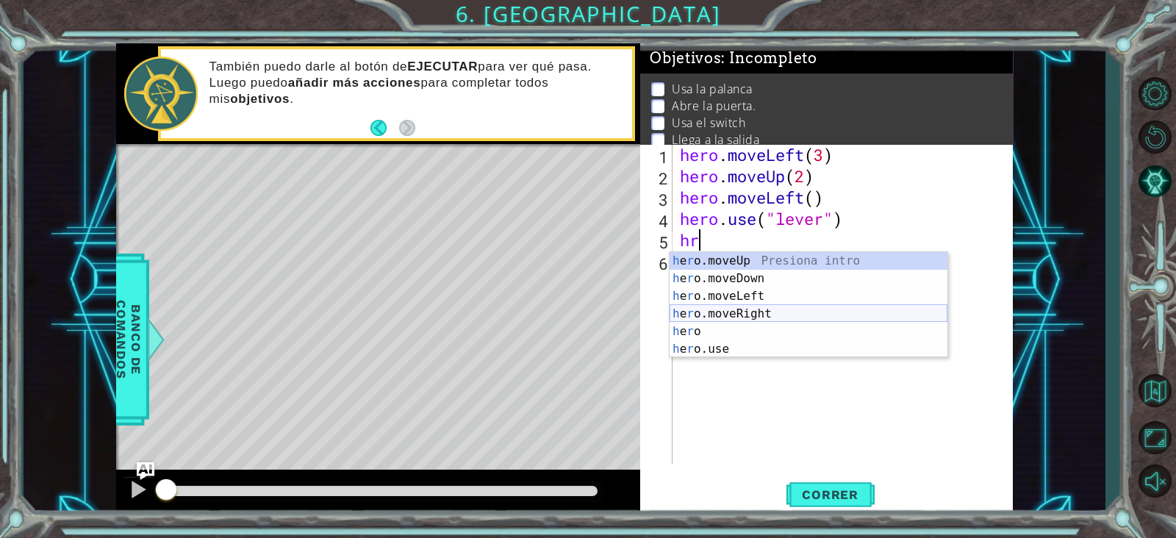
click at [735, 307] on div "h e r o.moveUp Presiona intro h e r o.moveDown Presiona intro h e r o.moveLeft …" at bounding box center [809, 322] width 278 height 141
type textarea "hero.moveRight(1)"
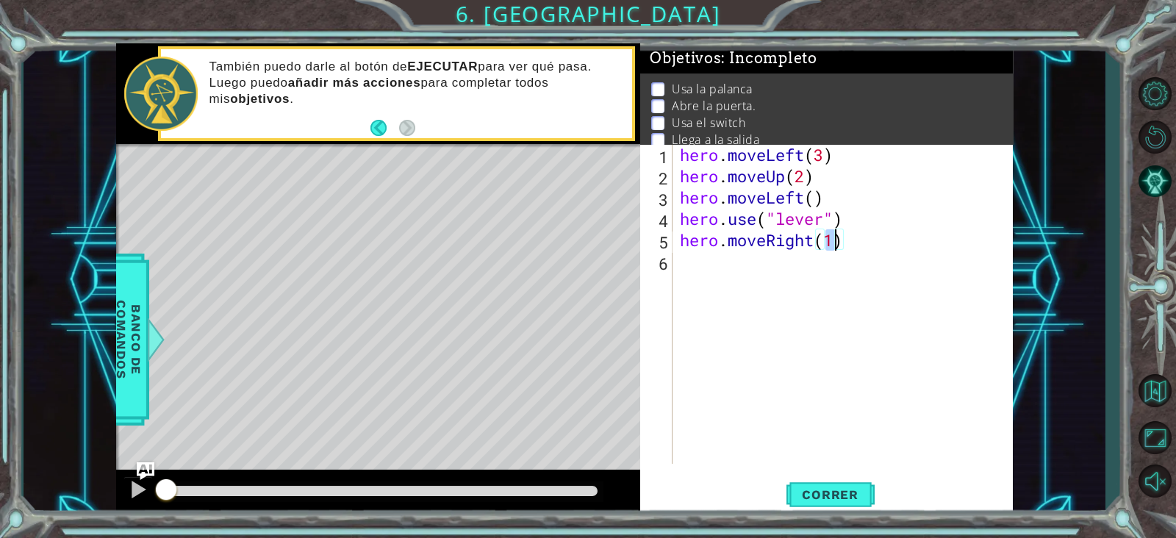
click at [687, 264] on div "hero . moveLeft ( 3 ) hero . moveUp ( 2 ) hero . moveLeft ( ) hero . use ( "lev…" at bounding box center [847, 325] width 340 height 362
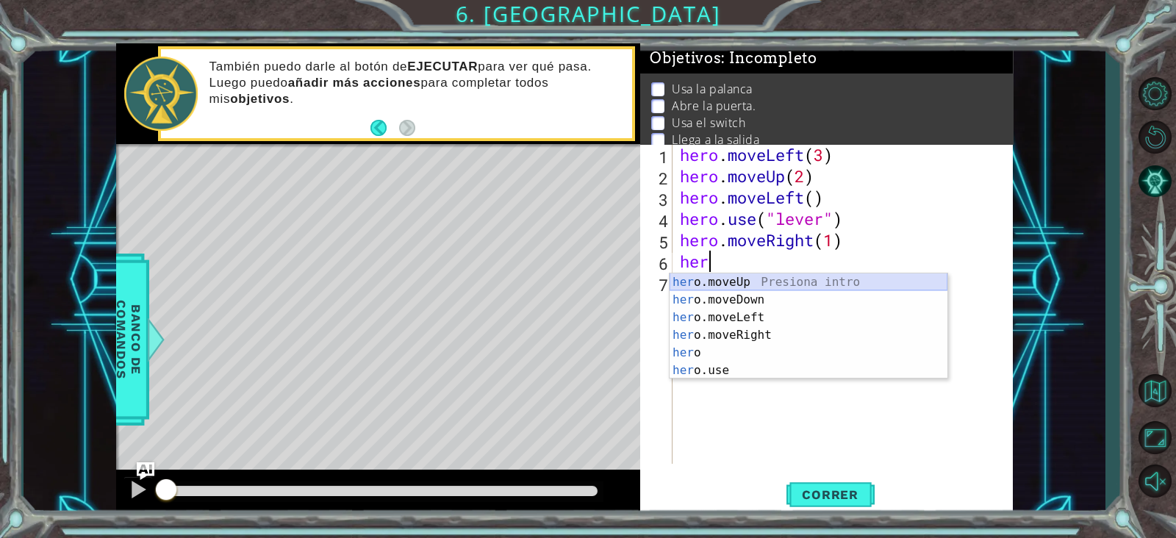
click at [747, 283] on div "her o.moveUp Presiona intro her o.moveDown Presiona intro her o.moveLeft Presio…" at bounding box center [809, 344] width 278 height 141
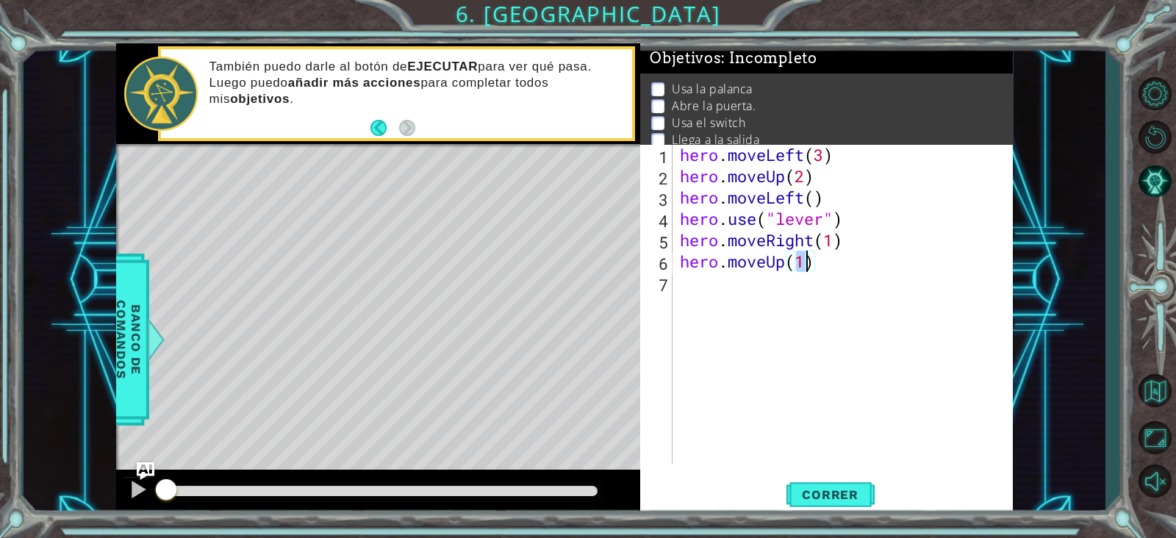
type textarea "hero.moveUp(1)"
click at [772, 295] on div "hero . moveLeft ( 3 ) hero . moveUp ( 2 ) hero . moveLeft ( ) hero . use ( "lev…" at bounding box center [847, 325] width 340 height 362
click at [806, 429] on span "Correr" at bounding box center [830, 494] width 86 height 15
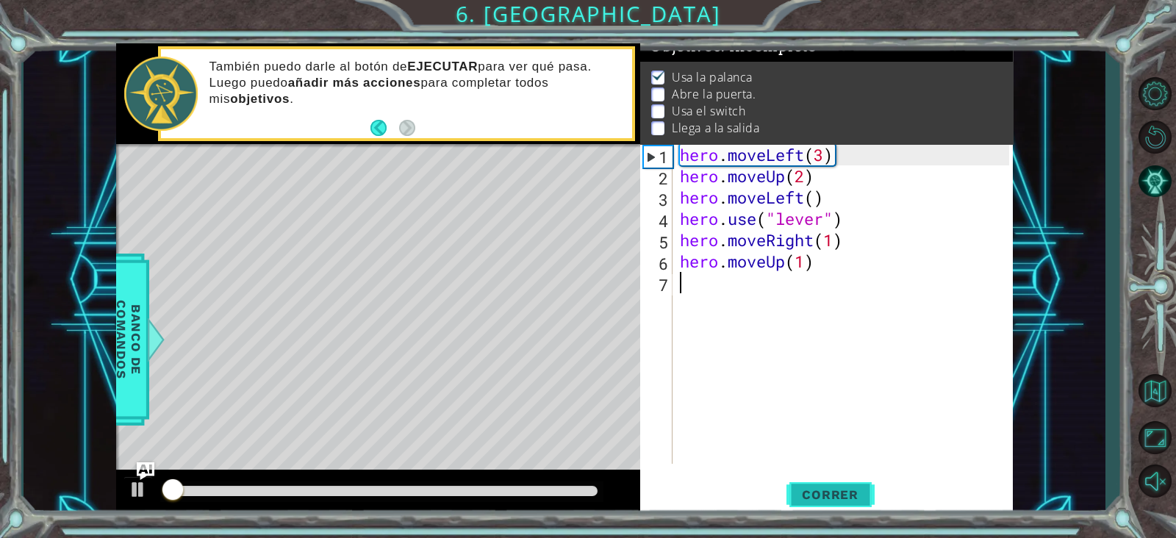
scroll to position [18, 0]
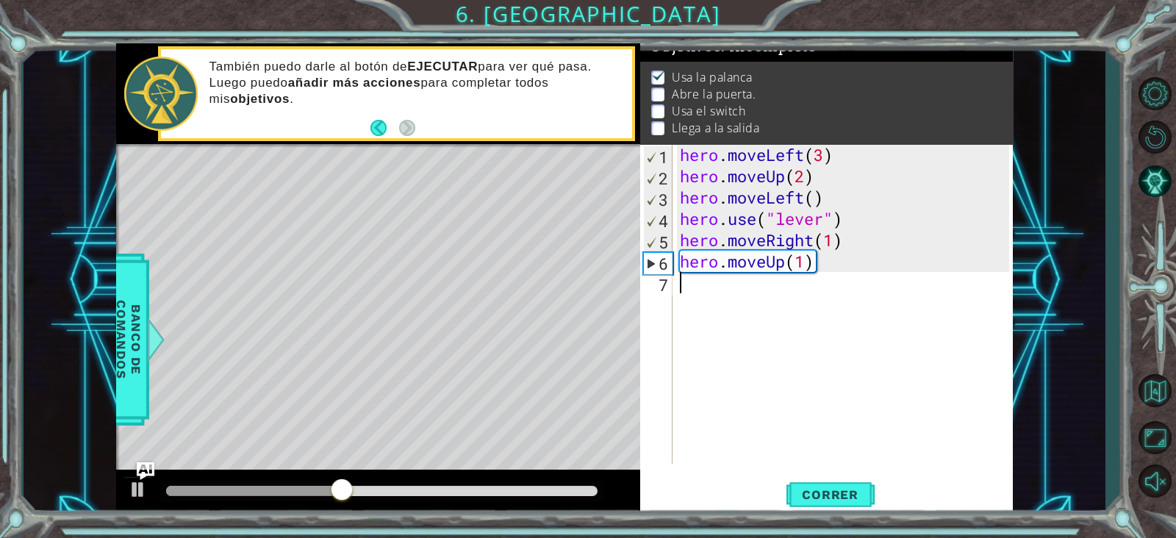
click at [871, 271] on div "hero . moveLeft ( 3 ) hero . moveUp ( 2 ) hero . moveLeft ( ) hero . use ( "lev…" at bounding box center [847, 325] width 340 height 362
click at [866, 219] on div "hero . moveLeft ( 3 ) hero . moveUp ( 2 ) hero . moveLeft ( ) hero . use ( "lev…" at bounding box center [847, 325] width 340 height 362
type textarea "hero.use("lever")"
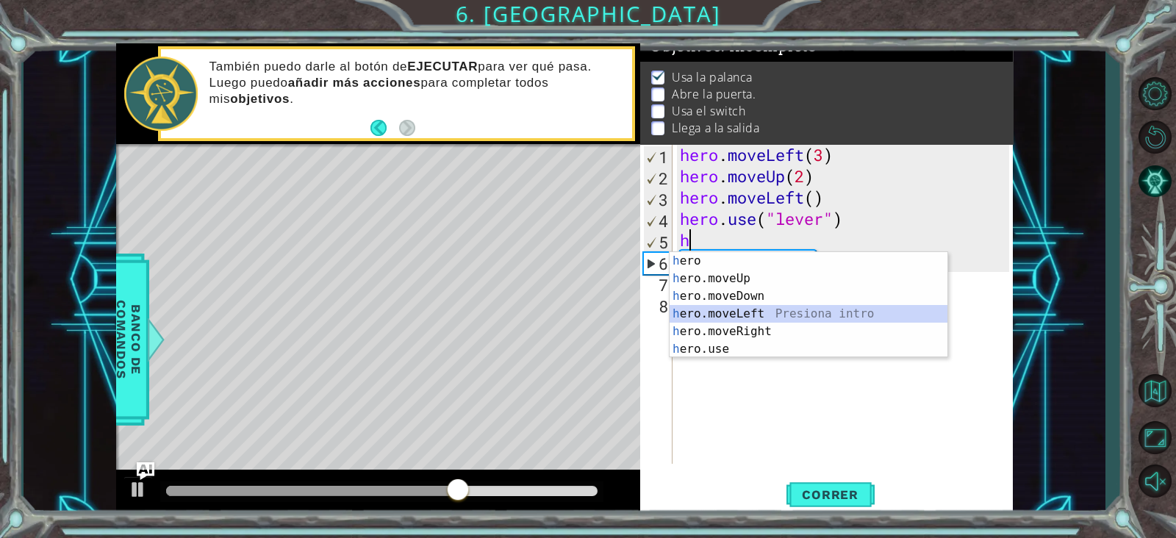
click at [744, 307] on div "h ero Presiona intro h ero.moveUp Presiona intro h ero.moveDown Presiona intro …" at bounding box center [809, 322] width 278 height 141
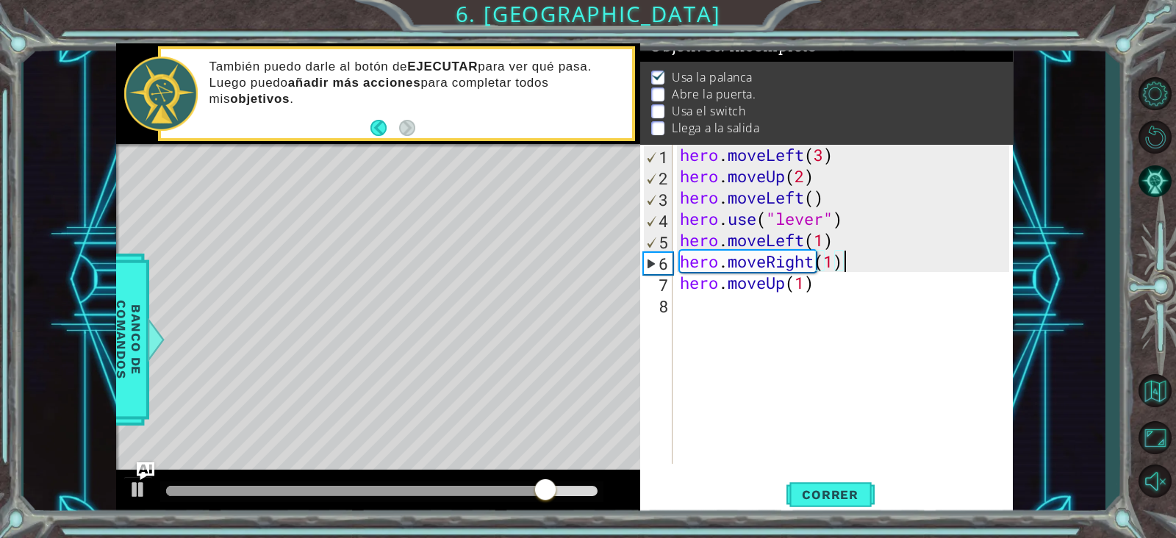
click at [850, 266] on div "hero . moveLeft ( 3 ) hero . moveUp ( 2 ) hero . moveLeft ( ) hero . use ( "lev…" at bounding box center [847, 325] width 340 height 362
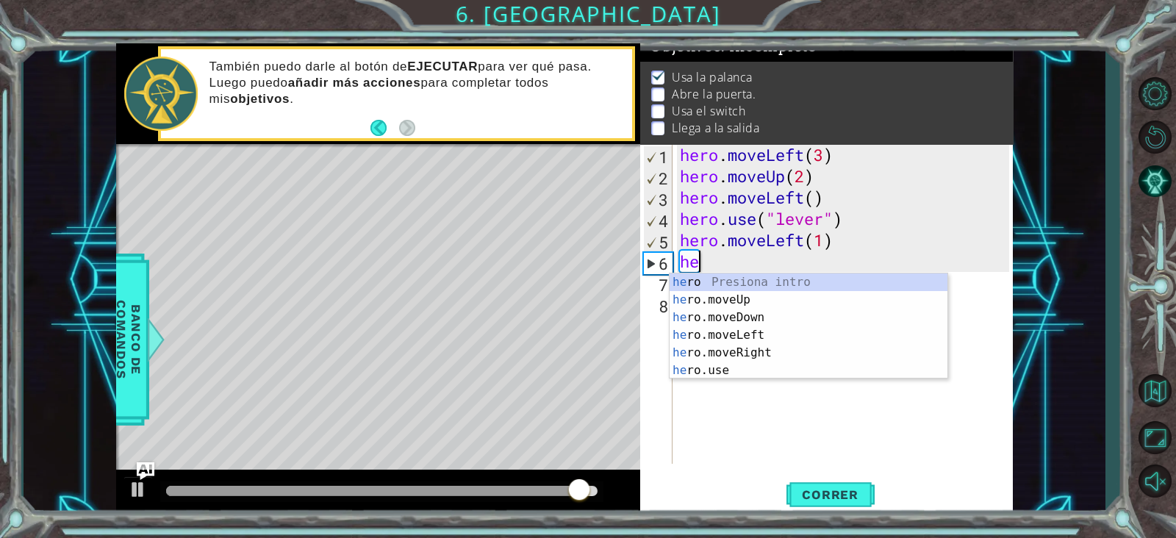
type textarea "h"
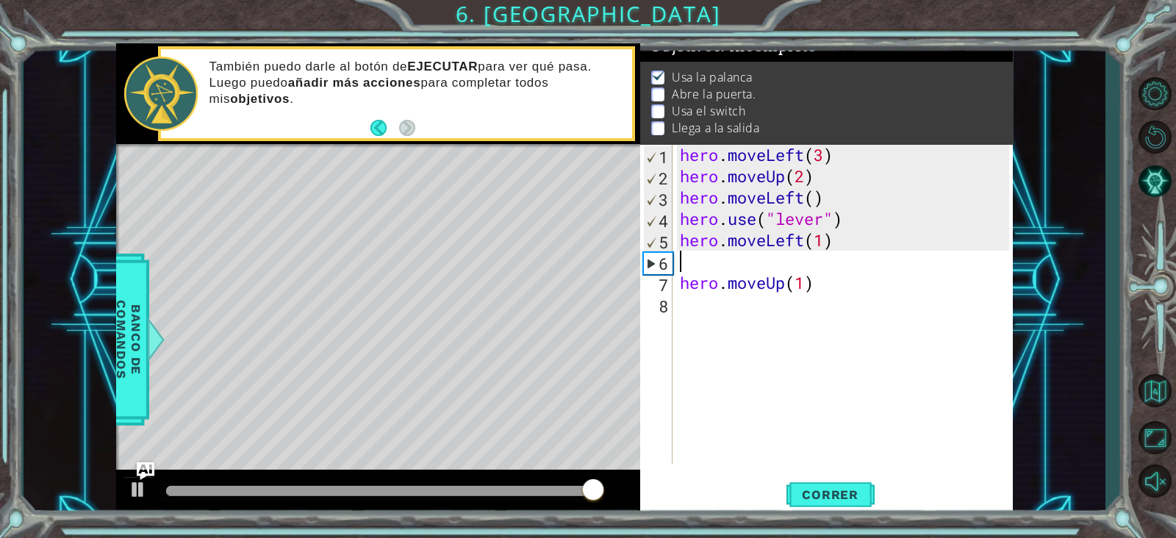
type textarea "hero.moveLeft(1)"
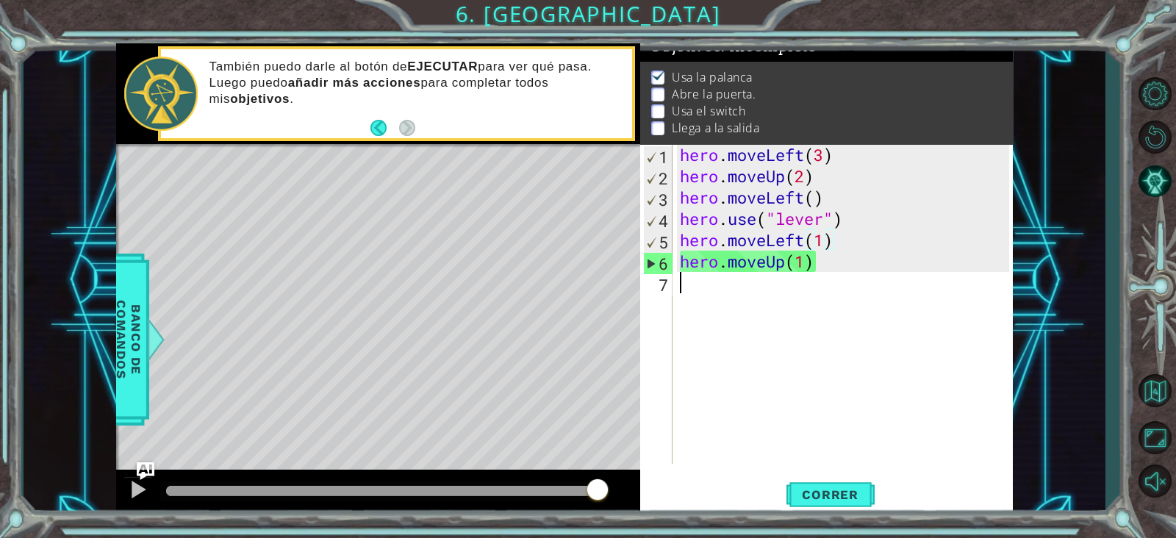
click at [772, 285] on div "hero . moveLeft ( 3 ) hero . moveUp ( 2 ) hero . moveLeft ( ) hero . use ( "lev…" at bounding box center [847, 325] width 340 height 362
click at [803, 267] on div "hero . moveLeft ( 3 ) hero . moveUp ( 2 ) hero . moveLeft ( ) hero . use ( "lev…" at bounding box center [847, 325] width 340 height 362
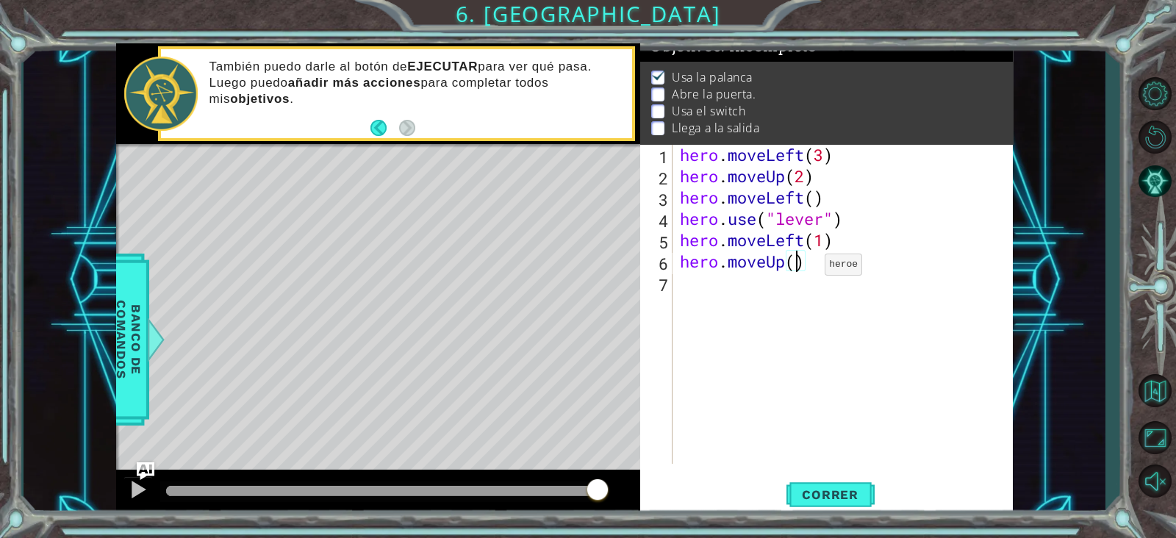
type textarea "hero.moveUp(2)"
click at [804, 281] on div "hero . moveLeft ( 3 ) hero . moveUp ( 2 ) hero . moveLeft ( ) hero . use ( "lev…" at bounding box center [847, 325] width 340 height 362
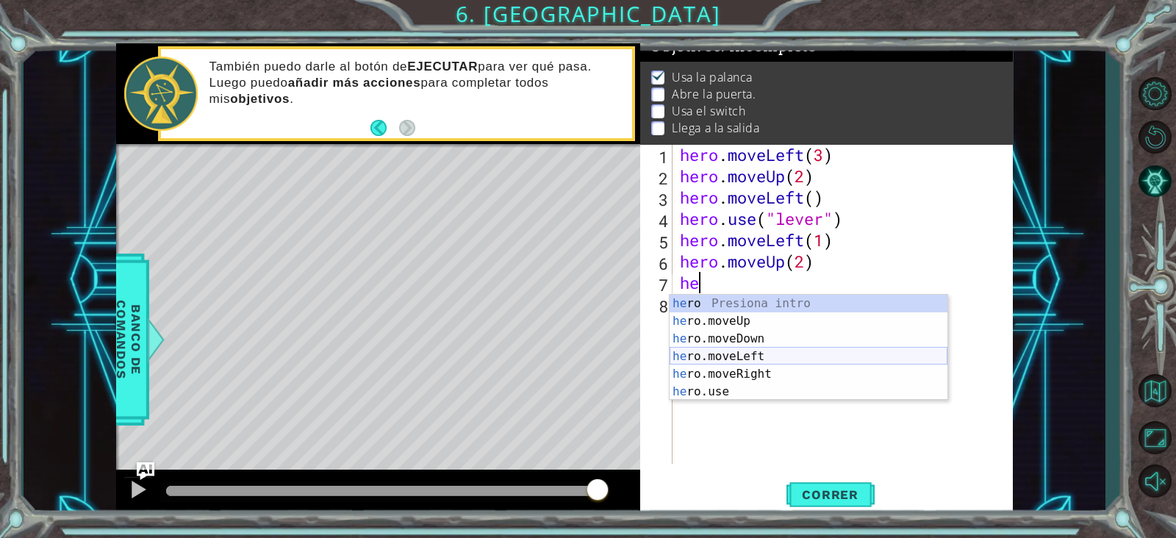
click at [722, 364] on div "he ro Presiona intro he ro.moveUp Presiona intro he ro.moveDown Presiona intro …" at bounding box center [809, 365] width 278 height 141
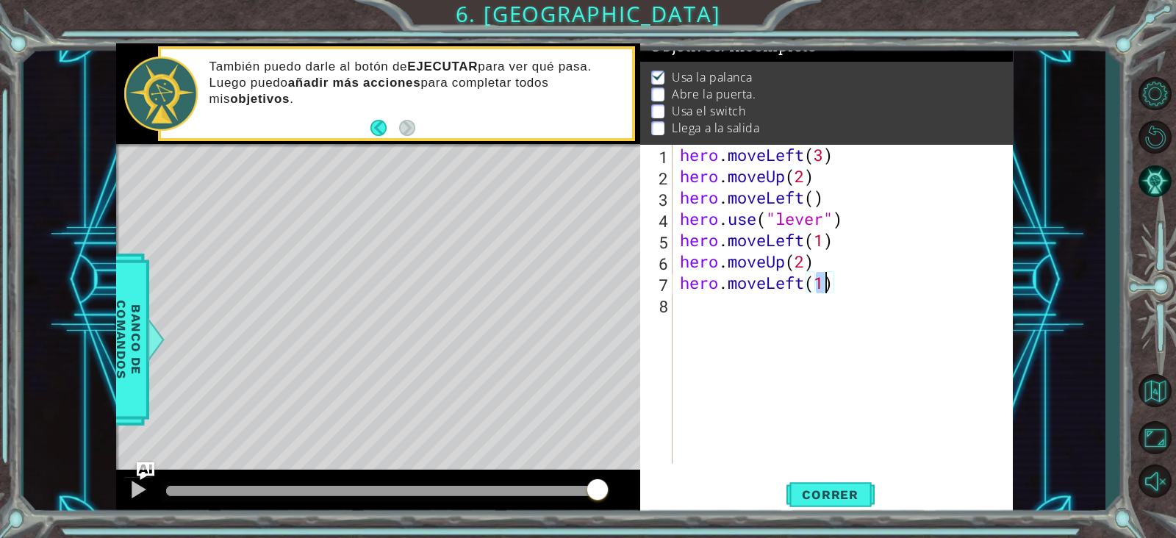
type textarea "hero.moveLeft(2)"
click at [735, 301] on div "hero . moveLeft ( 3 ) hero . moveUp ( 2 ) hero . moveLeft ( ) hero . use ( "lev…" at bounding box center [847, 325] width 340 height 362
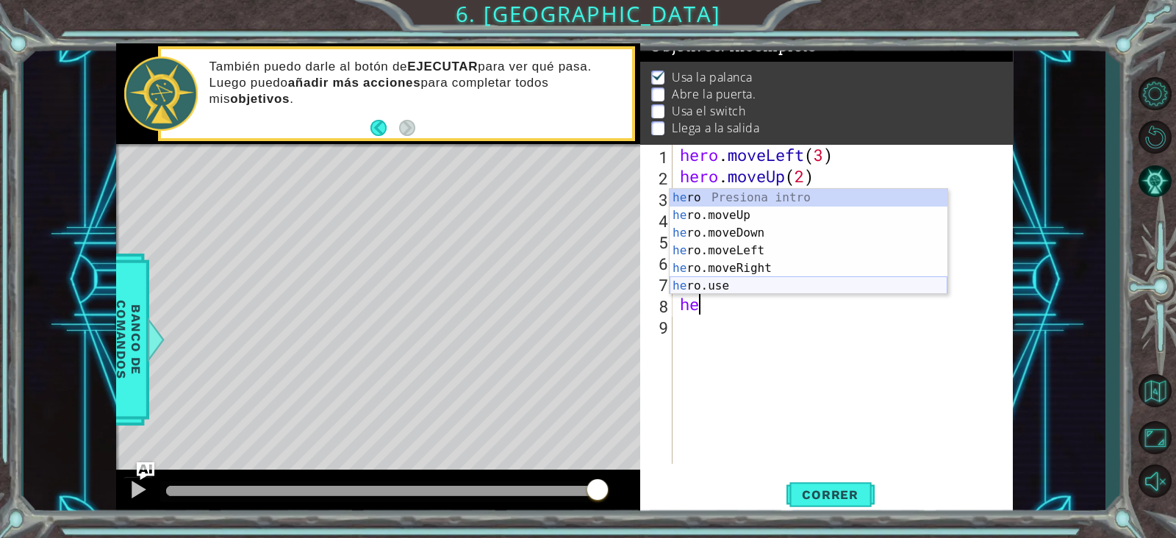
click at [741, 286] on div "he ro Presiona intro he ro.moveUp Presiona intro he ro.moveDown Presiona intro …" at bounding box center [809, 259] width 278 height 141
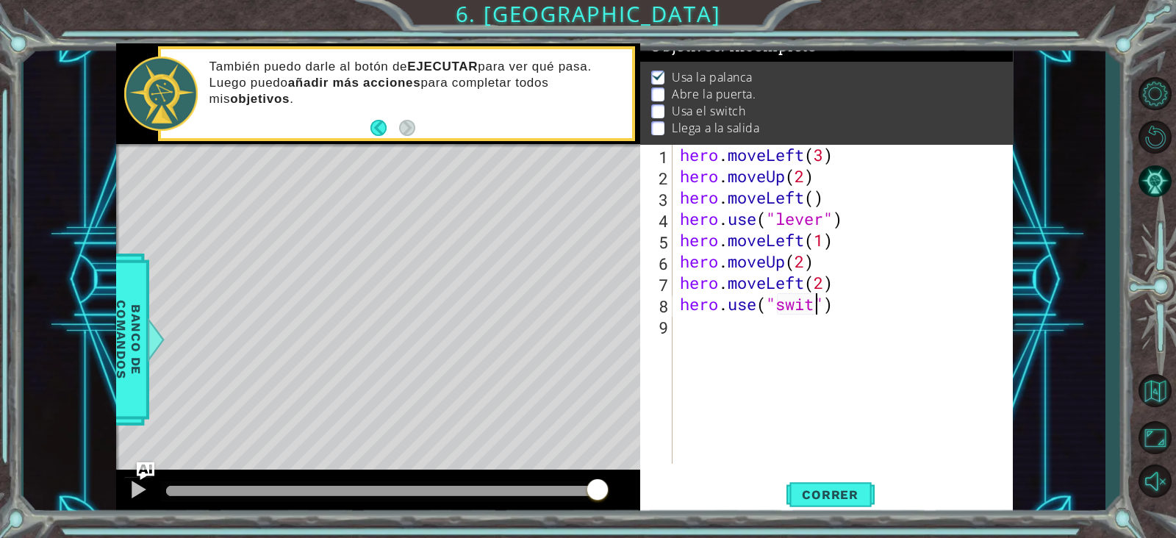
scroll to position [0, 7]
type textarea "hero.use("switch")"
click at [777, 357] on div "hero . moveLeft ( 3 ) hero . moveUp ( 2 ) hero . moveLeft ( ) hero . use ( "lev…" at bounding box center [847, 325] width 340 height 362
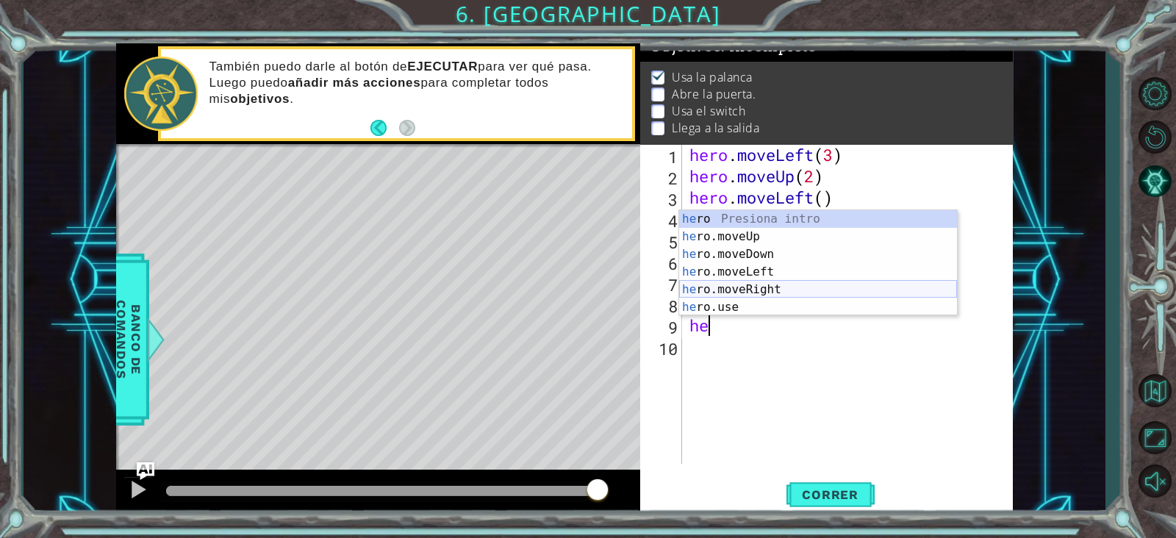
click at [772, 287] on div "he ro Presiona intro he ro.moveUp Presiona intro he ro.moveDown Presiona intro …" at bounding box center [818, 280] width 278 height 141
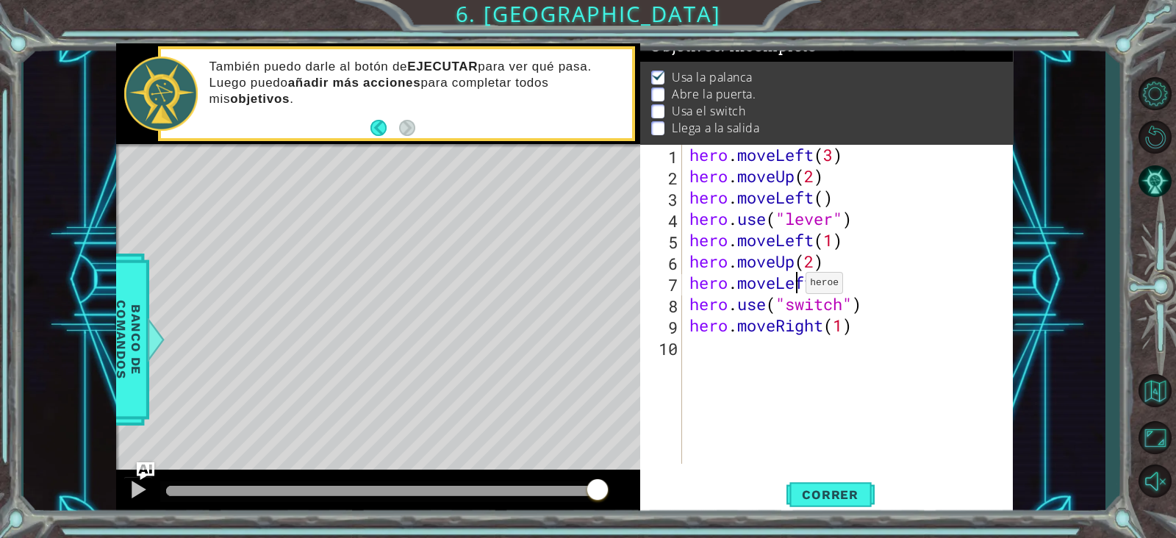
click at [792, 286] on div "hero . moveLeft ( 3 ) hero . moveUp ( 2 ) hero . moveLeft ( ) hero . use ( "lev…" at bounding box center [852, 325] width 331 height 362
click at [808, 286] on div "hero . moveLeft ( 3 ) hero . moveUp ( 2 ) hero . moveLeft ( ) hero . use ( "lev…" at bounding box center [852, 325] width 331 height 362
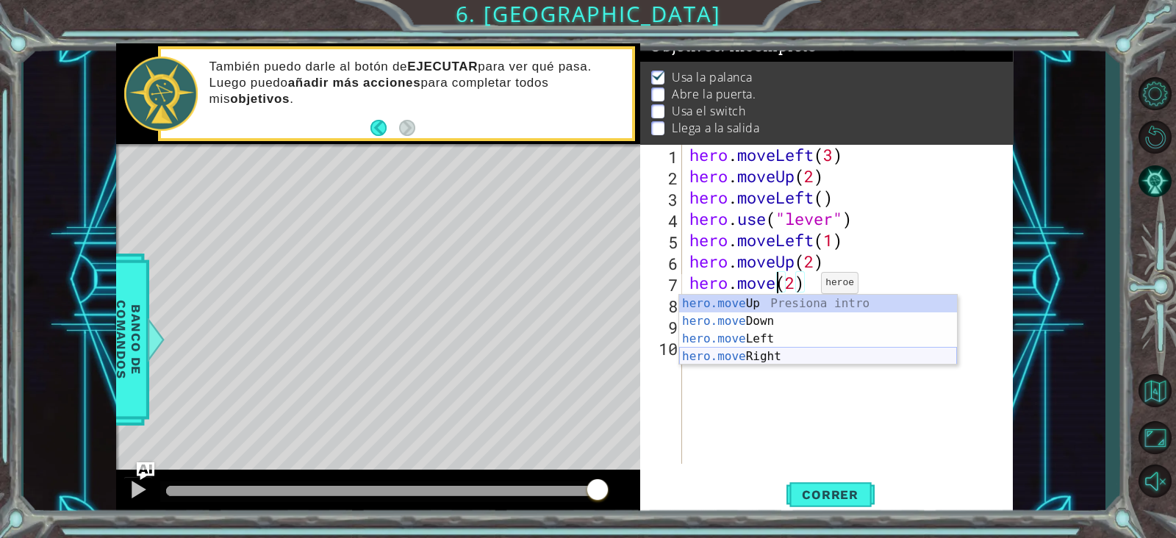
click at [783, 349] on div "hero.move Up Presiona intro hero.move Down Presiona intro hero.move Left Presio…" at bounding box center [818, 348] width 278 height 106
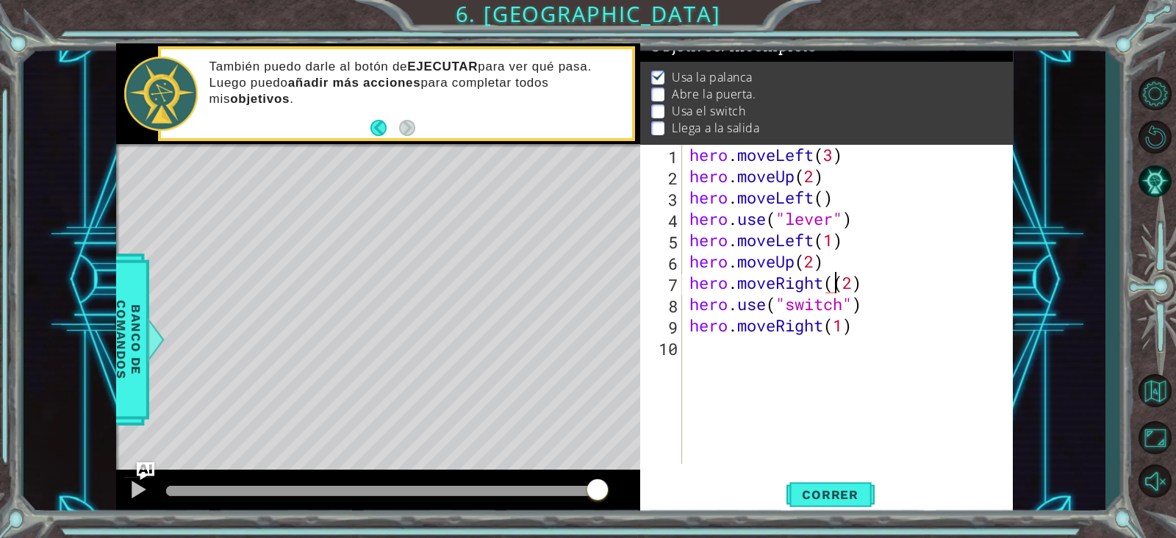
type textarea "hero.moveRight(2)"
click at [805, 353] on div "hero . moveLeft ( 3 ) hero . moveUp ( 2 ) hero . moveLeft ( ) hero . use ( "lev…" at bounding box center [852, 325] width 331 height 362
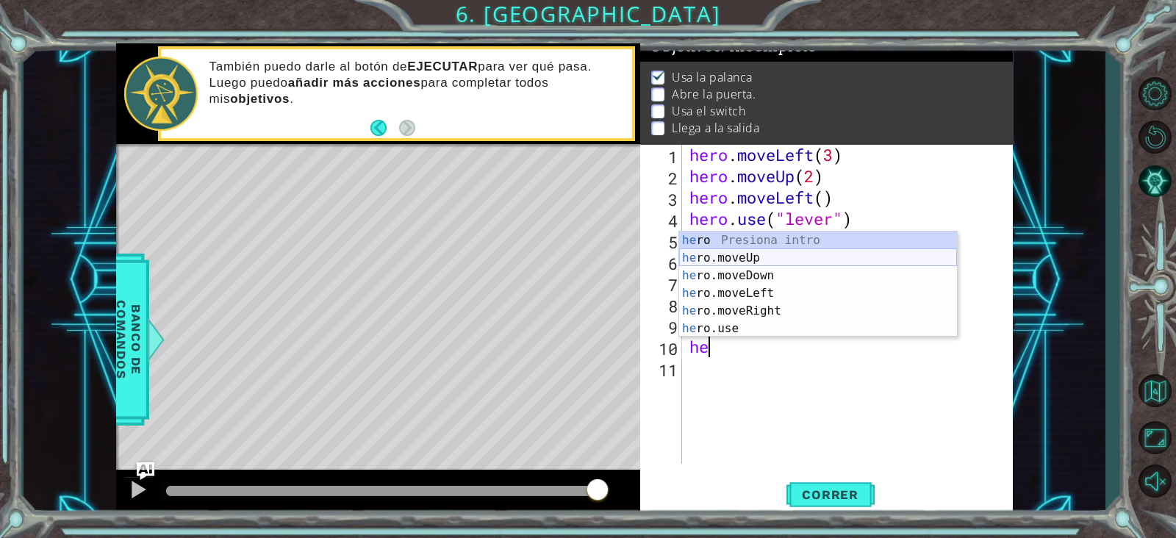
click at [776, 253] on div "he ro Presiona intro he ro.moveUp Presiona intro he ro.moveDown Presiona intro …" at bounding box center [818, 302] width 278 height 141
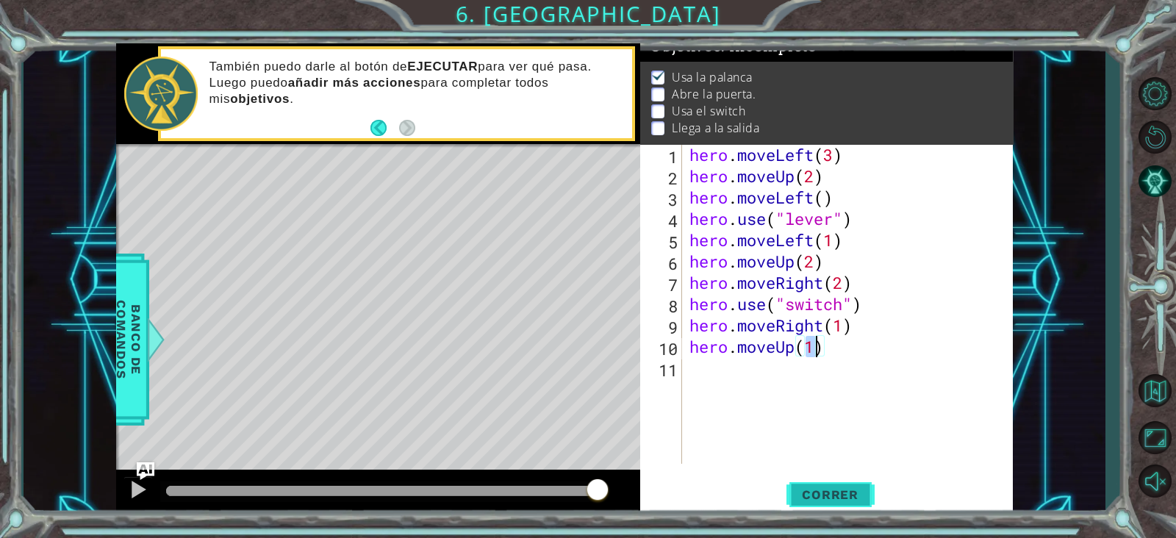
click at [833, 429] on span "Correr" at bounding box center [830, 494] width 86 height 15
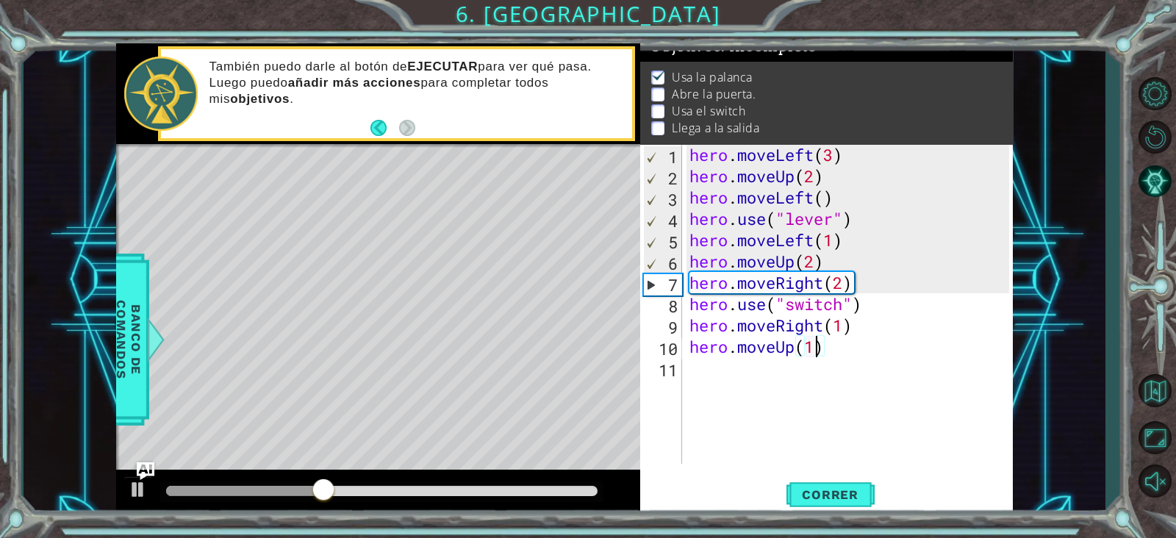
click at [870, 244] on div "hero . moveLeft ( 3 ) hero . moveUp ( 2 ) hero . moveLeft ( ) hero . use ( "lev…" at bounding box center [852, 325] width 331 height 362
type textarea "hero.moveLeft(1)"
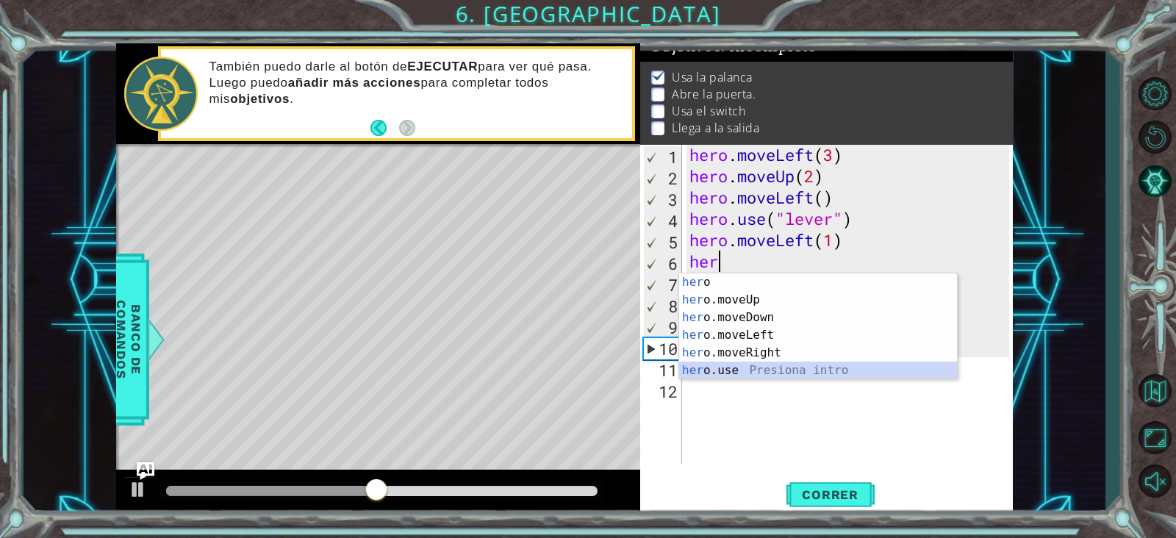
click at [782, 362] on div "her o Presiona intro her o.moveUp Presiona intro her o.moveDown Presiona intro …" at bounding box center [818, 344] width 278 height 141
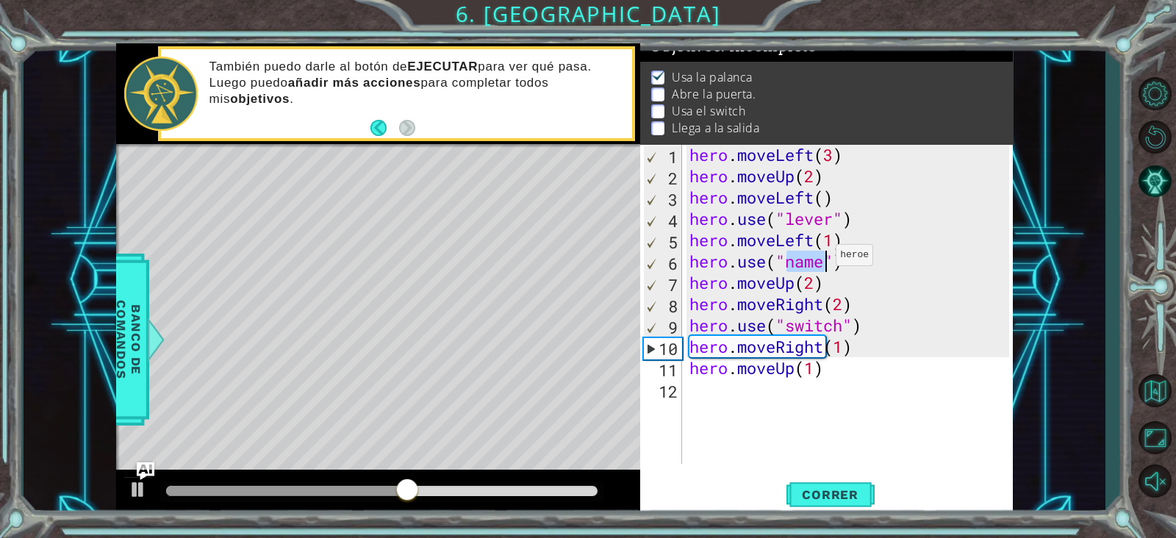
click at [823, 259] on div "hero . moveLeft ( 3 ) hero . moveUp ( 2 ) hero . moveLeft ( ) hero . use ( "lev…" at bounding box center [849, 304] width 324 height 320
click at [809, 259] on div "hero . moveLeft ( 3 ) hero . moveUp ( 2 ) hero . moveLeft ( ) hero . use ( "lev…" at bounding box center [852, 325] width 331 height 362
type textarea "hero.use("door")"
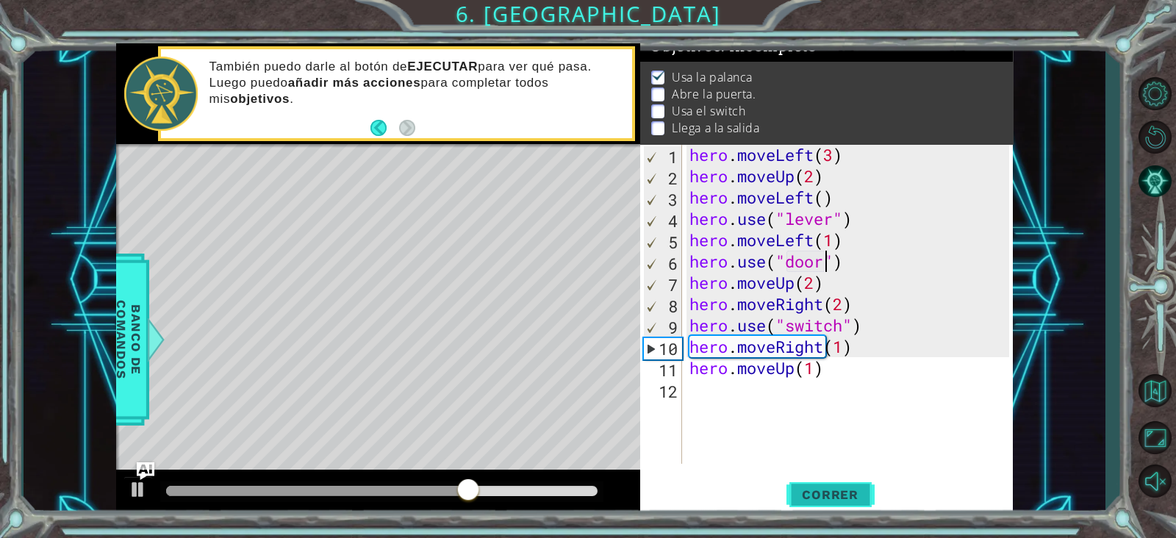
click at [819, 429] on span "Correr" at bounding box center [830, 494] width 86 height 15
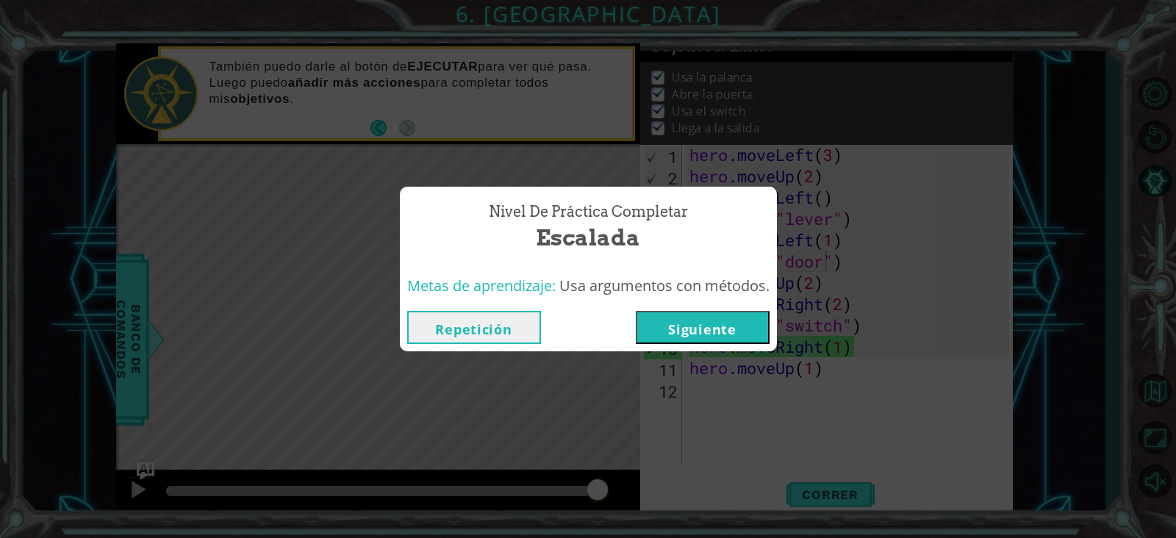
click at [754, 319] on button "Siguiente" at bounding box center [703, 327] width 134 height 33
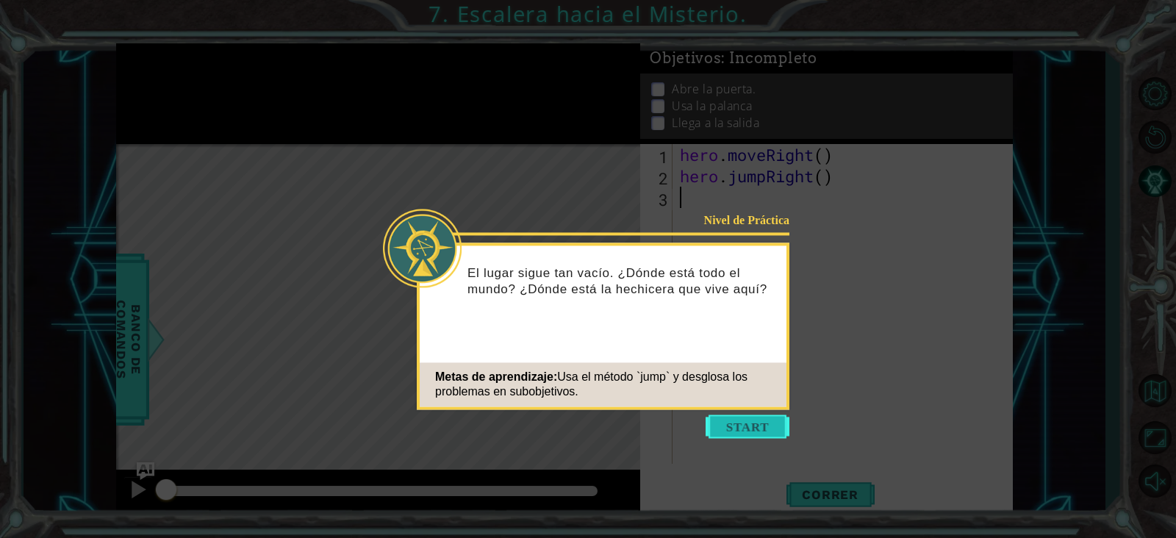
click at [725, 424] on button "Start" at bounding box center [748, 427] width 84 height 24
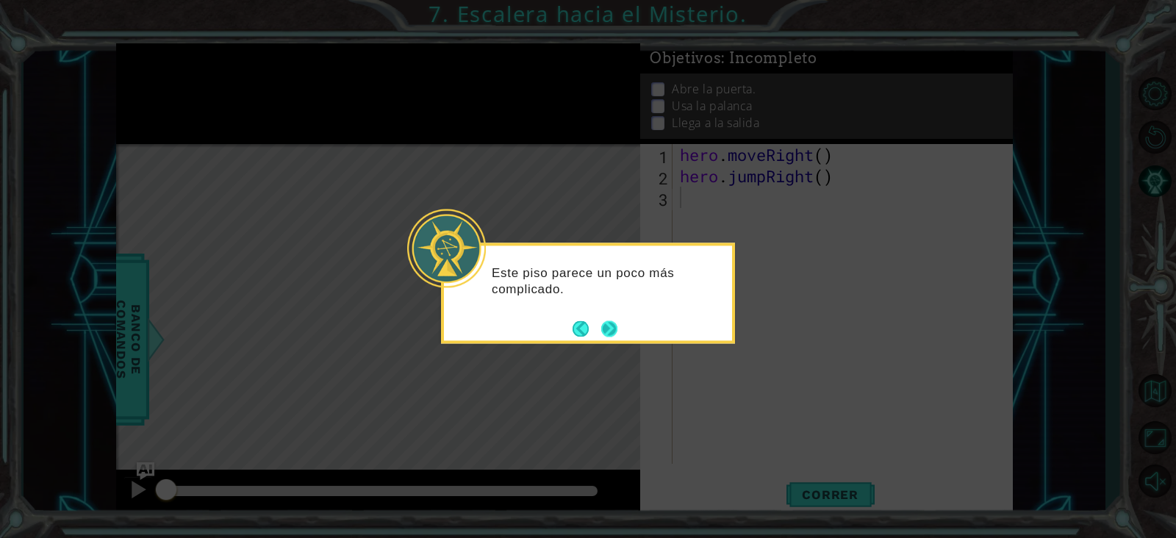
click at [612, 329] on button "Next" at bounding box center [610, 329] width 24 height 24
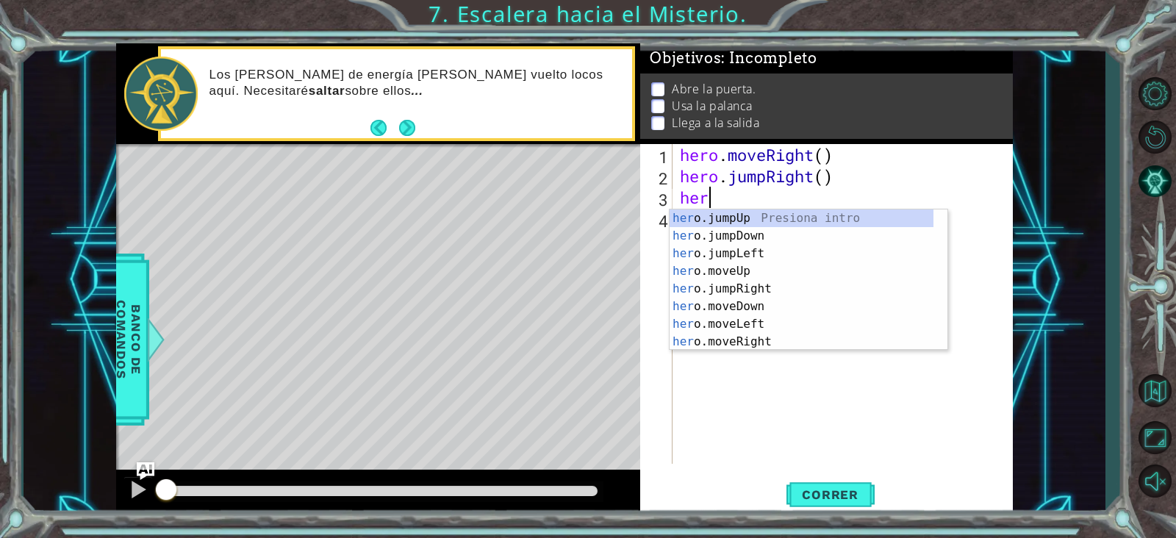
scroll to position [0, 1]
click at [765, 343] on div "hero .jumpUp Presiona intro hero .jumpDown Presiona intro hero .jumpLeft Presio…" at bounding box center [802, 298] width 264 height 176
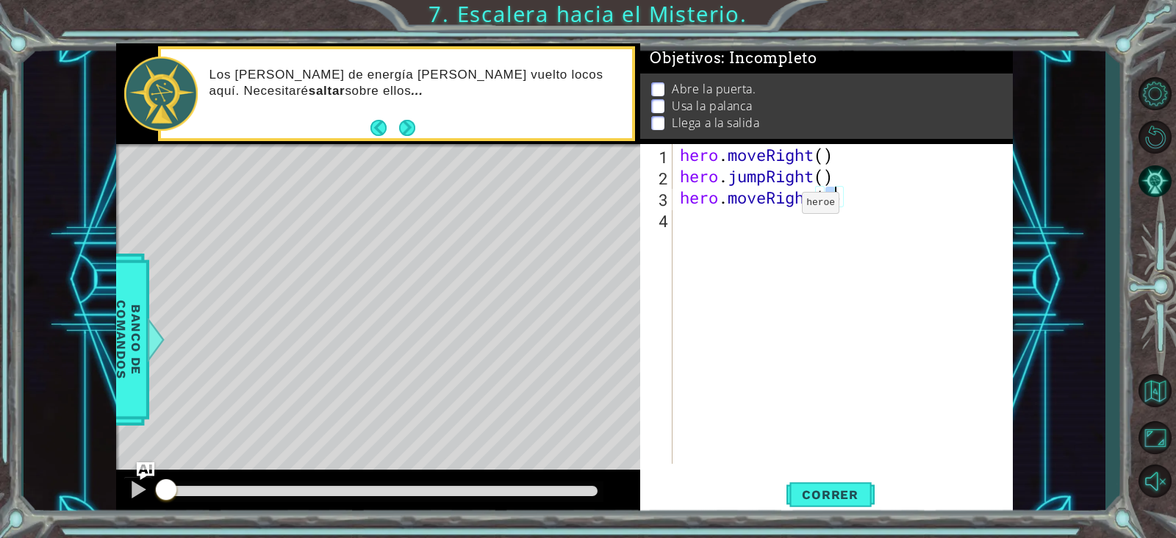
type textarea "hero.moveRight(2)"
click at [765, 229] on div "hero . moveRight ( ) hero . jumpRight ( ) hero . moveRight ( 2 )" at bounding box center [847, 325] width 340 height 362
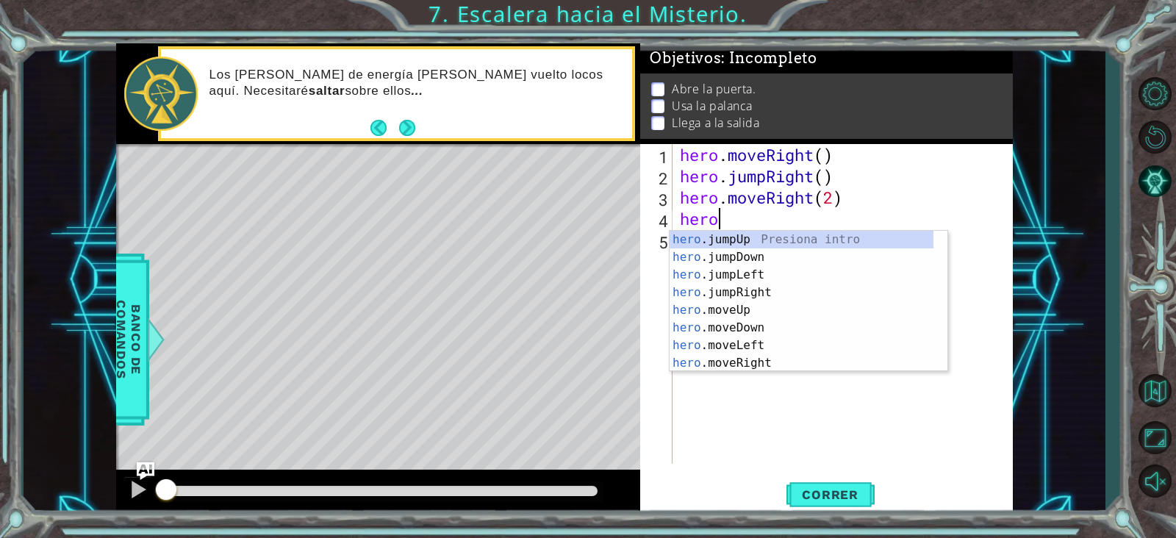
scroll to position [0, 1]
drag, startPoint x: 765, startPoint y: 229, endPoint x: 712, endPoint y: 314, distance: 99.4
click at [712, 314] on div "hero. jumpUp Presiona intro hero. jumpDown Presiona intro hero. jumpLeft Presio…" at bounding box center [802, 319] width 264 height 176
type textarea "hero.moveUp(1)"
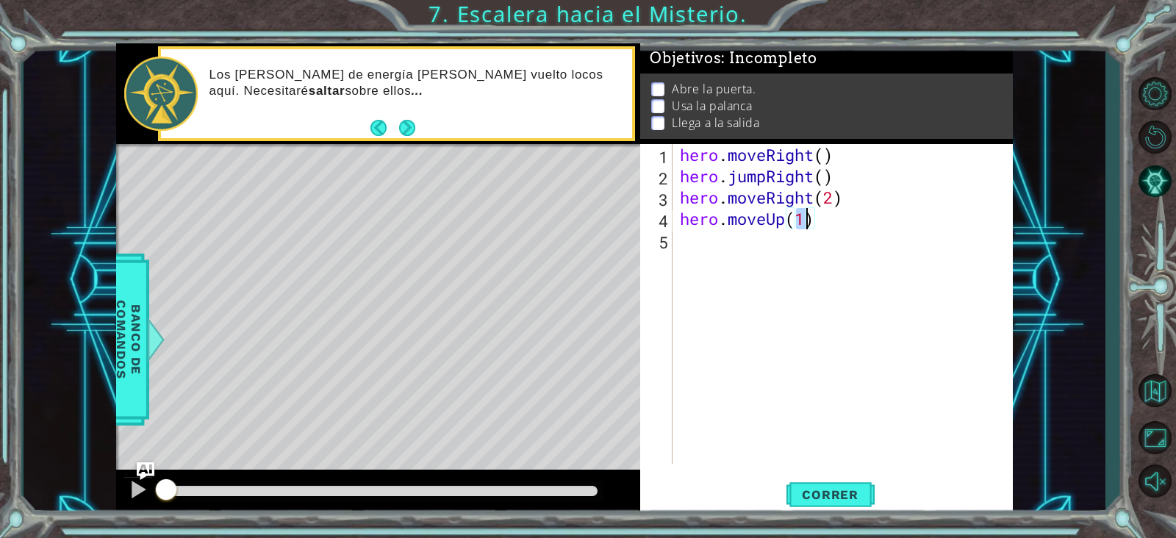
click at [829, 284] on div "hero . moveRight ( ) hero . jumpRight ( ) hero . moveRight ( 2 ) hero . moveUp …" at bounding box center [847, 325] width 340 height 362
click at [802, 243] on div "hero . moveRight ( ) hero . jumpRight ( ) hero . moveRight ( 2 ) hero . moveUp …" at bounding box center [847, 325] width 340 height 362
type textarea "hero.use("door")"
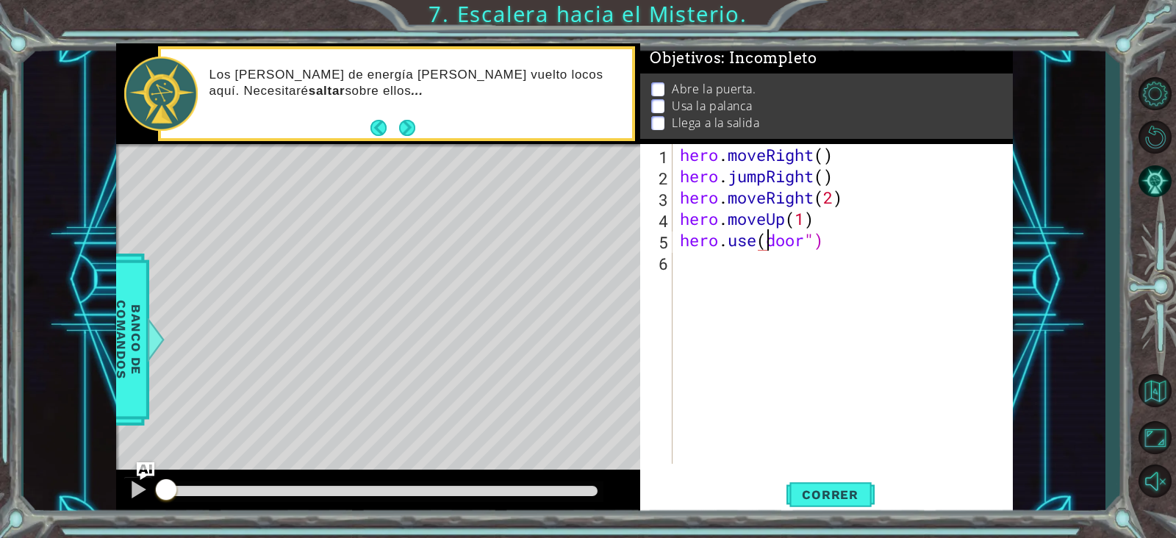
scroll to position [0, 4]
click at [787, 263] on div "hero . moveRight ( ) hero . jumpRight ( ) hero . moveRight ( 2 ) hero . moveUp …" at bounding box center [847, 325] width 340 height 362
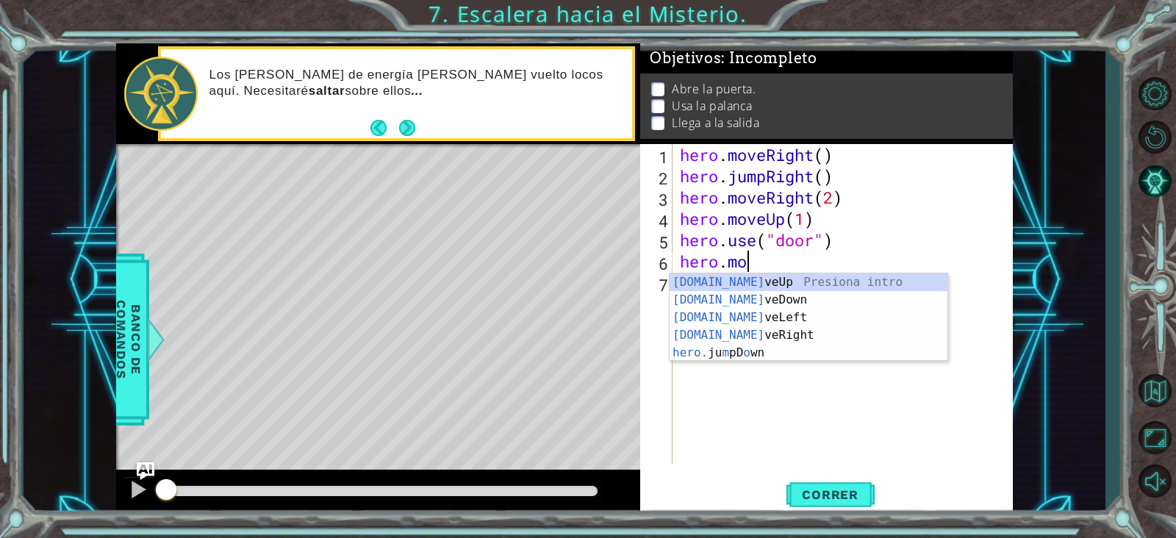
scroll to position [0, 3]
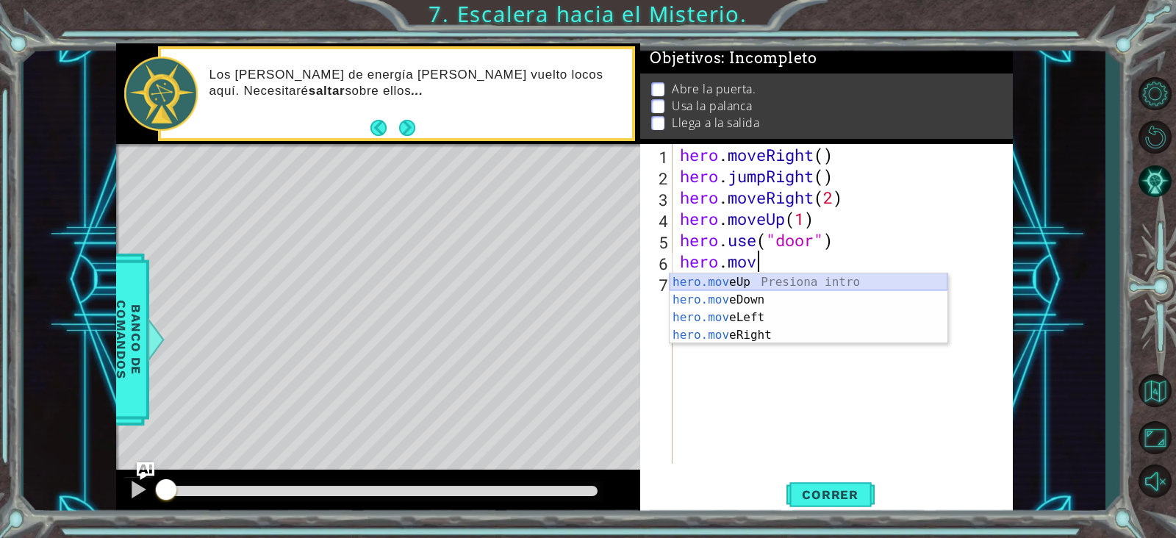
click at [768, 280] on div "hero.mov eUp Presiona intro hero.mov eDown Presiona intro hero.mov eLeft Presio…" at bounding box center [809, 327] width 278 height 106
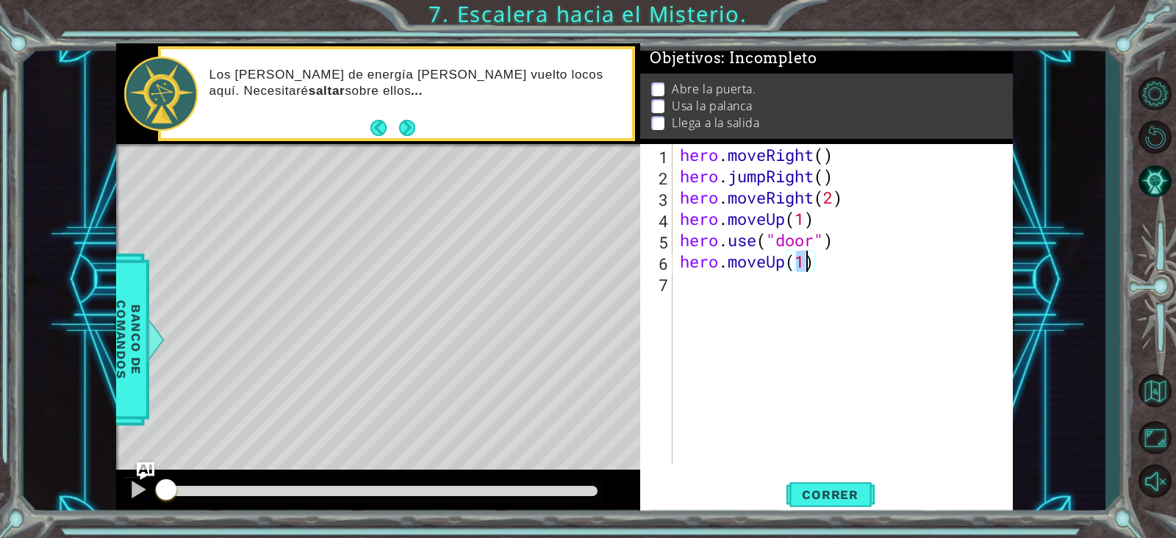
type textarea "hero.moveUp(2)"
click at [706, 288] on div "hero . moveRight ( ) hero . jumpRight ( ) hero . moveRight ( 2 ) hero . moveUp …" at bounding box center [847, 325] width 340 height 362
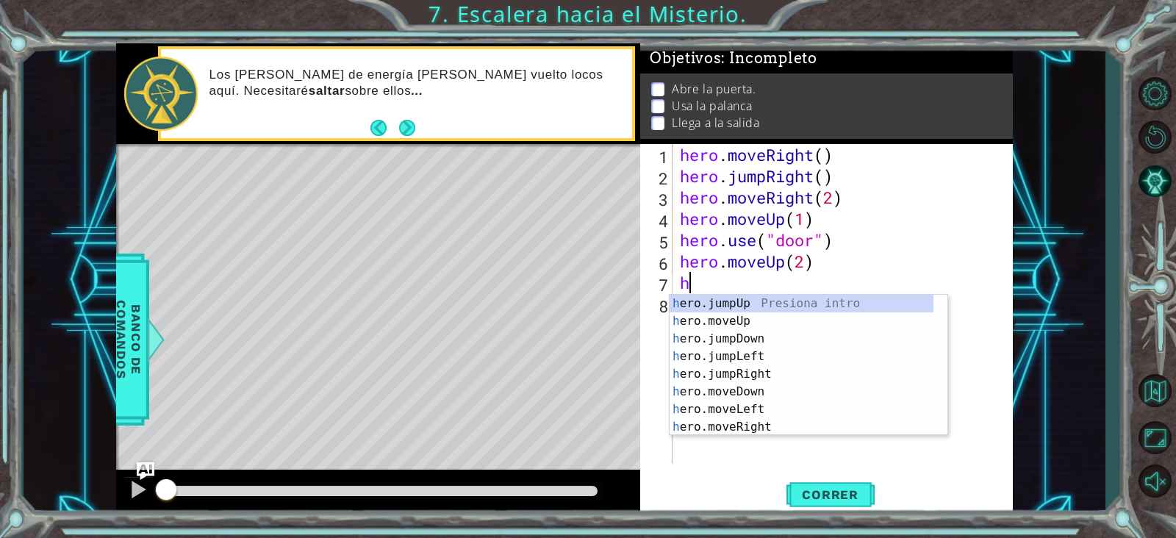
type textarea "he"
click at [760, 329] on div "he ro.jumpUp Presiona intro he ro.jumpDown Presiona intro he ro.jumpLeft Presio…" at bounding box center [802, 383] width 264 height 176
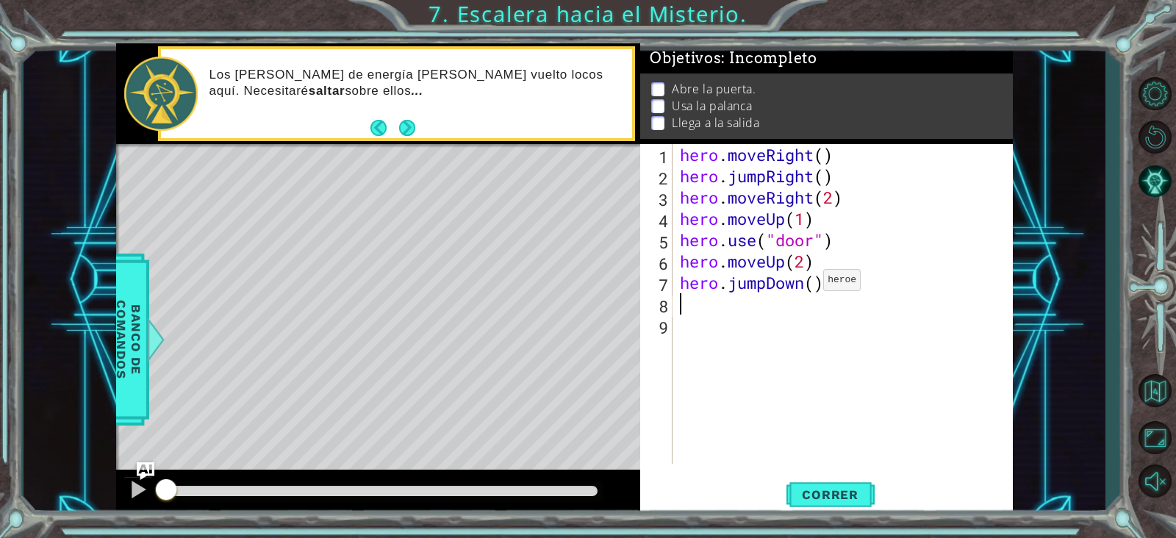
click at [801, 283] on div "hero . moveRight ( ) hero . jumpRight ( ) hero . moveRight ( 2 ) hero . moveUp …" at bounding box center [847, 325] width 340 height 362
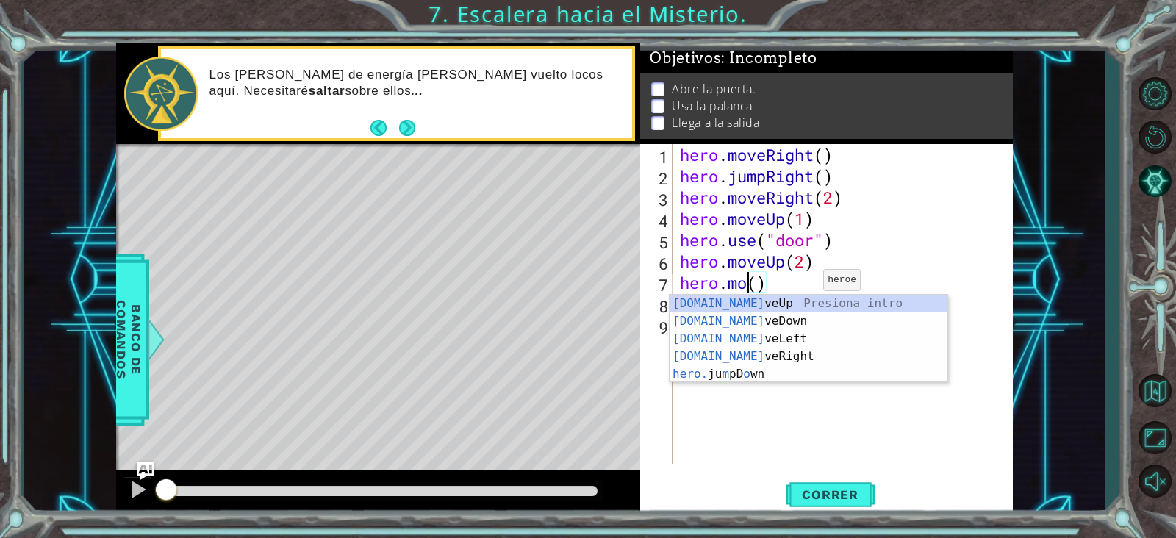
scroll to position [0, 4]
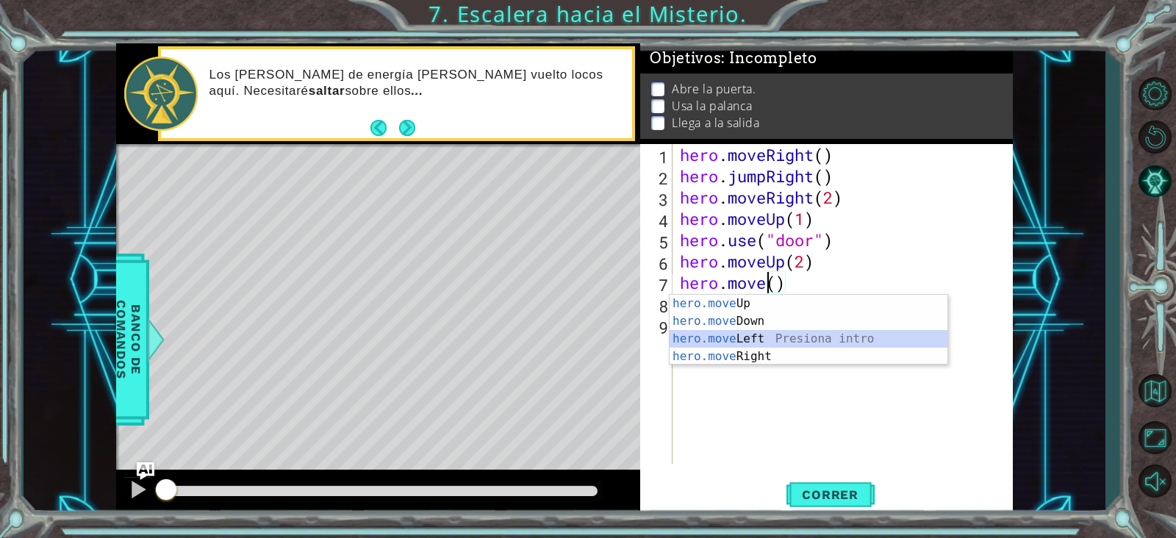
click at [795, 342] on div "hero.move Up Presiona intro hero.move Down Presiona intro hero.move Left Presio…" at bounding box center [809, 348] width 278 height 106
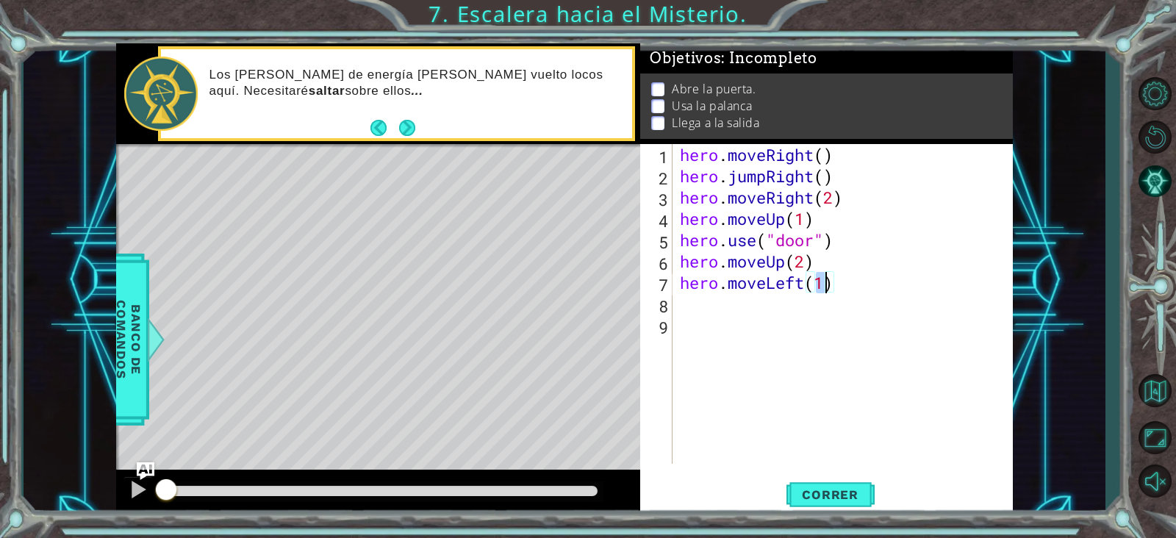
type textarea "hero.moveLeft(2)"
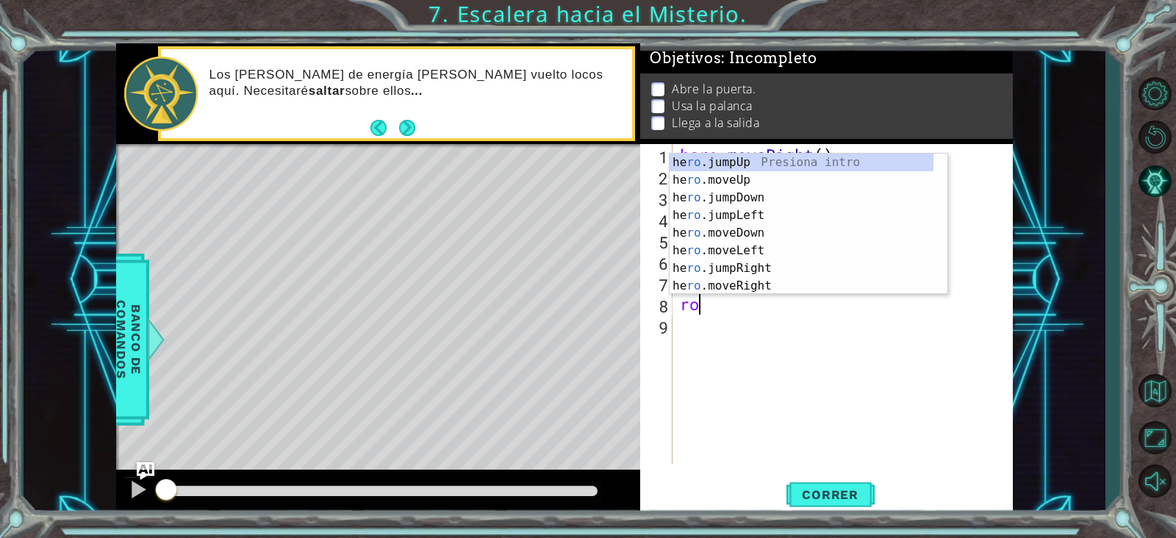
type textarea "r"
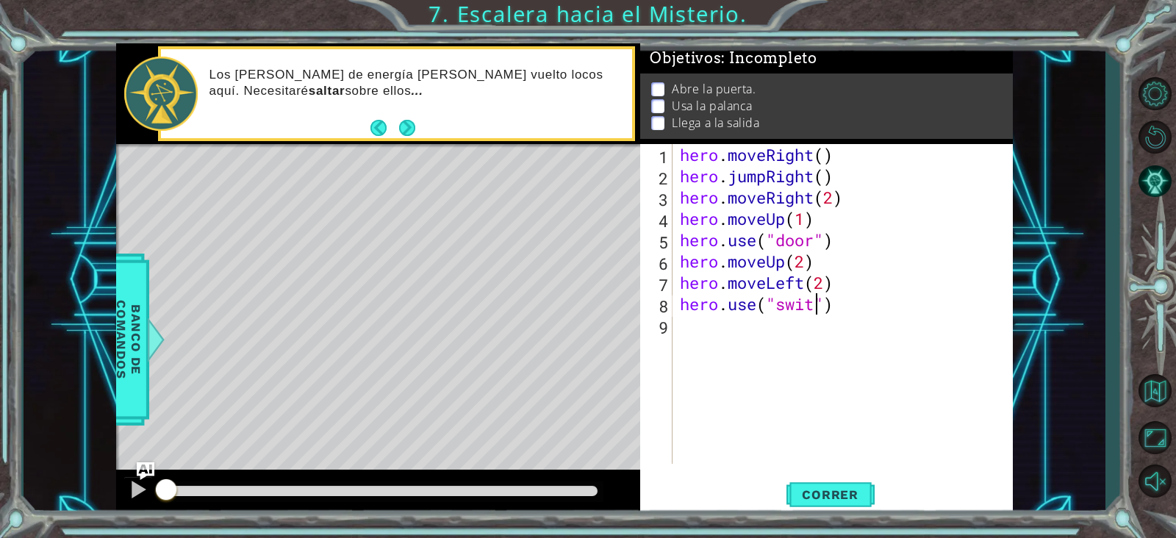
scroll to position [0, 7]
type textarea "hero.use("switch")"
click at [754, 343] on div "hero . moveRight ( ) hero . jumpRight ( ) hero . moveRight ( 2 ) hero . moveUp …" at bounding box center [847, 325] width 340 height 362
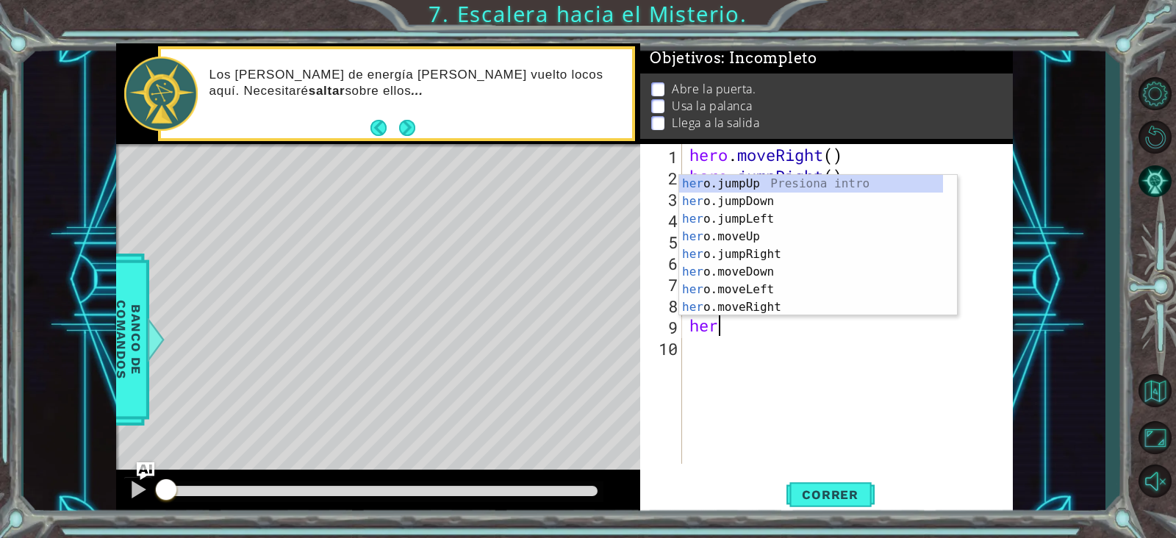
scroll to position [0, 1]
click at [768, 287] on div "hero .jumpUp Presiona intro hero .jumpDown Presiona intro hero .jumpLeft Presio…" at bounding box center [811, 263] width 264 height 176
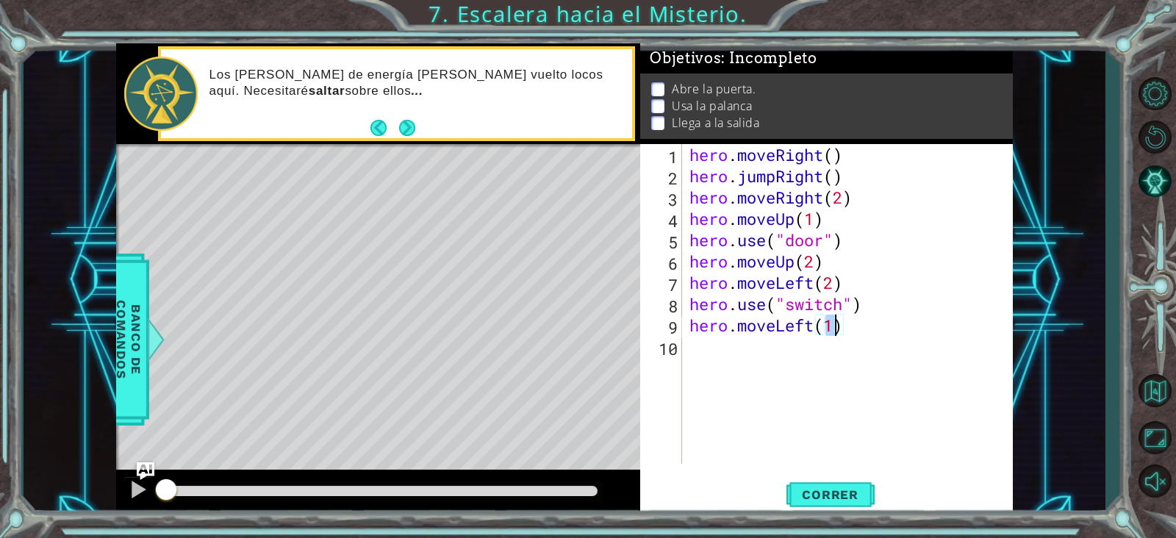
type textarea "hero.moveLeft(2)"
click at [771, 367] on div "hero . moveRight ( ) hero . jumpRight ( ) hero . moveRight ( 2 ) hero . moveUp …" at bounding box center [852, 325] width 331 height 362
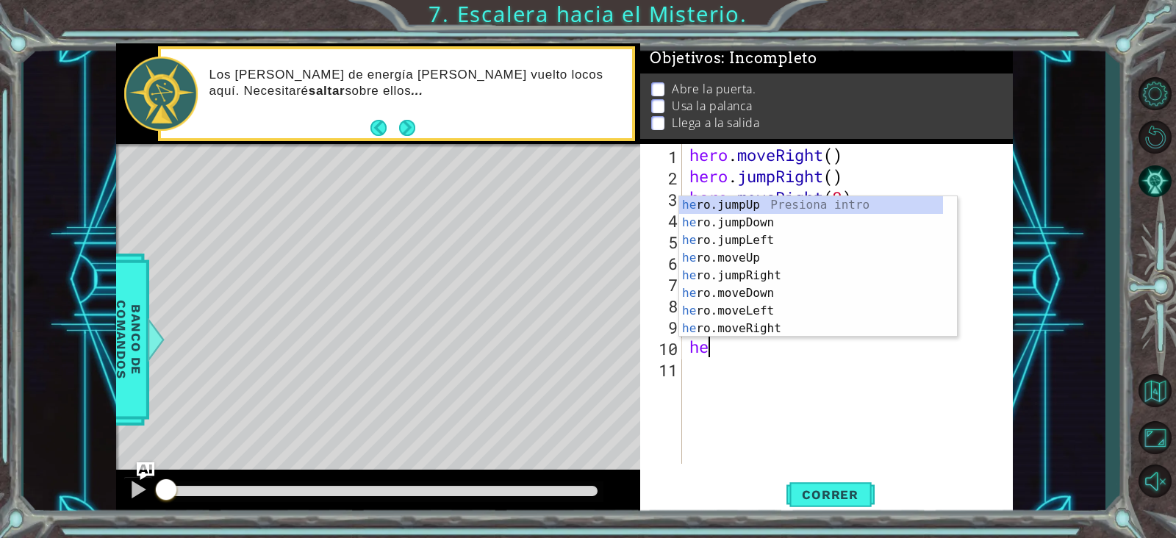
type textarea "her"
click at [768, 206] on div "her o.jumpUp Presiona intro her o.jumpDown Presiona intro her o.jumpLeft Presio…" at bounding box center [811, 284] width 264 height 176
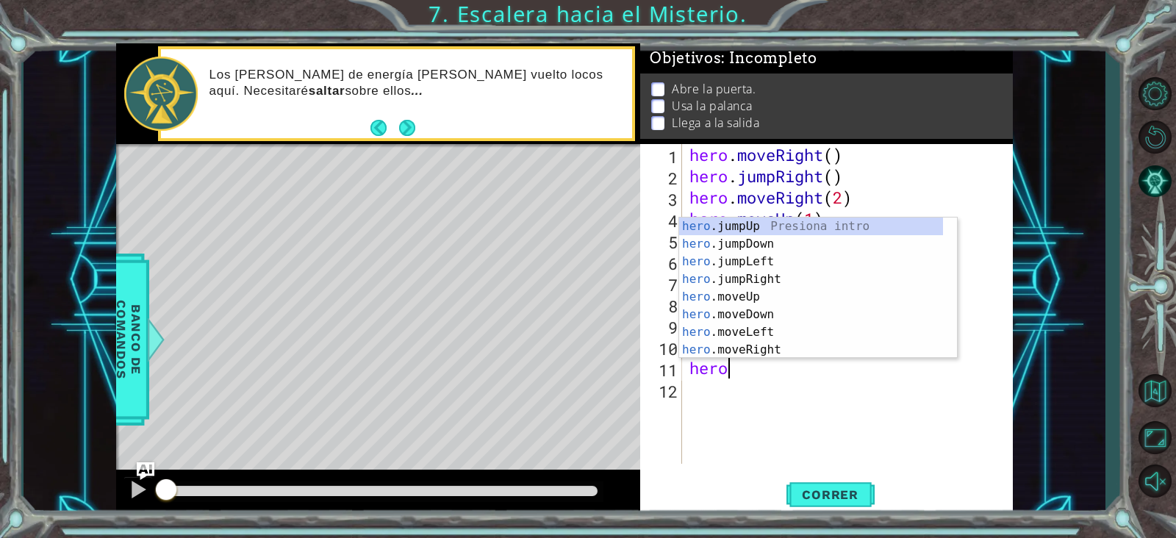
scroll to position [0, 1]
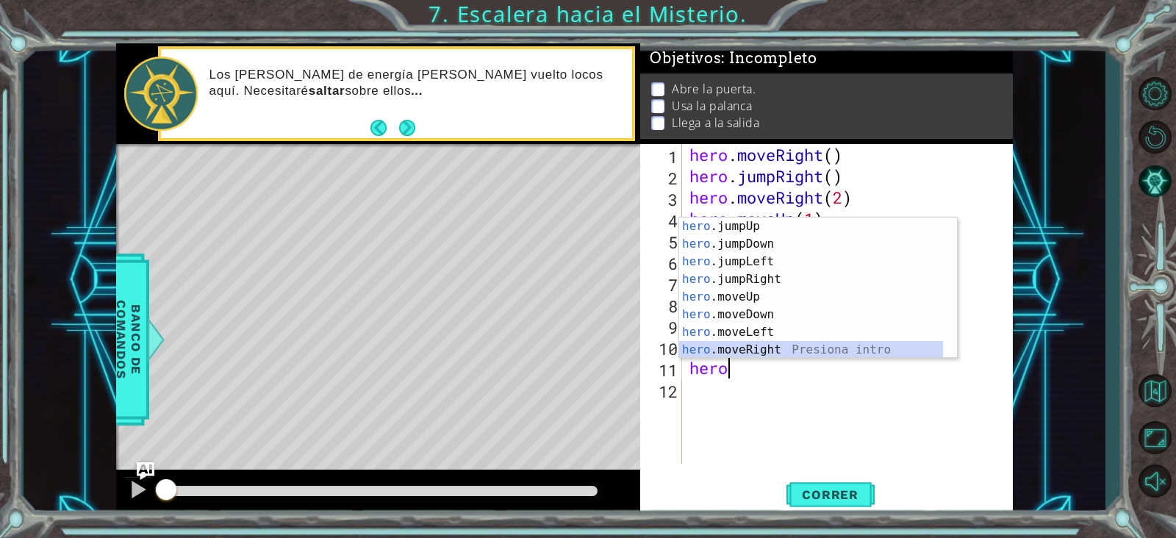
click at [759, 349] on div "hero .jumpUp Presiona intro hero .jumpDown Presiona intro hero .jumpLeft Presio…" at bounding box center [811, 306] width 264 height 176
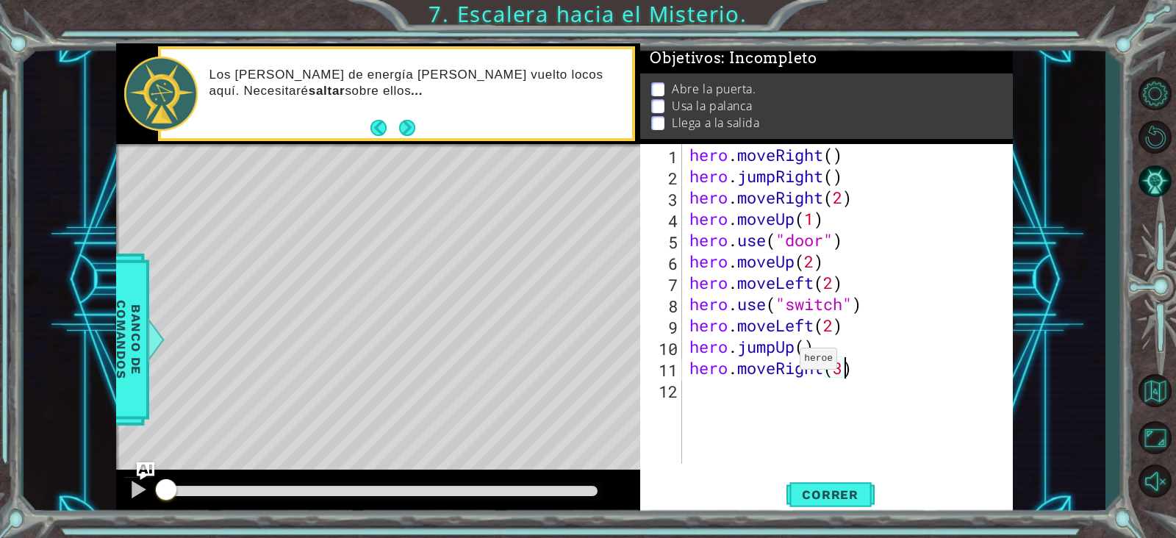
scroll to position [0, 7]
click at [829, 429] on span "Correr" at bounding box center [830, 494] width 86 height 15
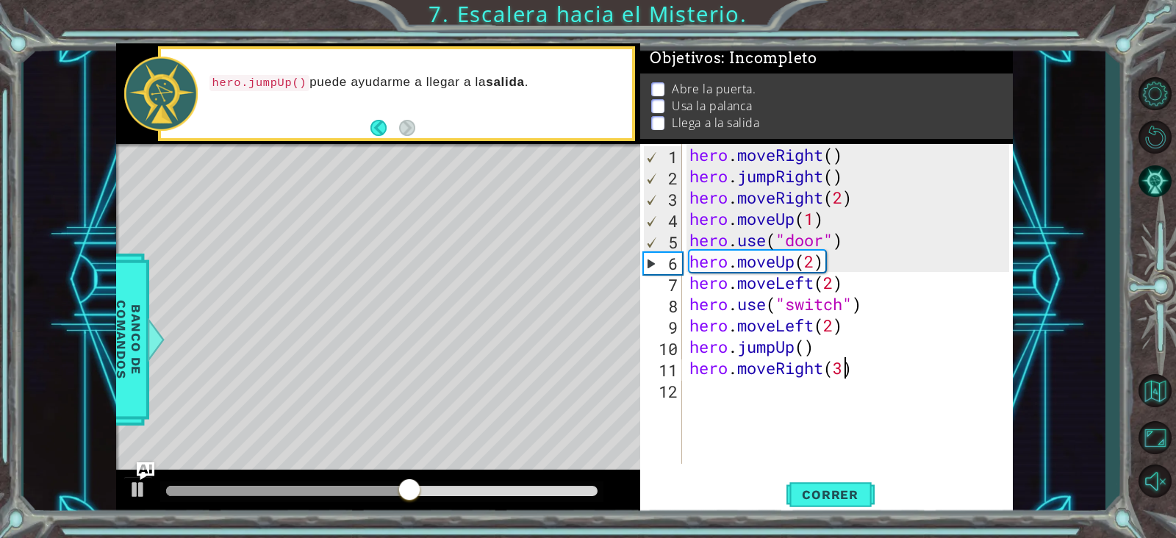
click at [848, 228] on div "hero . moveRight ( ) hero . jumpRight ( ) hero . moveRight ( 2 ) hero . moveUp …" at bounding box center [852, 325] width 331 height 362
type textarea "hero.moveUp(1)"
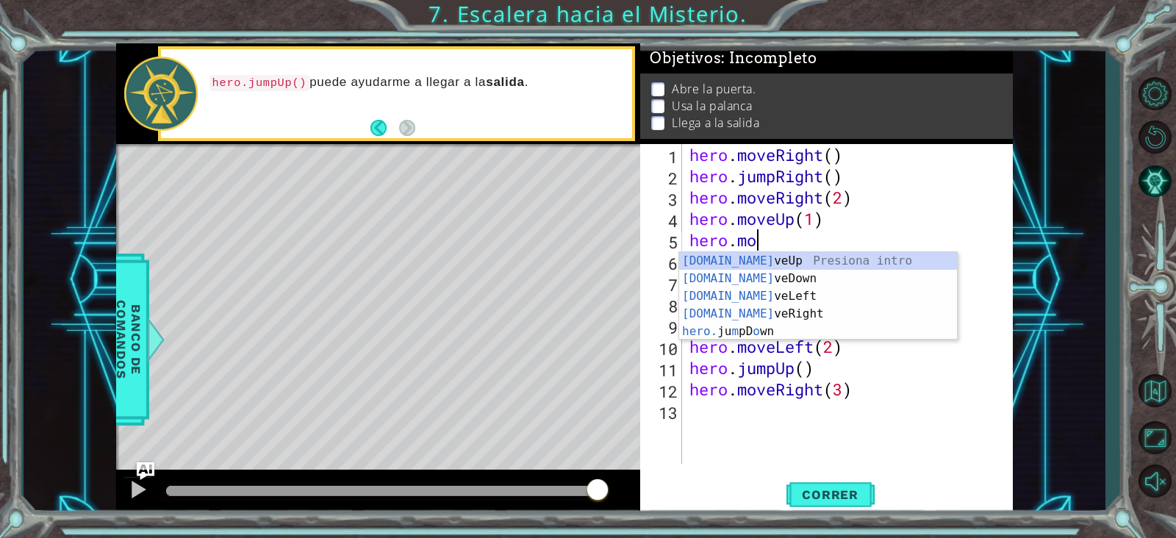
scroll to position [0, 3]
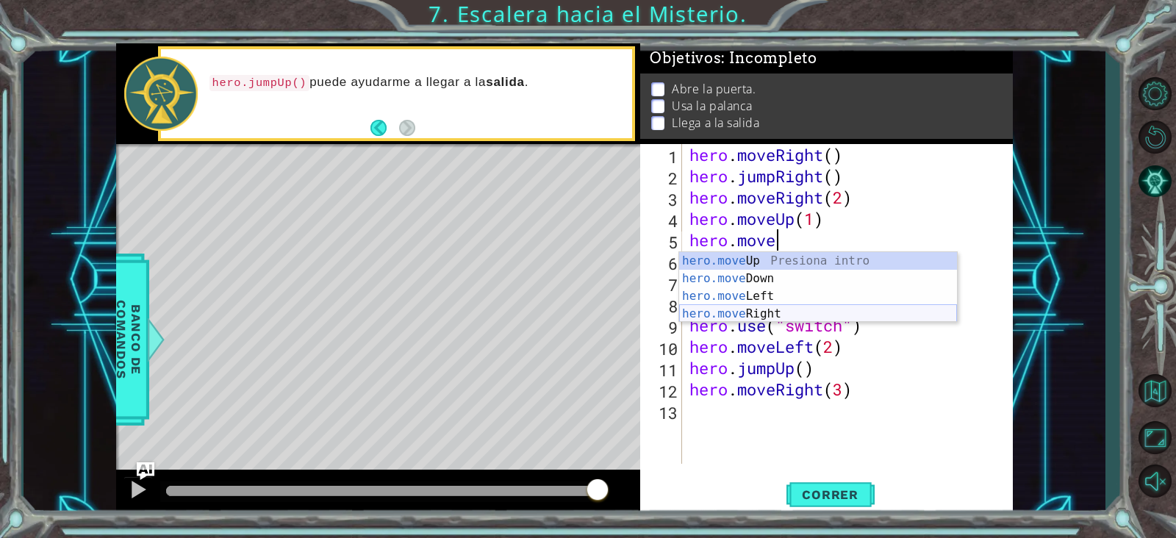
click at [834, 310] on div "hero.move Up Presiona intro hero.move Down Presiona intro hero.move Left Presio…" at bounding box center [818, 305] width 278 height 106
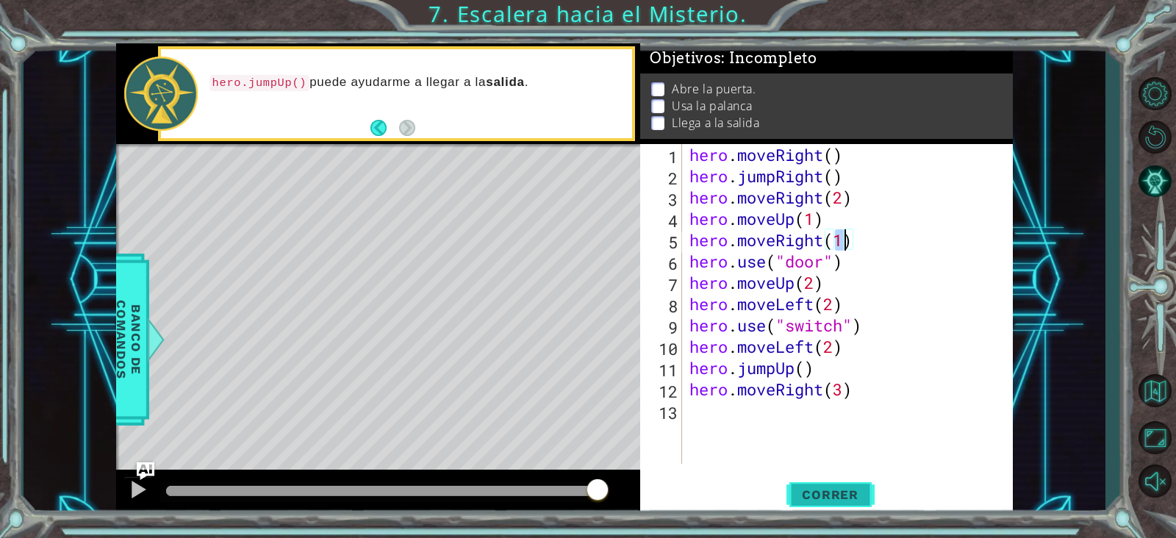
click at [837, 429] on button "Correr" at bounding box center [831, 494] width 88 height 37
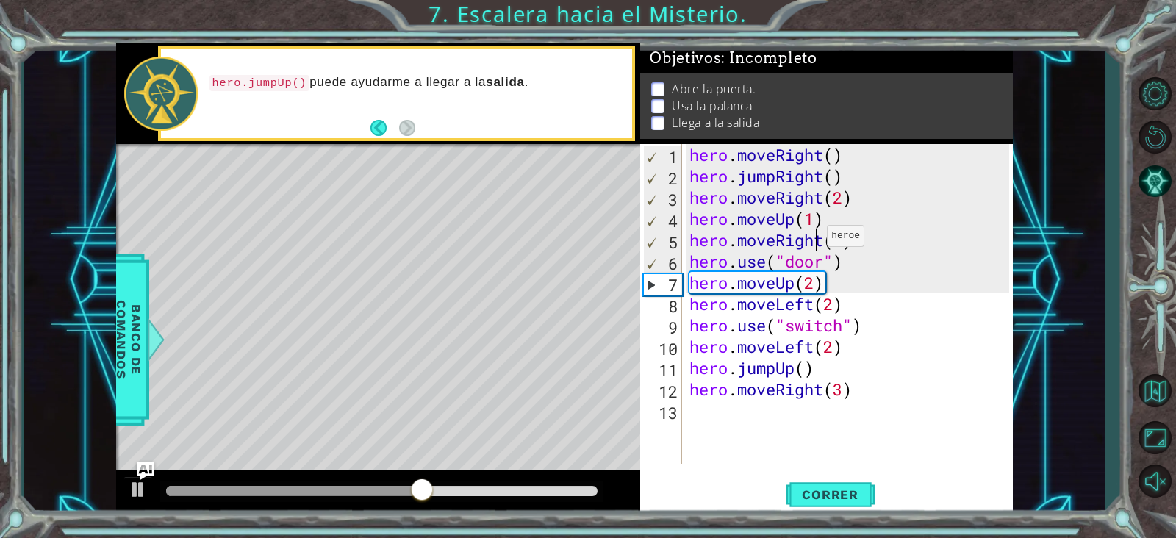
click at [814, 239] on div "hero . moveRight ( ) hero . jumpRight ( ) hero . moveRight ( 2 ) hero . moveUp …" at bounding box center [852, 325] width 331 height 362
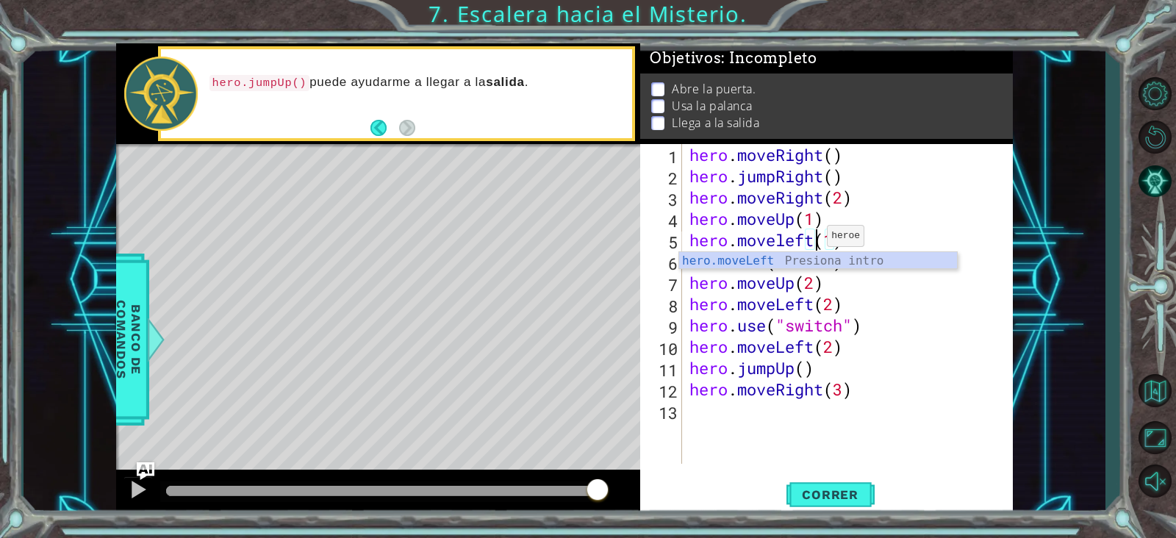
scroll to position [0, 5]
click at [823, 429] on span "Correr" at bounding box center [830, 494] width 86 height 15
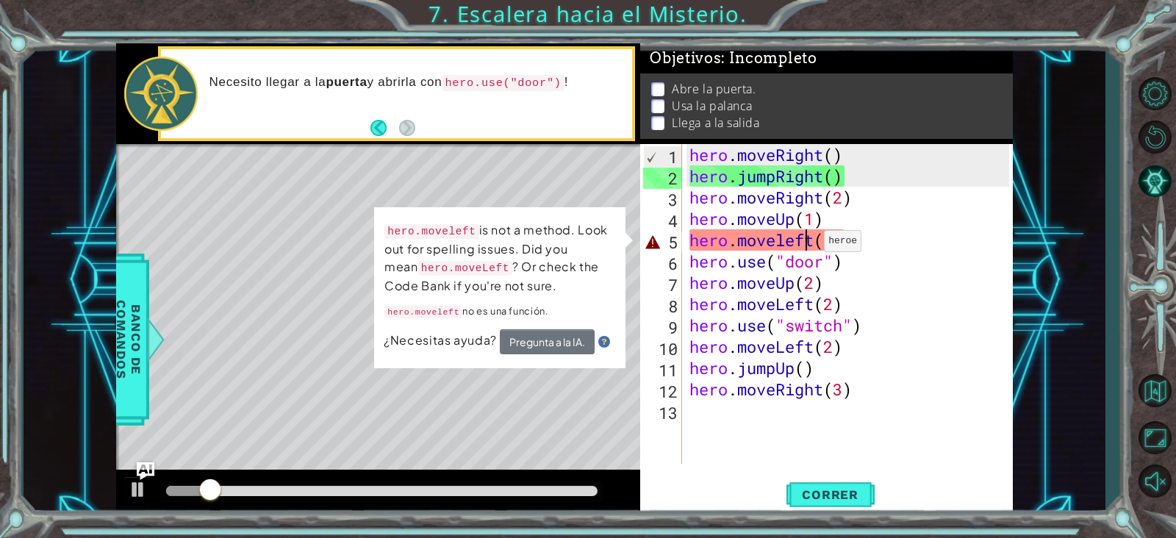
click at [810, 244] on div "hero . moveRight ( ) hero . jumpRight ( ) hero . moveRight ( 2 ) hero . moveUp …" at bounding box center [852, 325] width 331 height 362
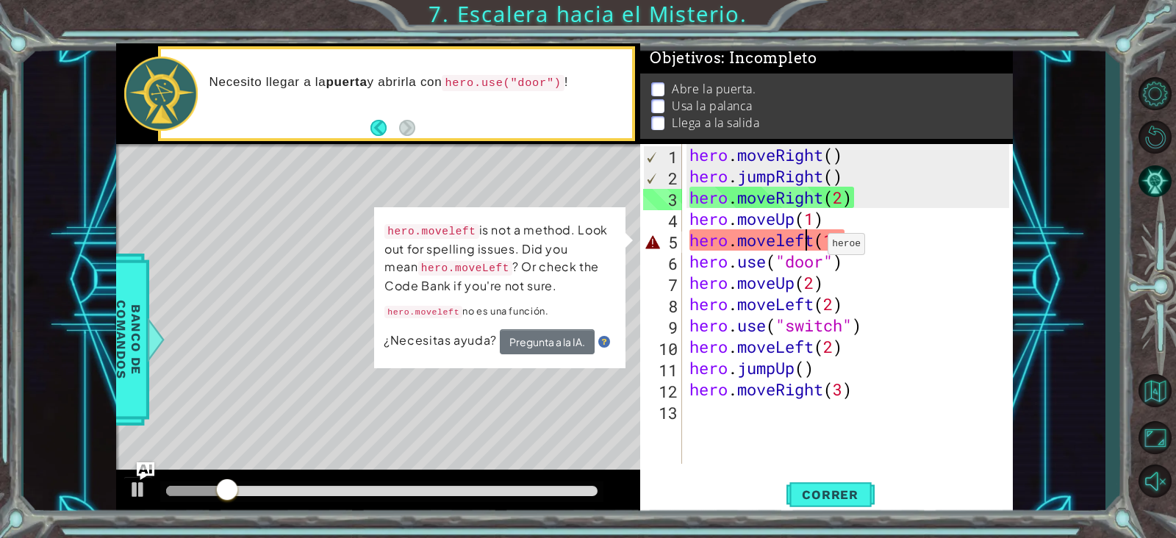
click at [812, 245] on div "hero . moveRight ( ) hero . jumpRight ( ) hero . moveRight ( 2 ) hero . moveUp …" at bounding box center [852, 325] width 331 height 362
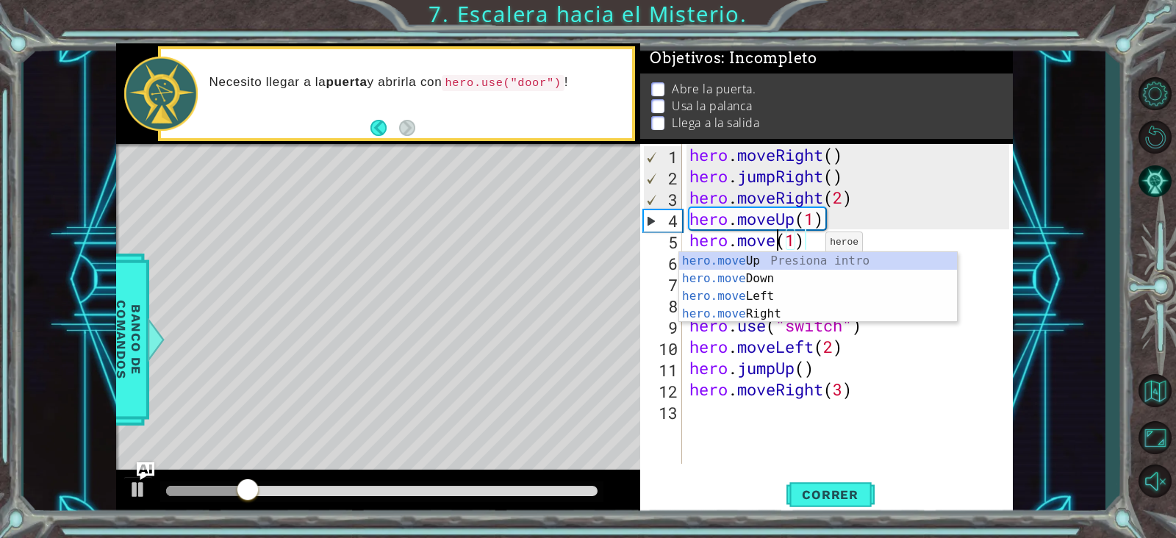
scroll to position [0, 4]
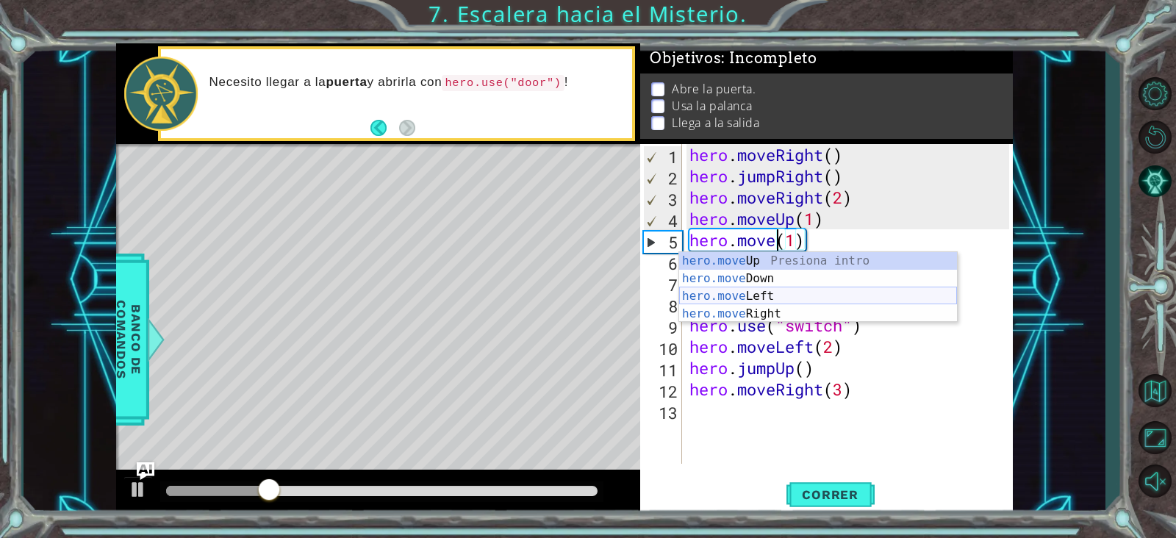
click at [784, 299] on div "hero.move Up Presiona intro hero.move Down Presiona intro hero.move Left Presio…" at bounding box center [818, 305] width 278 height 106
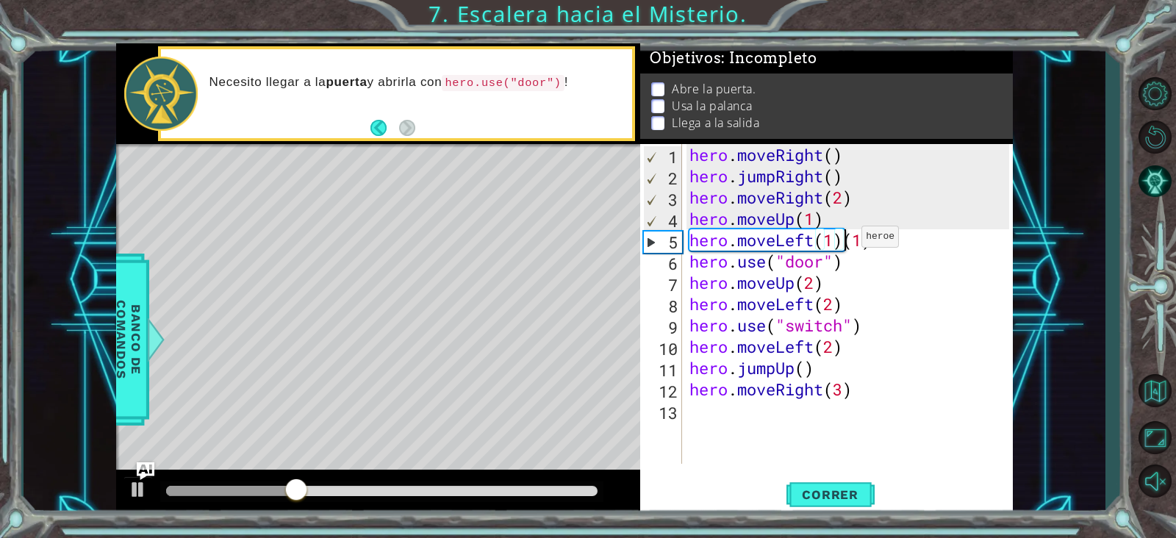
click at [848, 240] on div "hero . moveRight ( ) hero . jumpRight ( ) hero . moveRight ( 2 ) hero . moveUp …" at bounding box center [852, 325] width 331 height 362
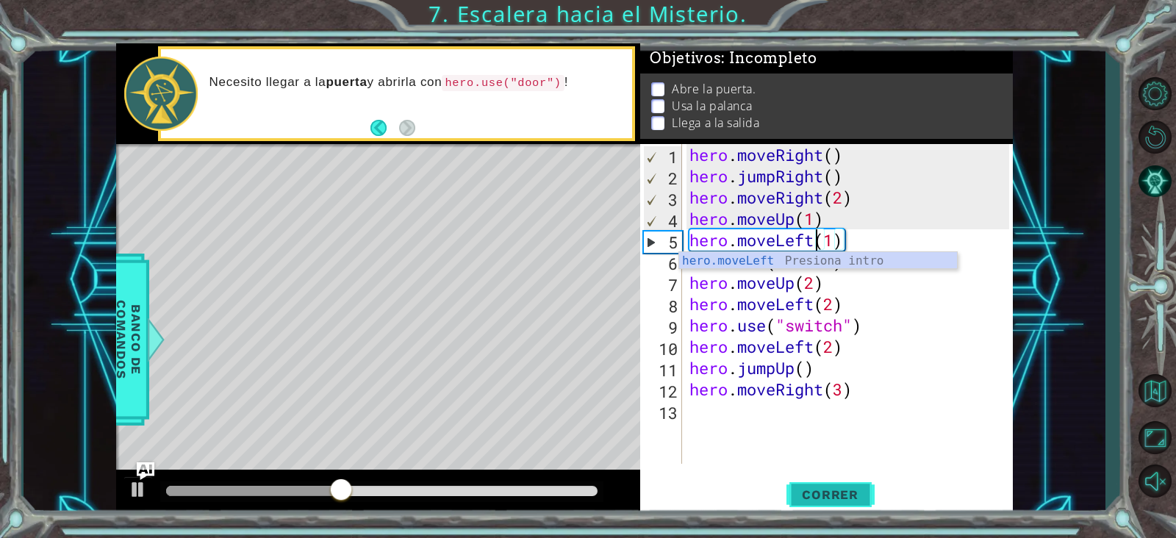
click at [812, 429] on span "Correr" at bounding box center [830, 494] width 86 height 15
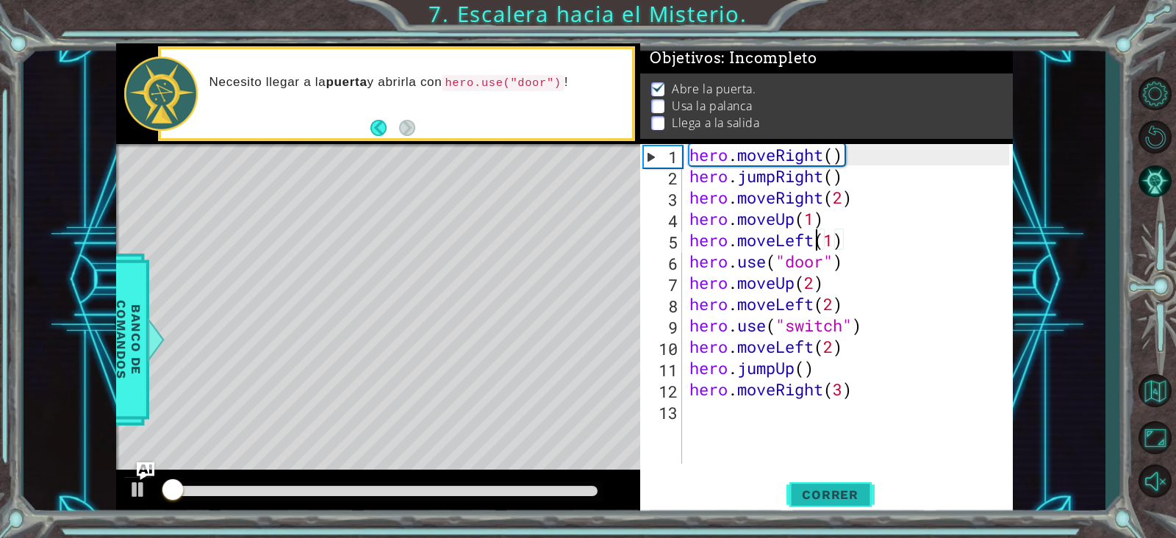
scroll to position [9, 0]
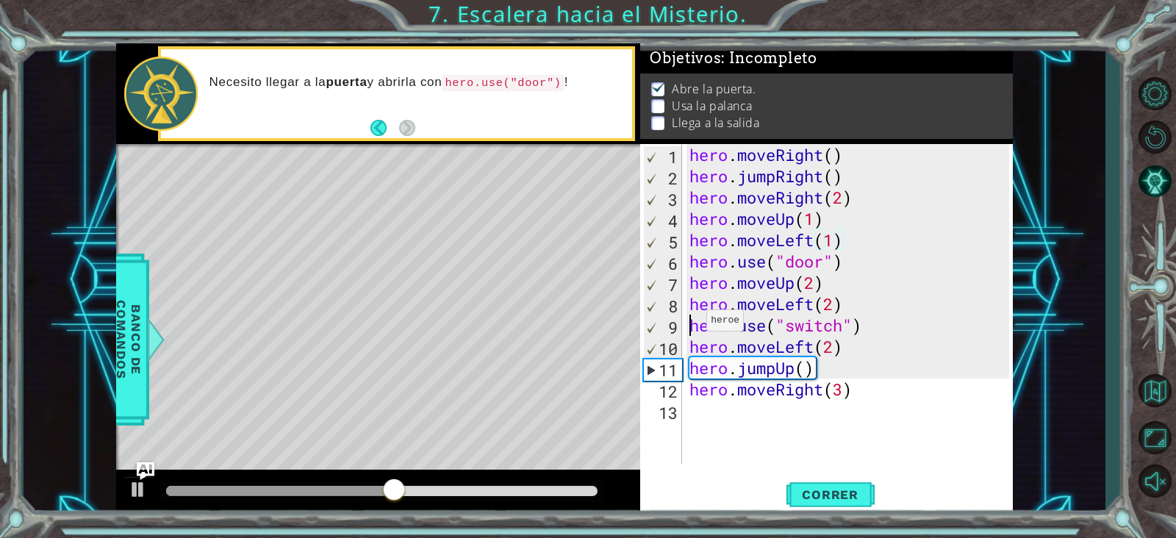
click at [693, 324] on div "hero . moveRight ( ) hero . jumpRight ( ) hero . moveRight ( 2 ) hero . moveUp …" at bounding box center [852, 325] width 331 height 362
type textarea "hero.use("switch")"
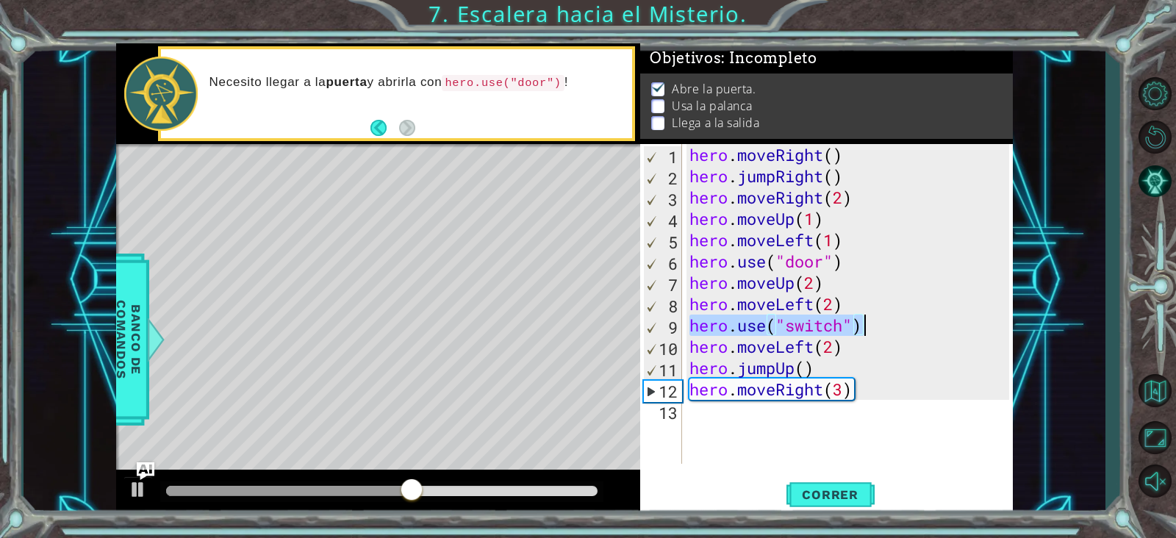
drag, startPoint x: 693, startPoint y: 324, endPoint x: 867, endPoint y: 325, distance: 173.5
click at [867, 325] on div "hero . moveRight ( ) hero . jumpRight ( ) hero . moveRight ( 2 ) hero . moveUp …" at bounding box center [852, 325] width 331 height 362
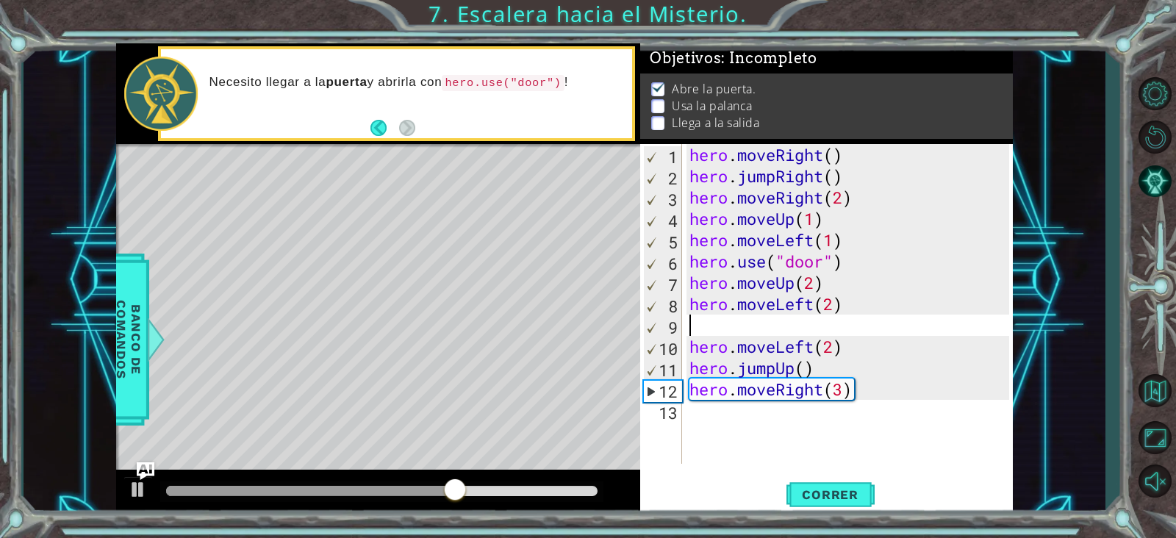
click at [857, 285] on div "hero . moveRight ( ) hero . jumpRight ( ) hero . moveRight ( 2 ) hero . moveUp …" at bounding box center [852, 325] width 331 height 362
type textarea "hero.moveUp(2)"
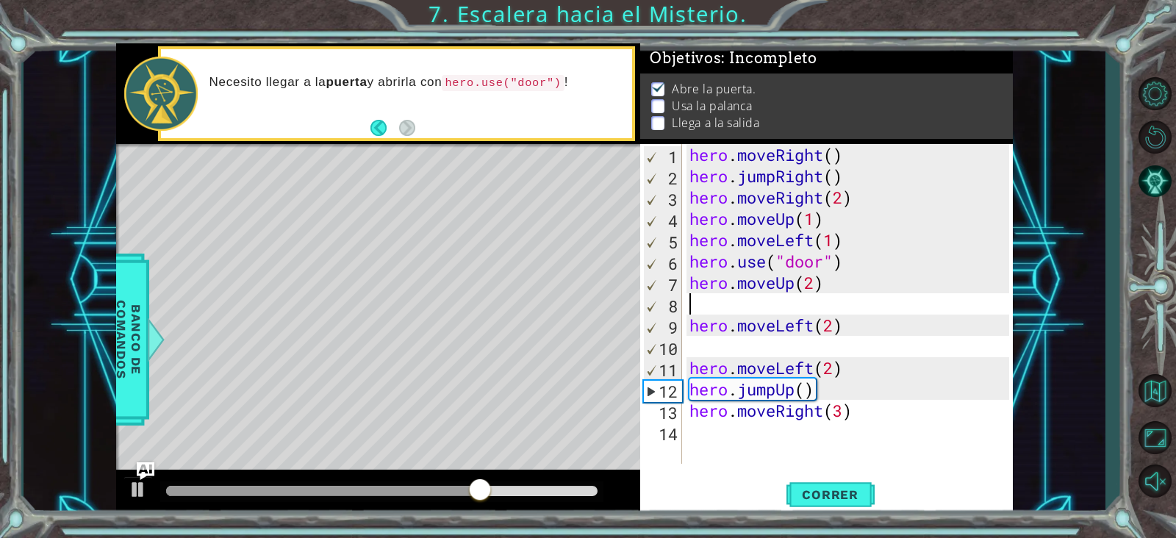
paste textarea "hero.use("switch")"
type textarea "hero.use("switch")"
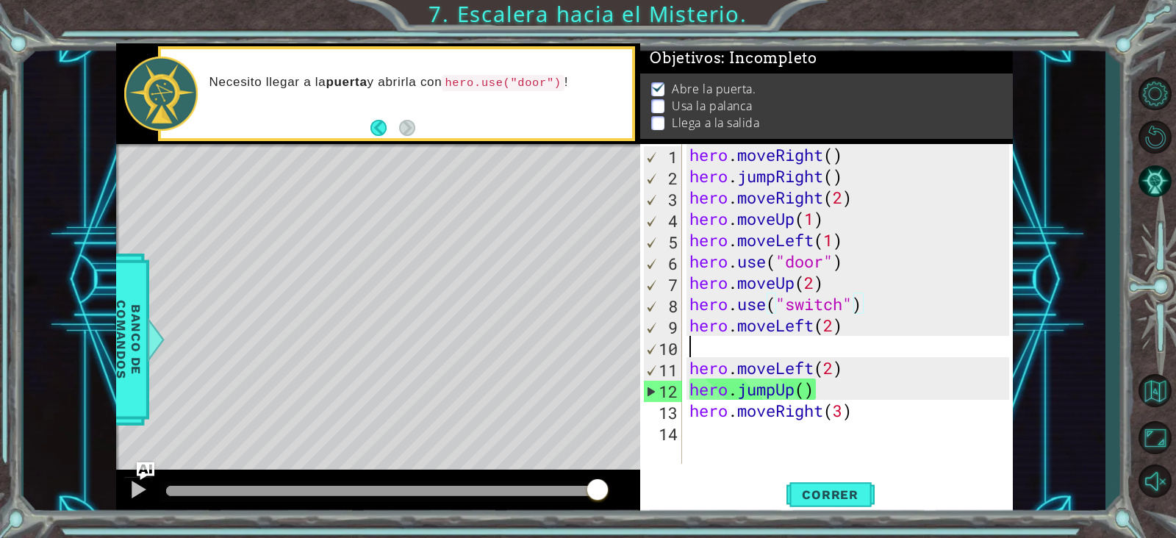
click at [809, 353] on div "hero . moveRight ( ) hero . jumpRight ( ) hero . moveRight ( 2 ) hero . moveUp …" at bounding box center [852, 325] width 331 height 362
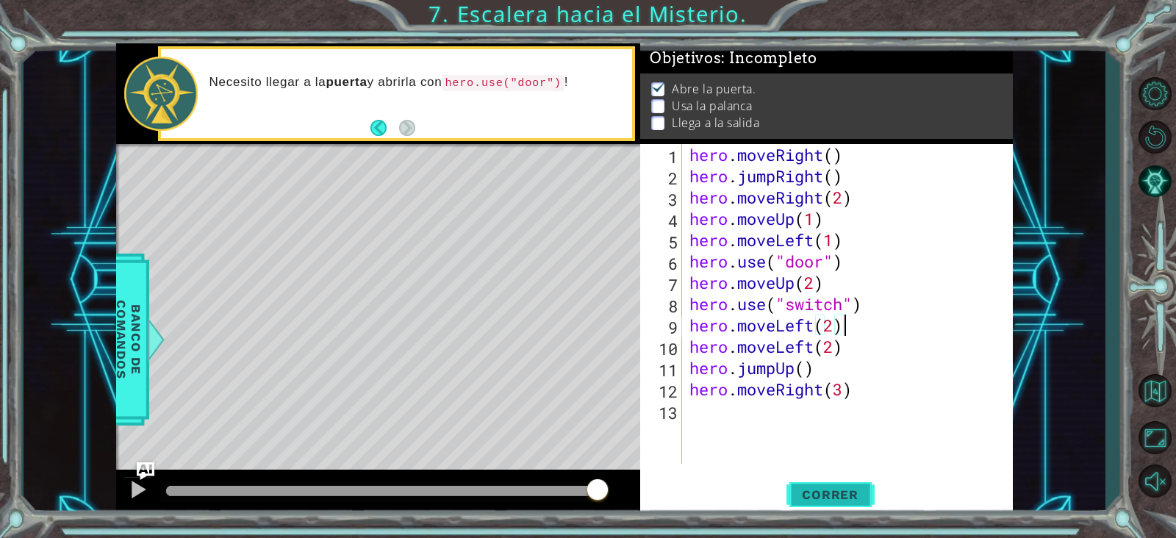
click at [801, 429] on button "Correr" at bounding box center [831, 494] width 88 height 37
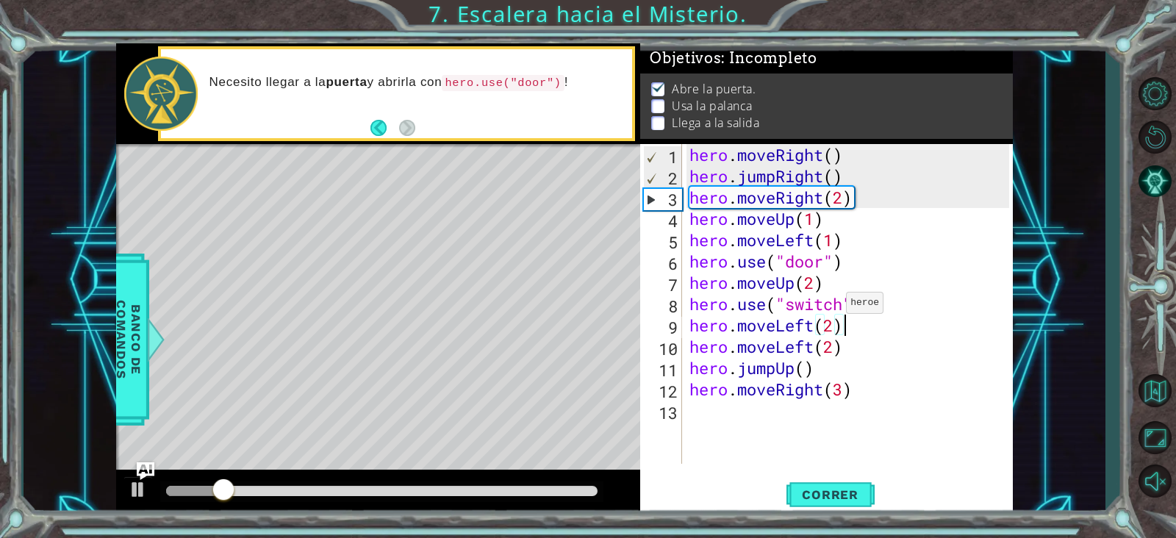
click at [833, 306] on div "hero . moveRight ( ) hero . jumpRight ( ) hero . moveRight ( 2 ) hero . moveUp …" at bounding box center [852, 325] width 331 height 362
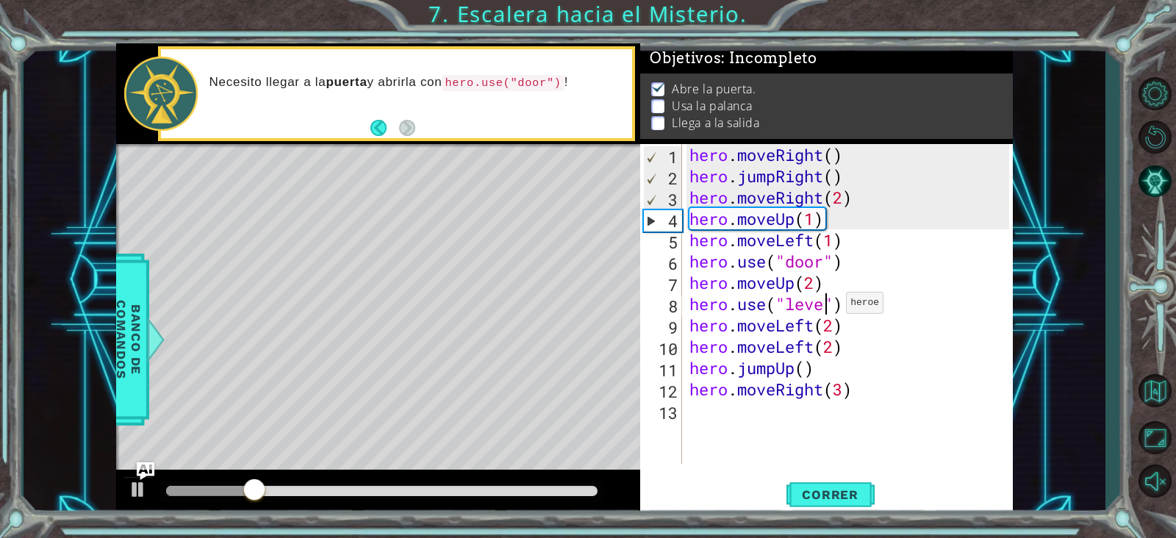
scroll to position [0, 7]
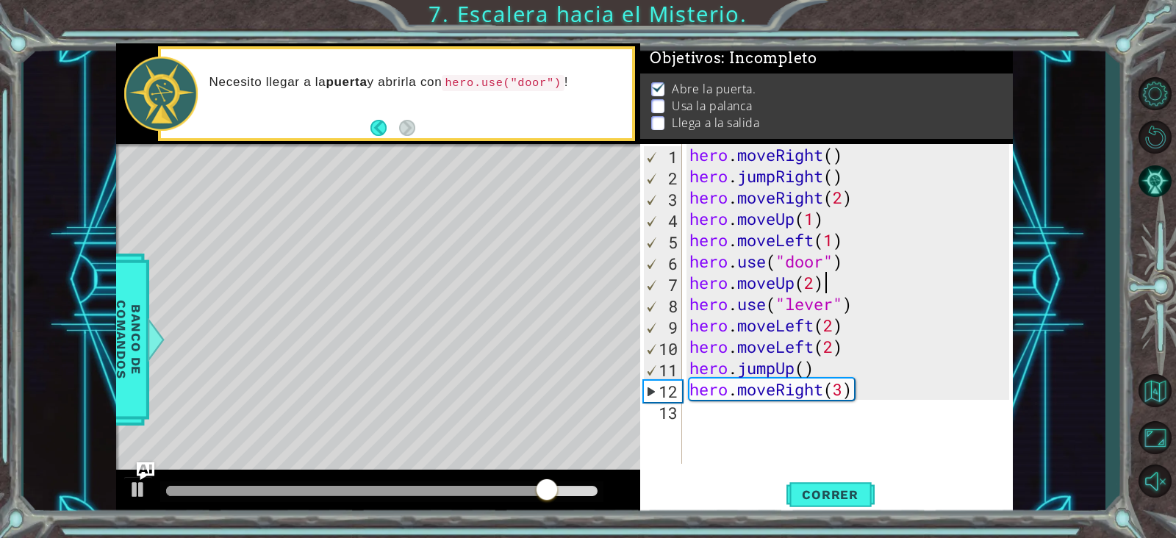
click at [834, 288] on div "hero . moveRight ( ) hero . jumpRight ( ) hero . moveRight ( 2 ) hero . moveUp …" at bounding box center [852, 325] width 331 height 362
type textarea "hero.moveUp(2)"
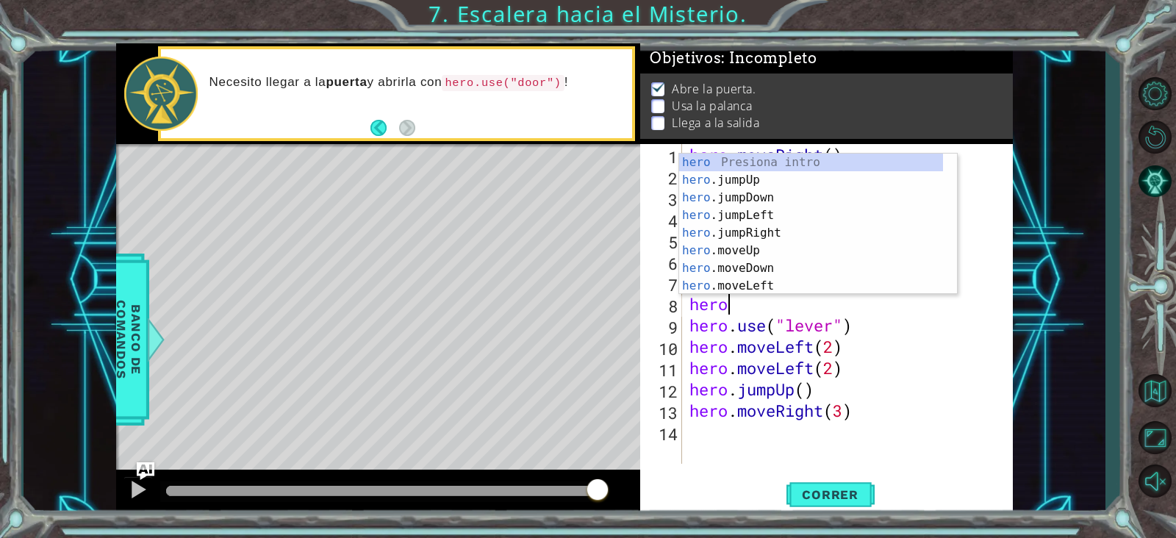
scroll to position [0, 1]
click at [760, 283] on div "hero Presiona intro hero .jumpUp Presiona intro hero .jumpDown Presiona intro h…" at bounding box center [811, 242] width 264 height 176
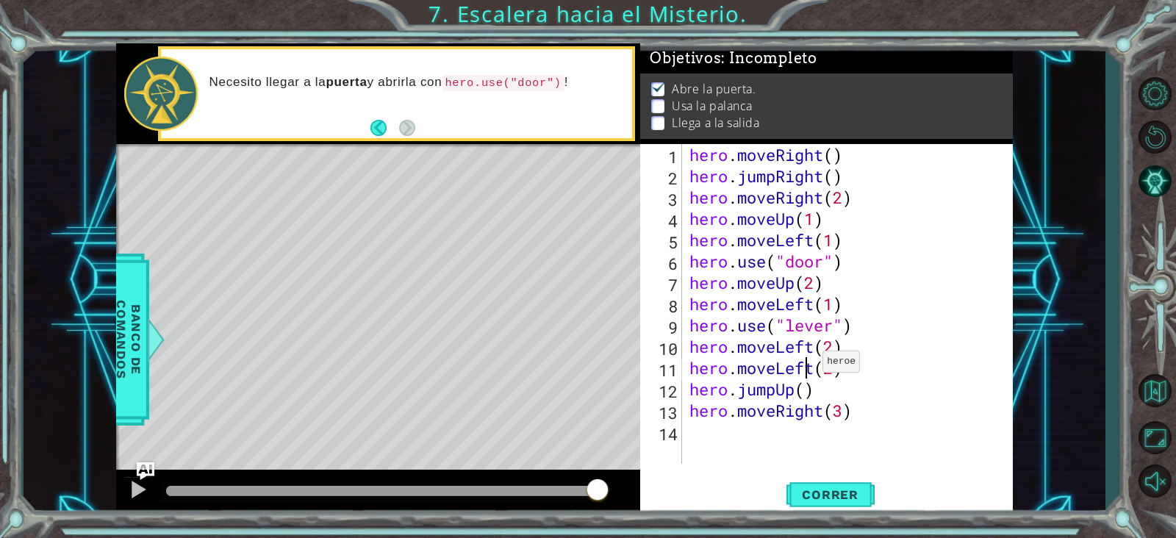
click at [809, 365] on div "hero . moveRight ( ) hero . jumpRight ( ) hero . moveRight ( 2 ) hero . moveUp …" at bounding box center [852, 325] width 331 height 362
click at [812, 365] on div "hero . moveRight ( ) hero . jumpRight ( ) hero . moveRight ( 2 ) hero . moveUp …" at bounding box center [852, 325] width 331 height 362
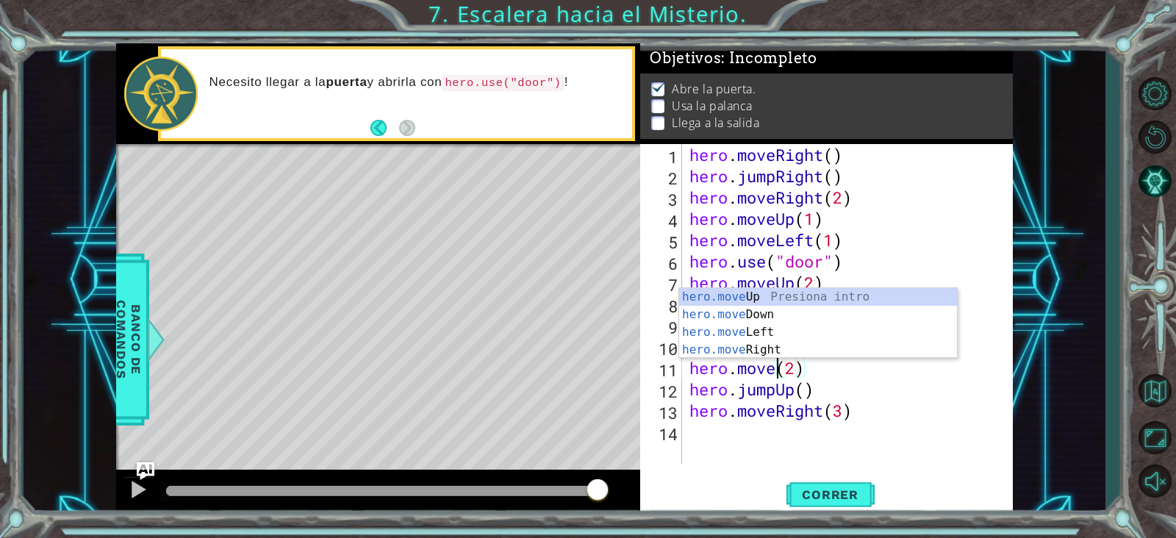
type textarea "hero.movei(2)"
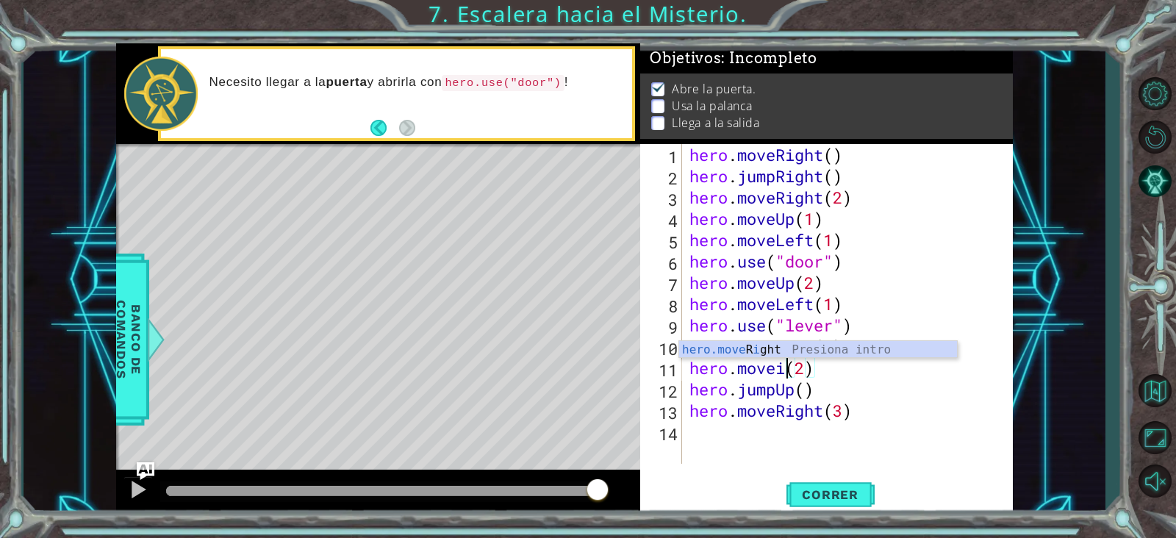
scroll to position [0, 4]
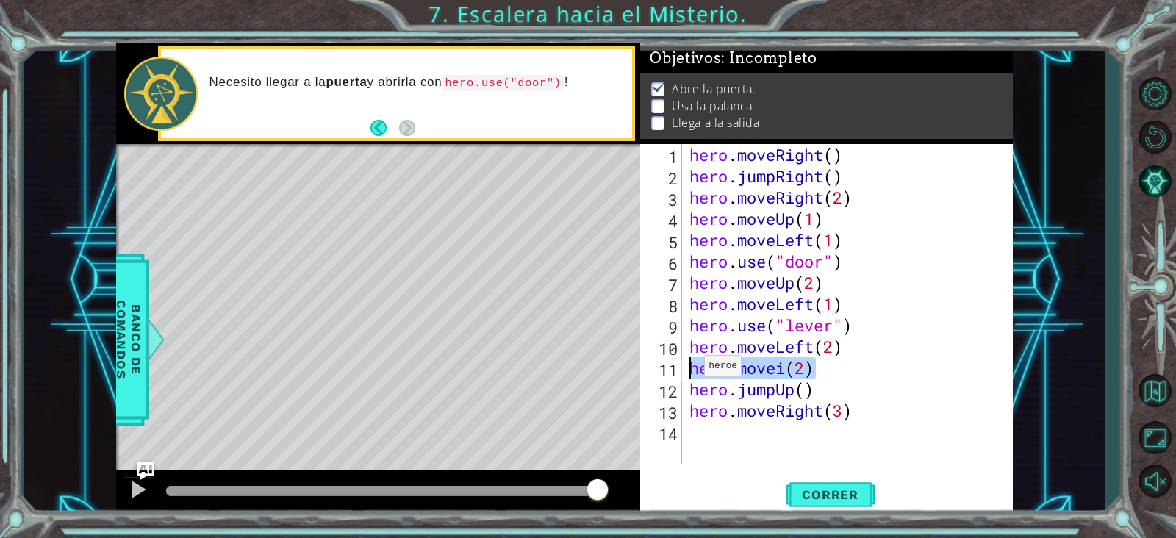
drag, startPoint x: 831, startPoint y: 365, endPoint x: 691, endPoint y: 369, distance: 139.8
click at [691, 369] on div "hero . moveRight ( ) hero . jumpRight ( ) hero . moveRight ( 2 ) hero . moveUp …" at bounding box center [852, 325] width 331 height 362
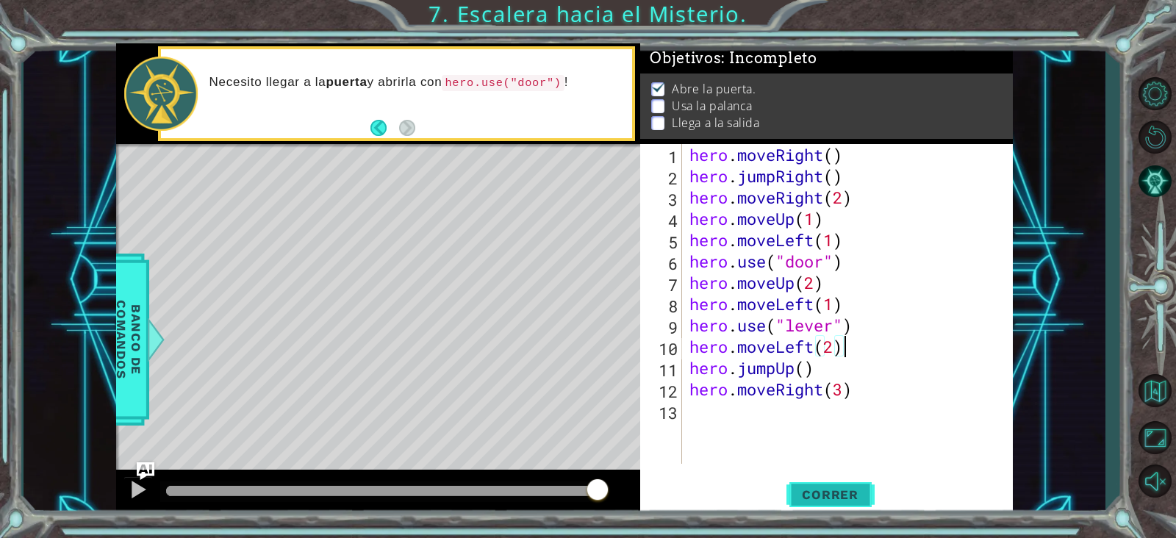
type textarea "hero.moveLeft(2)"
click at [807, 429] on span "Correr" at bounding box center [830, 494] width 86 height 15
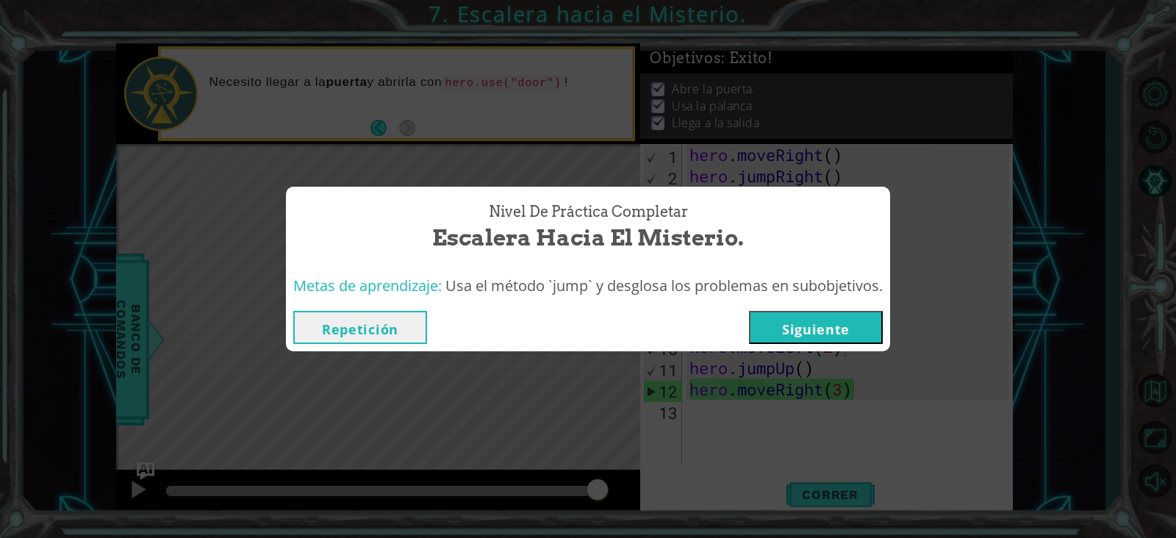
click at [804, 321] on button "Siguiente" at bounding box center [816, 327] width 134 height 33
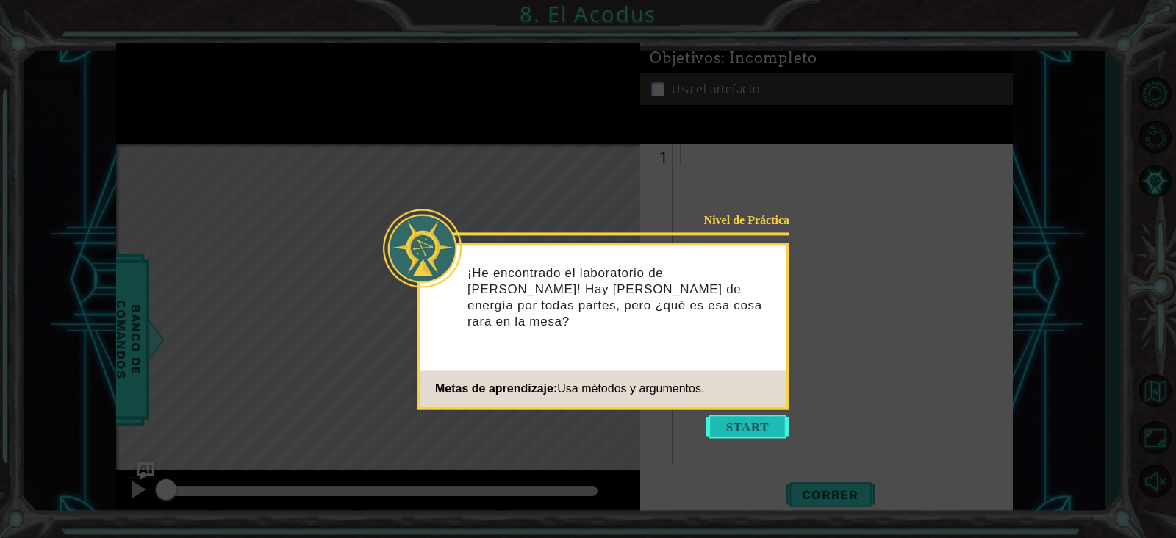
click at [725, 428] on button "Start" at bounding box center [748, 427] width 84 height 24
